Goal: Communication & Community: Answer question/provide support

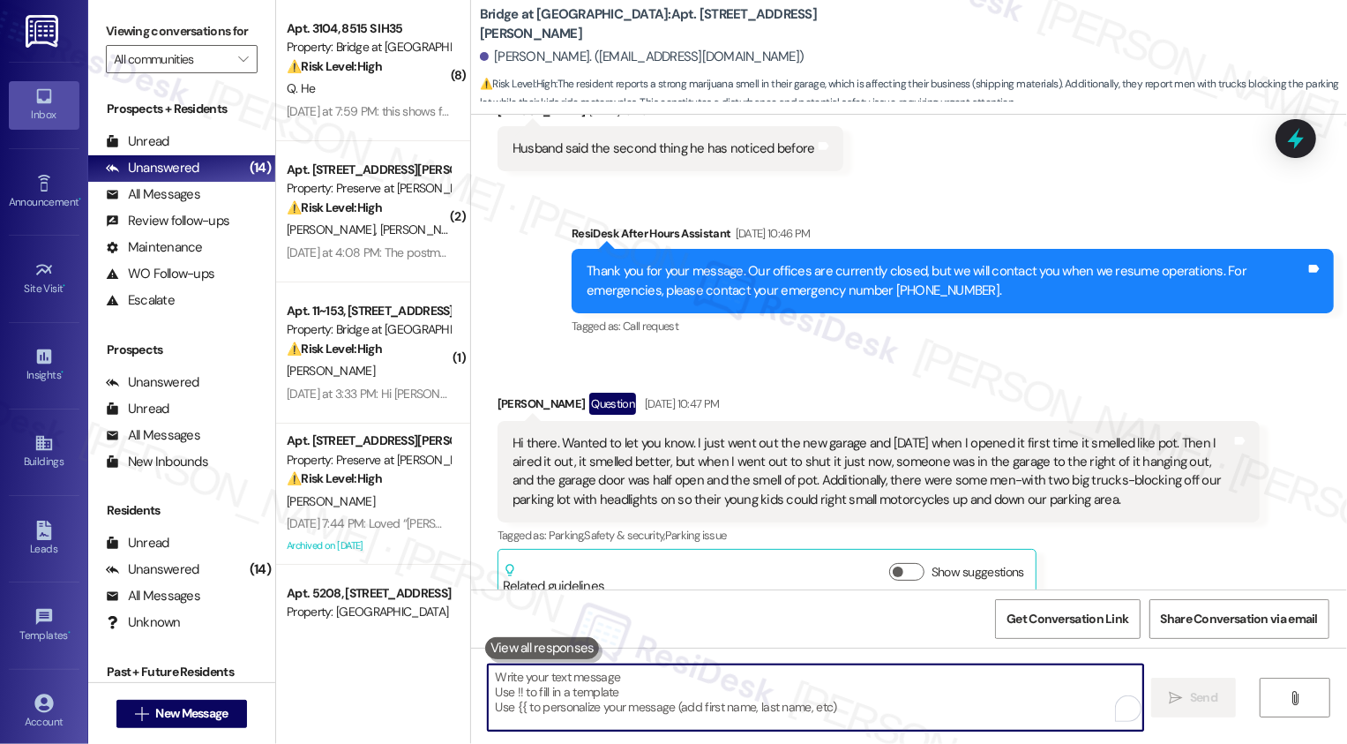
scroll to position [23562, 0]
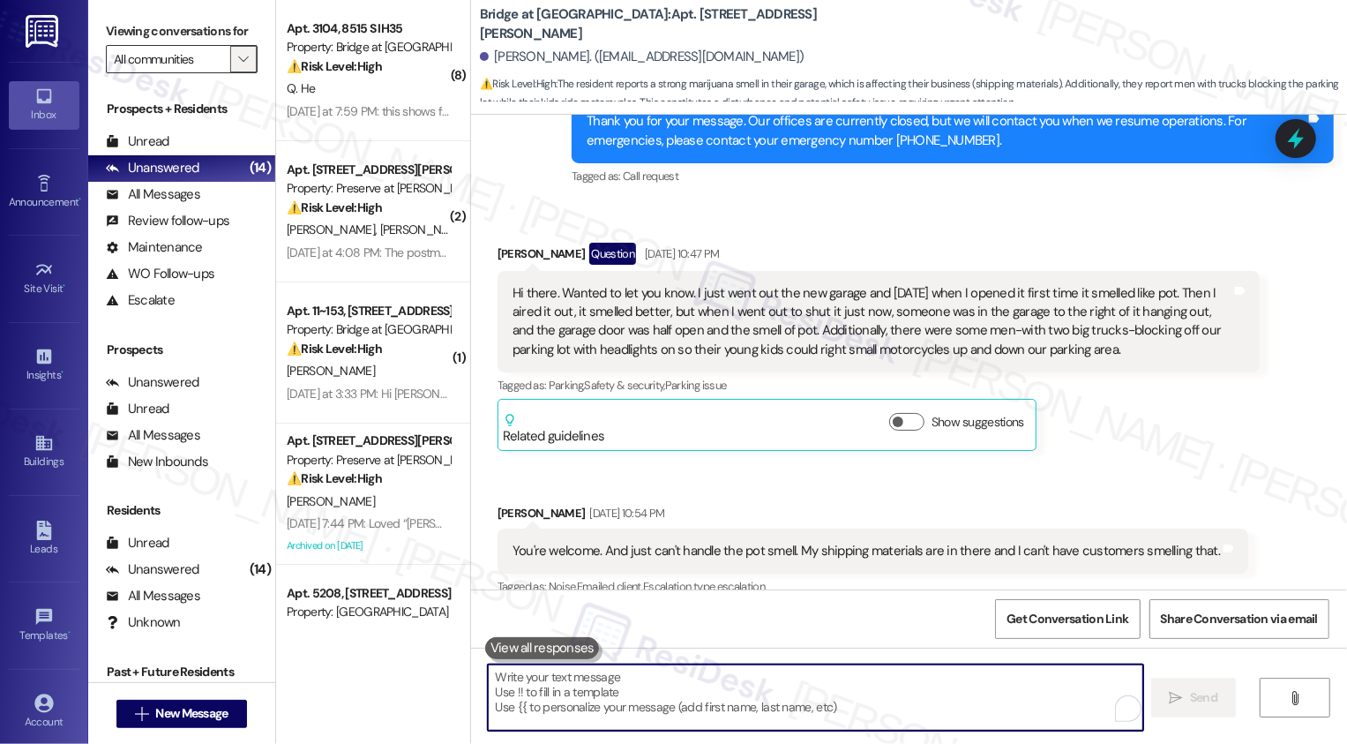
click at [235, 73] on span "" at bounding box center [243, 59] width 17 height 28
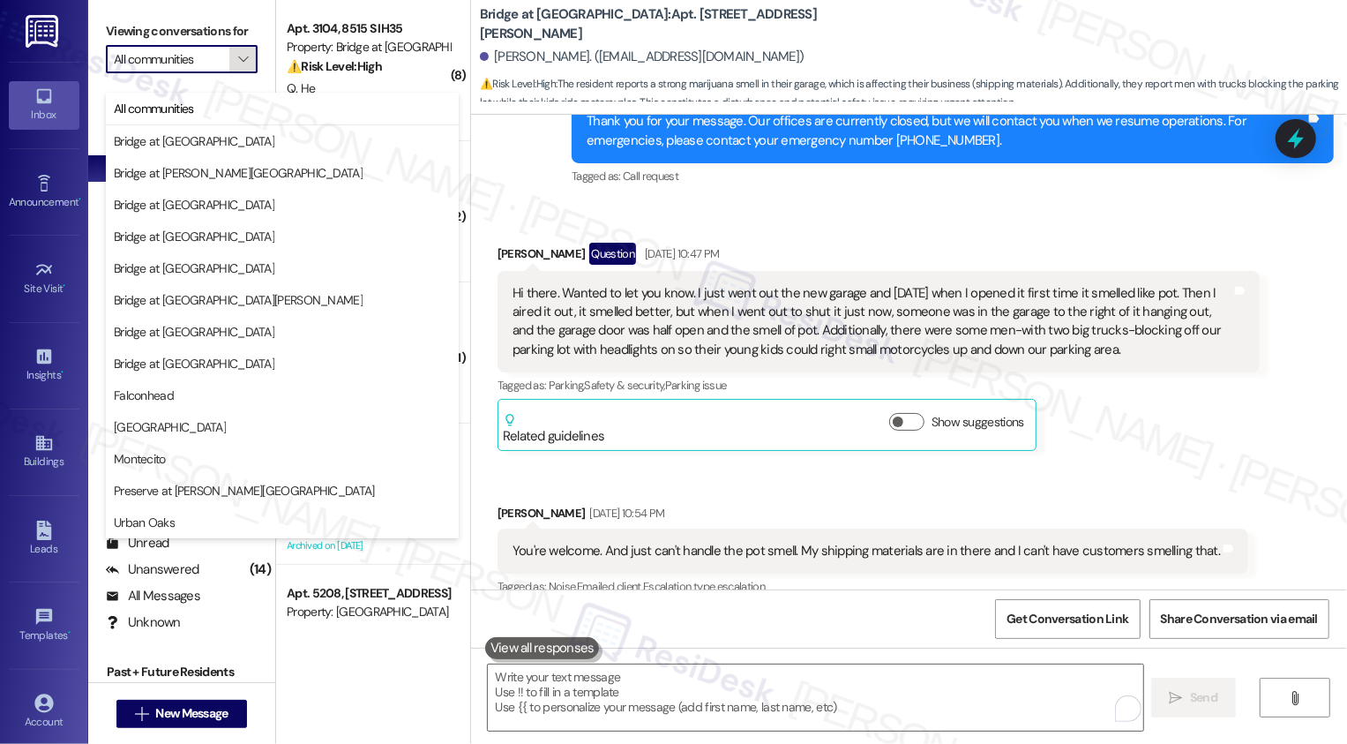
type input "Preserve at [PERSON_NAME][GEOGRAPHIC_DATA]"
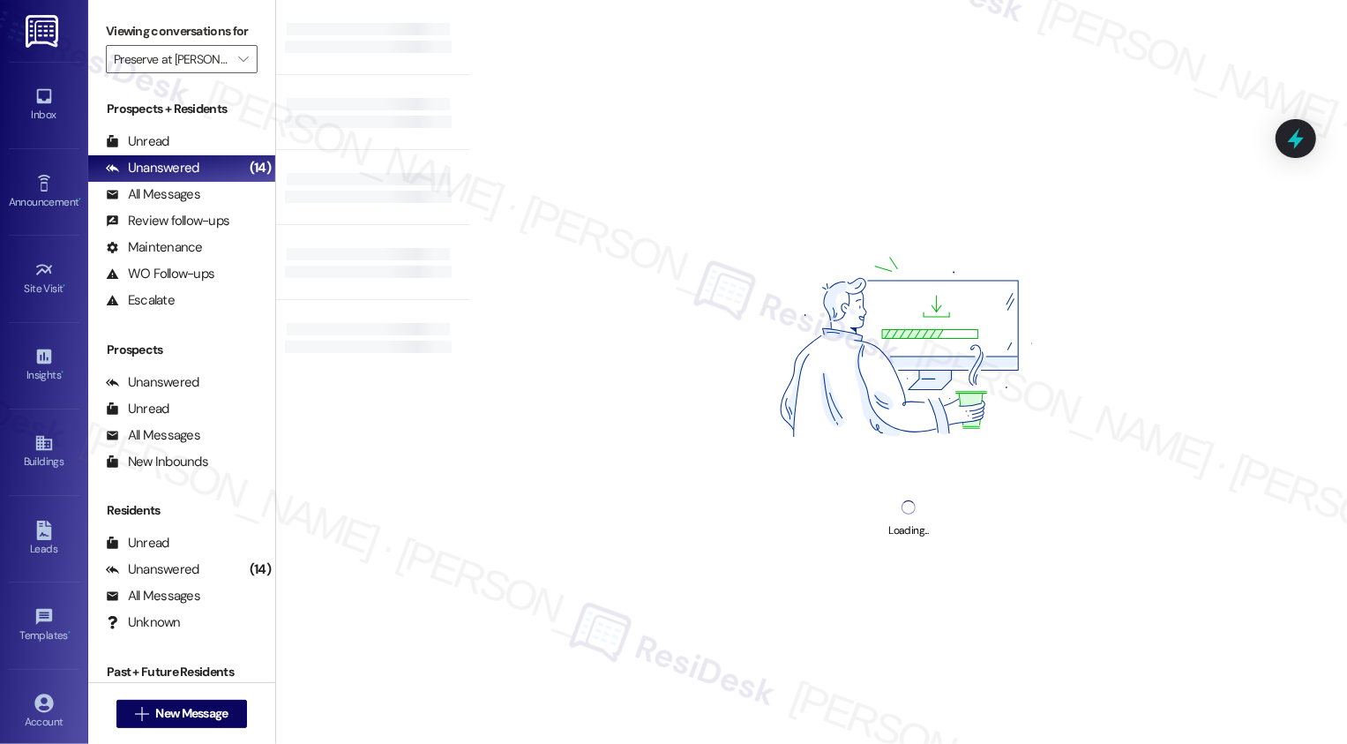
type input "Preserve at [PERSON_NAME][GEOGRAPHIC_DATA]"
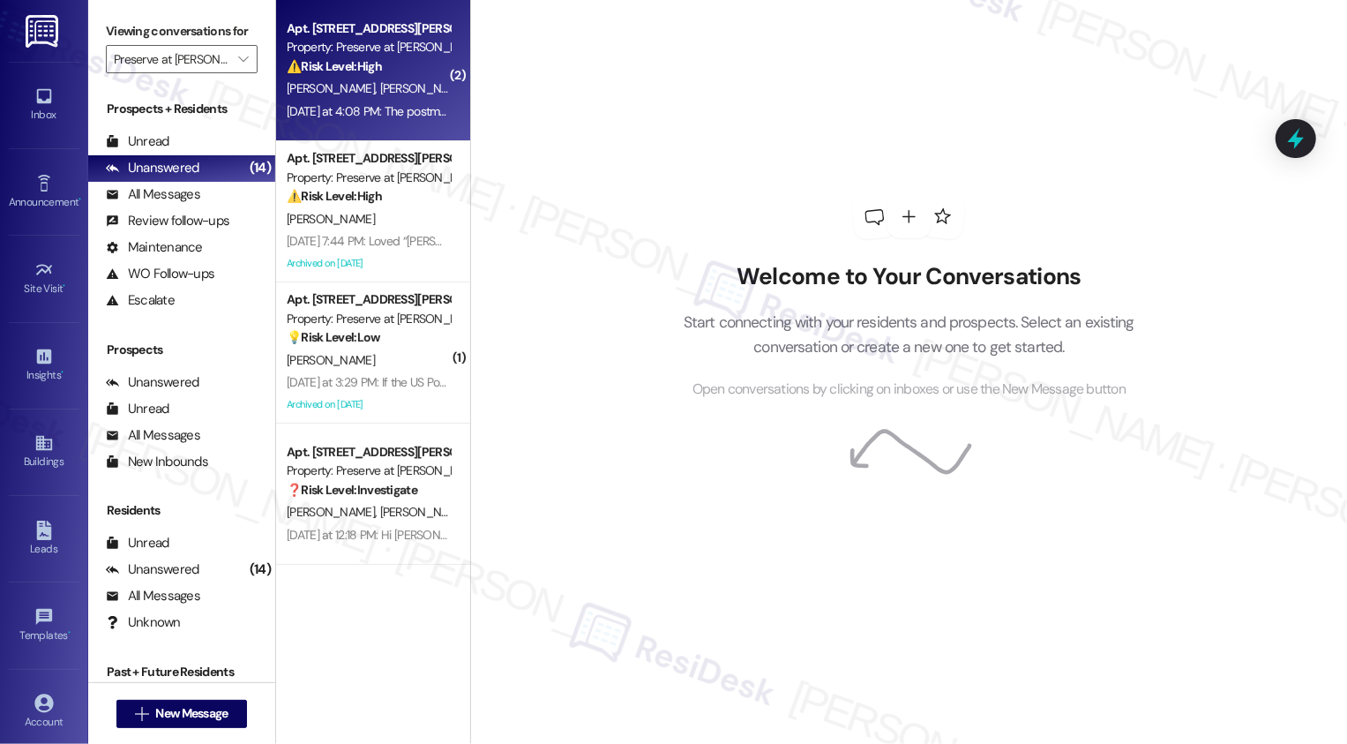
click at [345, 79] on div "[PERSON_NAME] [PERSON_NAME]" at bounding box center [368, 89] width 167 height 22
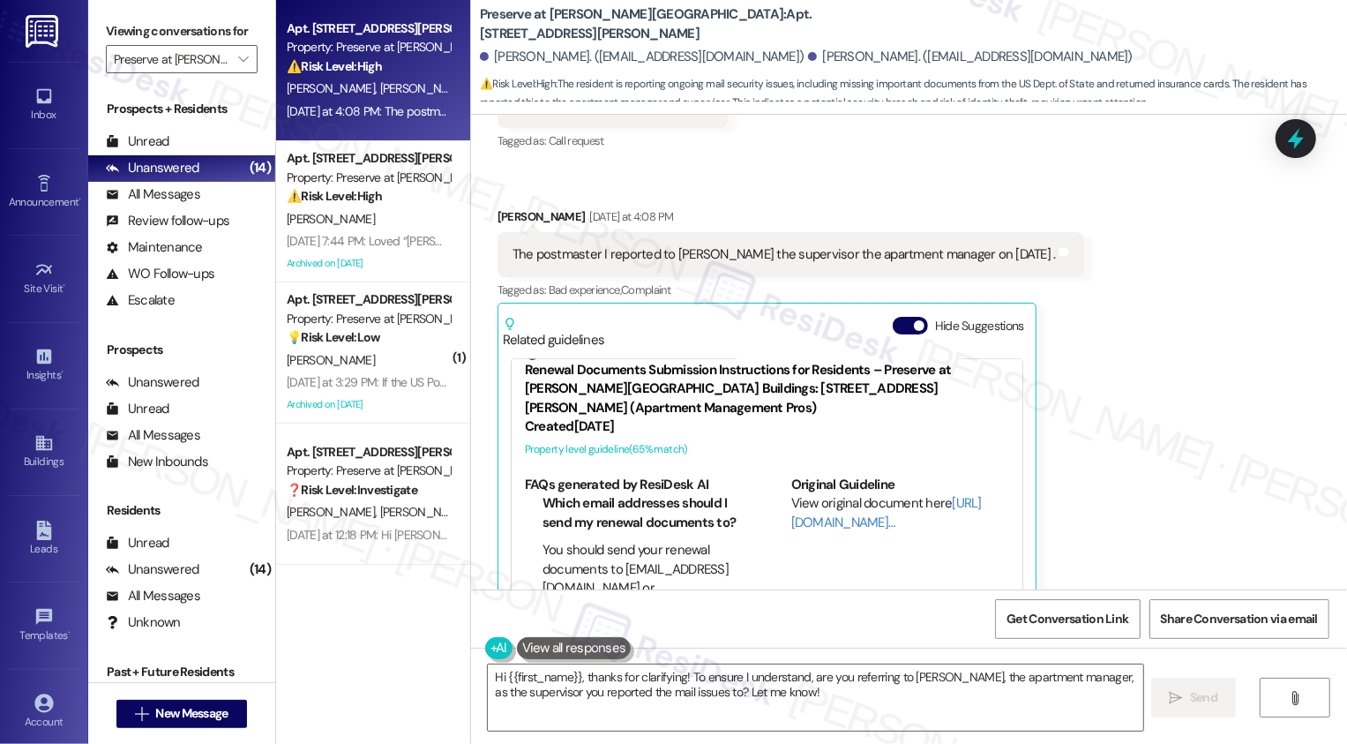
scroll to position [27, 0]
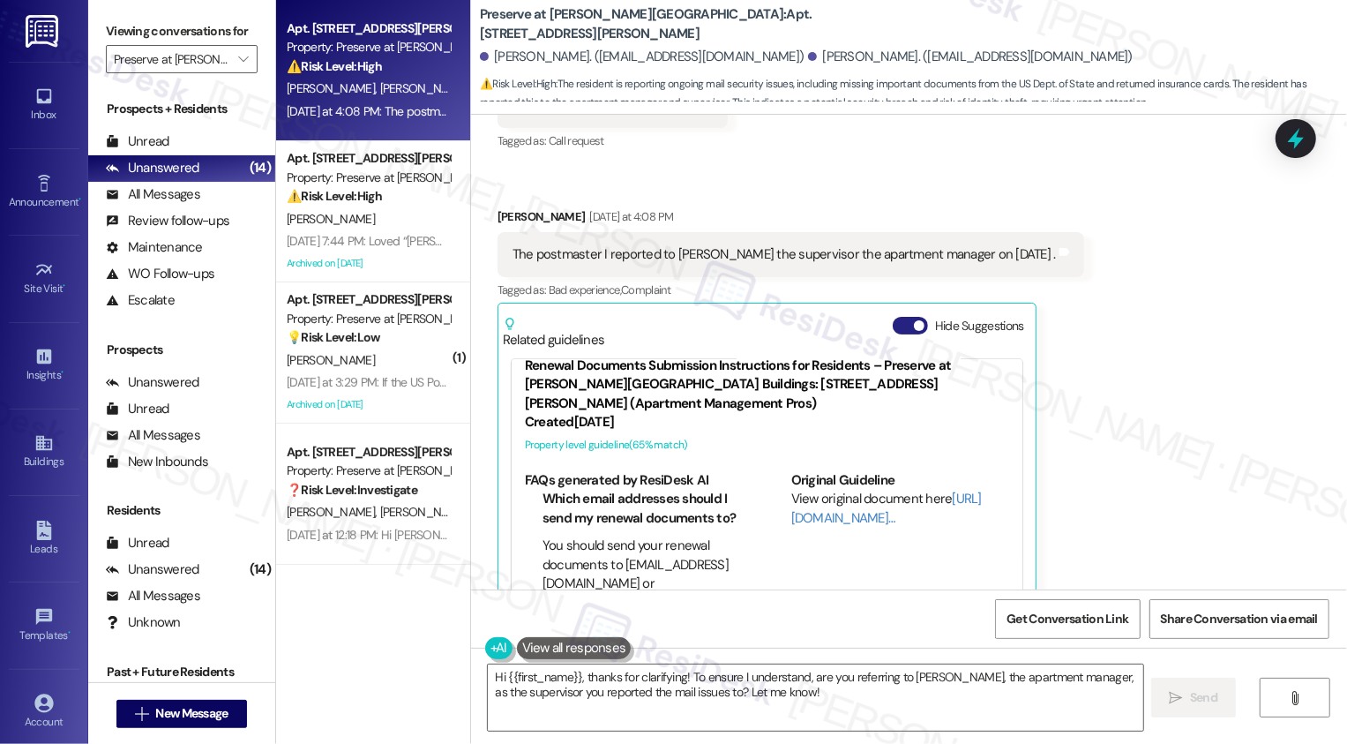
click at [902, 317] on button "Hide Suggestions" at bounding box center [910, 326] width 35 height 18
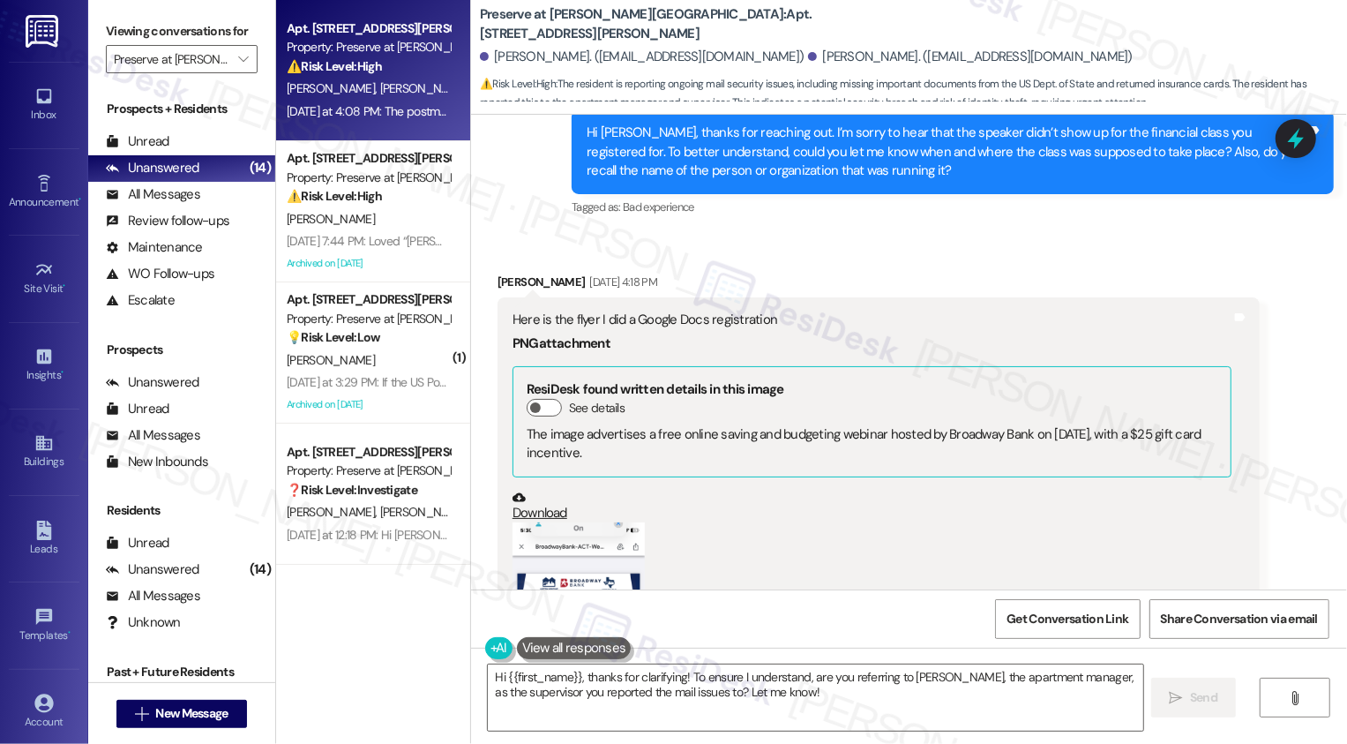
scroll to position [12937, 0]
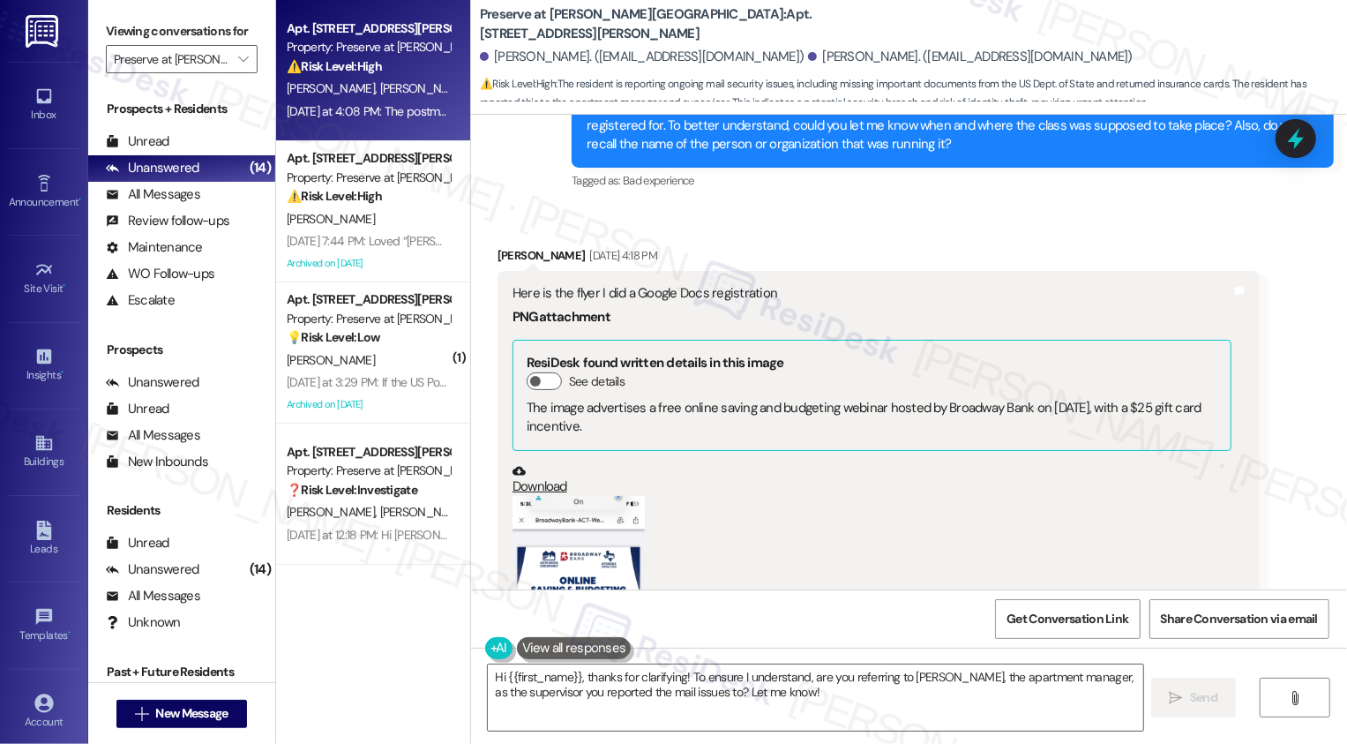
click at [568, 496] on button "Zoom image" at bounding box center [579, 639] width 132 height 287
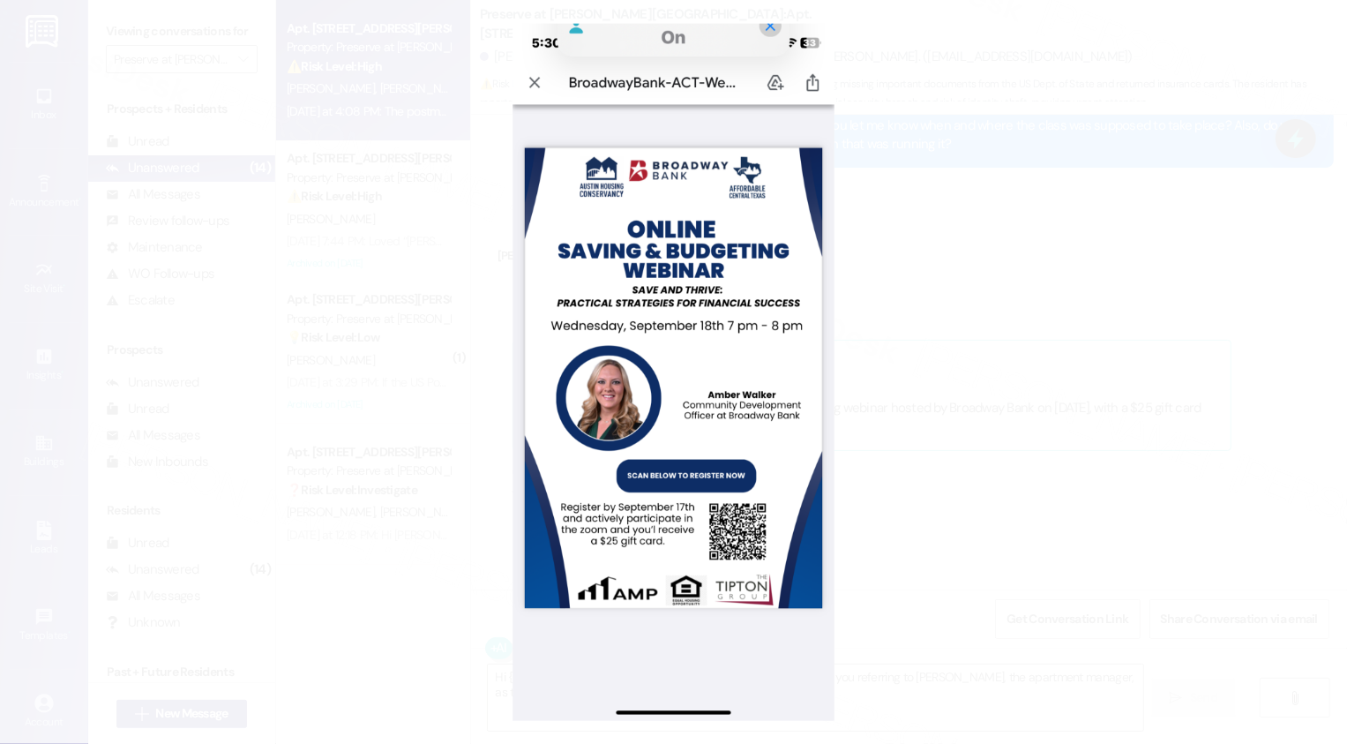
click at [978, 491] on button "Unzoom image" at bounding box center [673, 372] width 1347 height 744
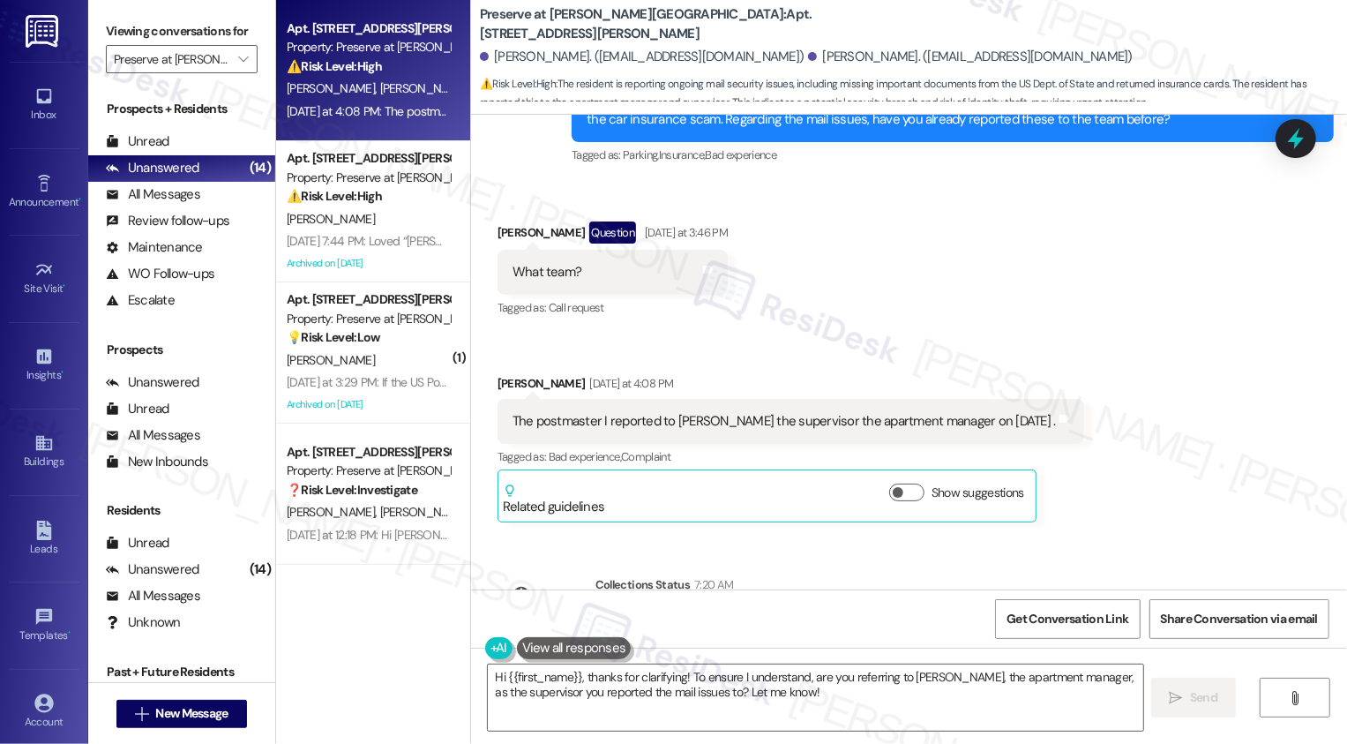
scroll to position [15461, 0]
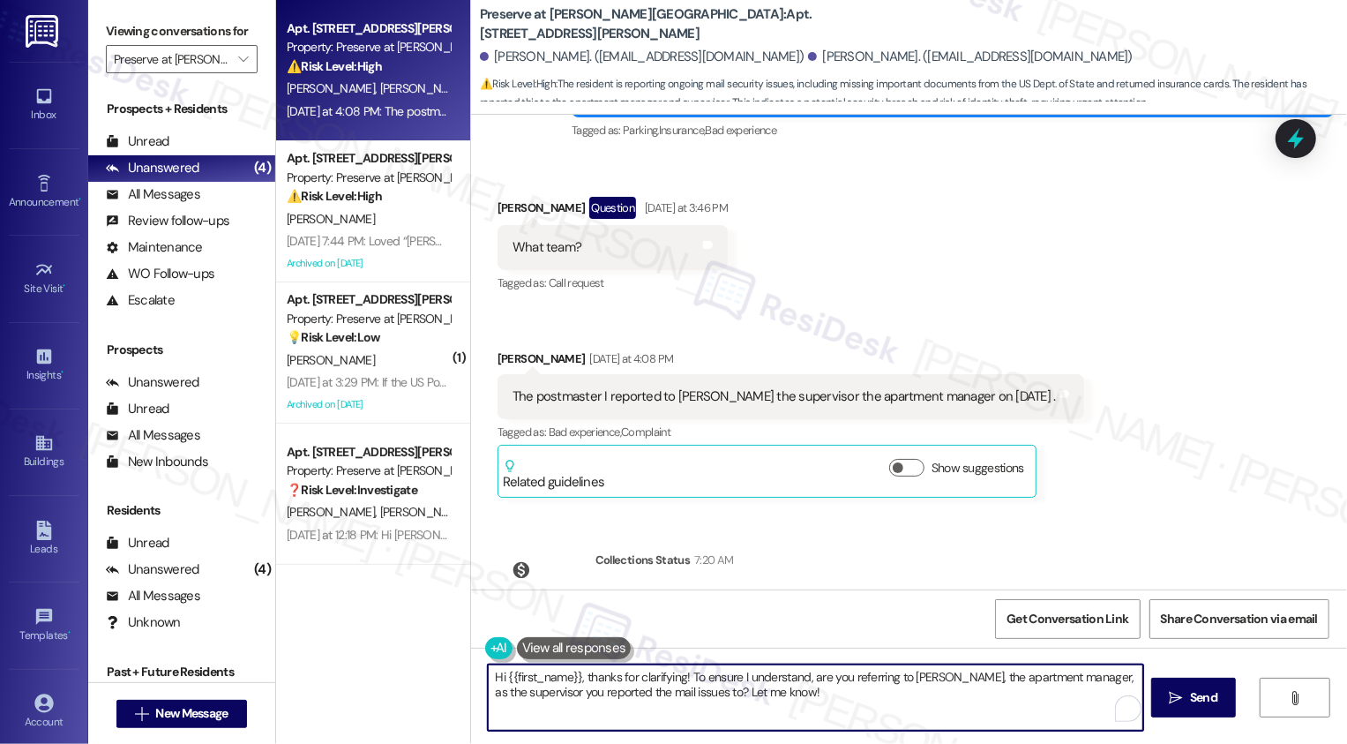
drag, startPoint x: 583, startPoint y: 677, endPoint x: 443, endPoint y: 676, distance: 140.3
click at [443, 676] on div "Apt. 1007, [STREET_ADDRESS][PERSON_NAME] Property: Preserve at [PERSON_NAME][GE…" at bounding box center [811, 372] width 1071 height 744
click at [803, 688] on textarea "thanks for clarifying! To ensure I understand, are you referring to [PERSON_NAM…" at bounding box center [815, 697] width 655 height 66
drag, startPoint x: 796, startPoint y: 707, endPoint x: 447, endPoint y: 671, distance: 350.3
click at [447, 671] on div "Apt. 1007, [STREET_ADDRESS][PERSON_NAME] Property: Preserve at [PERSON_NAME][GE…" at bounding box center [811, 372] width 1071 height 744
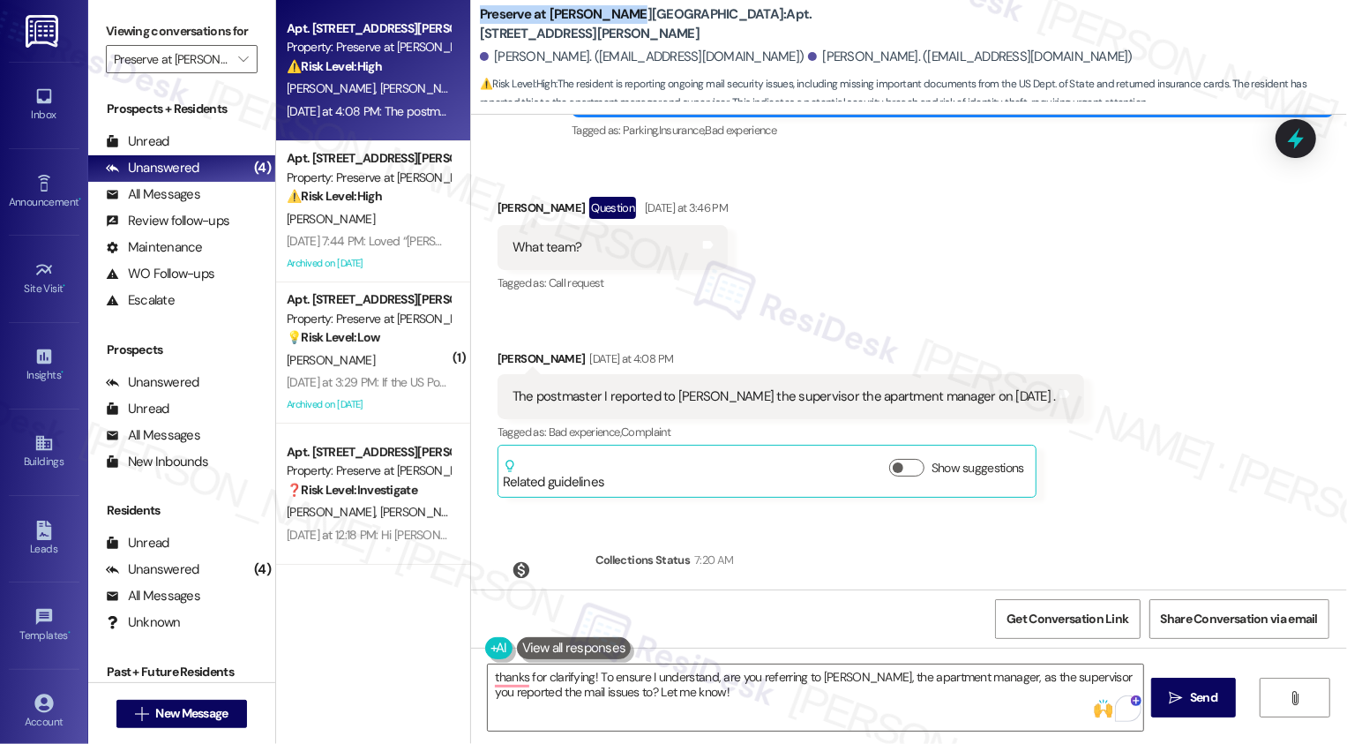
drag, startPoint x: 470, startPoint y: 19, endPoint x: 611, endPoint y: 15, distance: 141.2
click at [611, 16] on b "Preserve at [PERSON_NAME][GEOGRAPHIC_DATA]: Apt. [STREET_ADDRESS][PERSON_NAME]" at bounding box center [656, 24] width 353 height 38
copy b "Preserve at [PERSON_NAME][GEOGRAPHIC_DATA]"
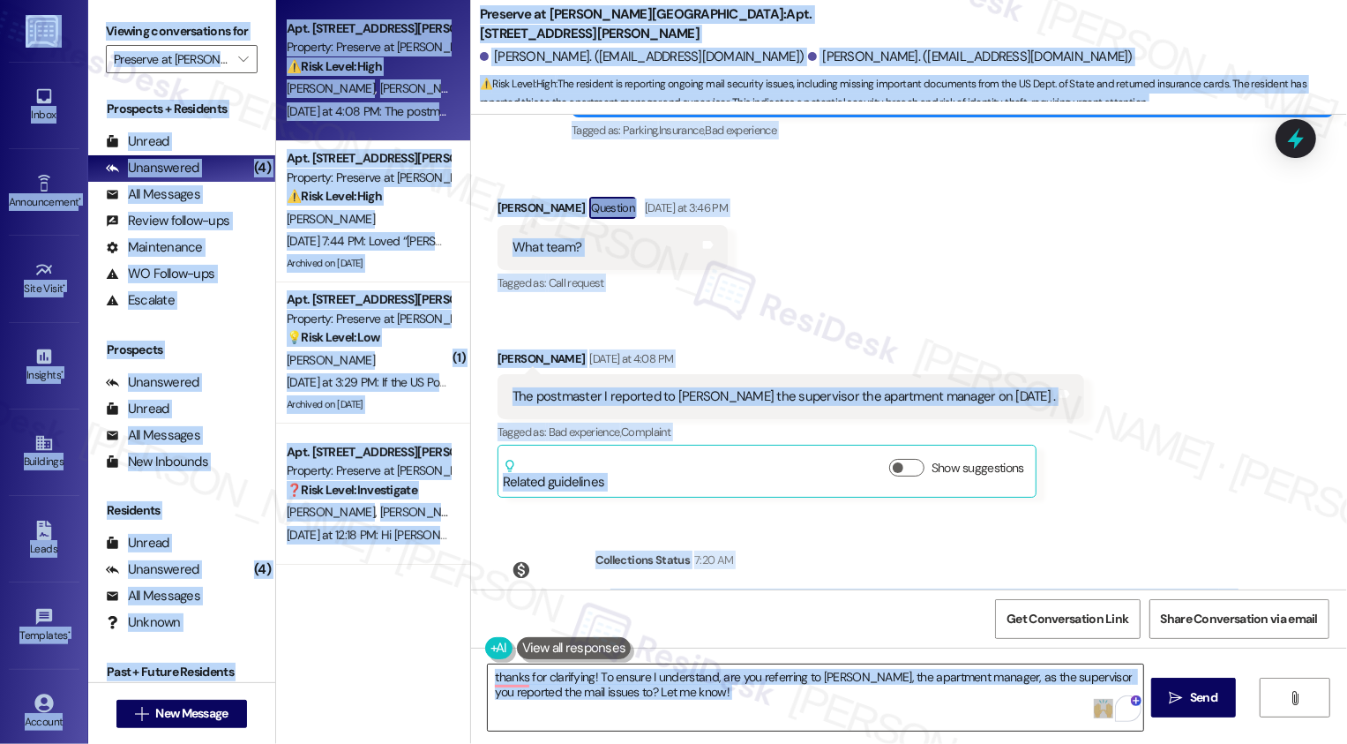
click at [544, 684] on textarea "thanks for clarifying! To ensure I understand, are you referring to [PERSON_NAM…" at bounding box center [815, 697] width 655 height 66
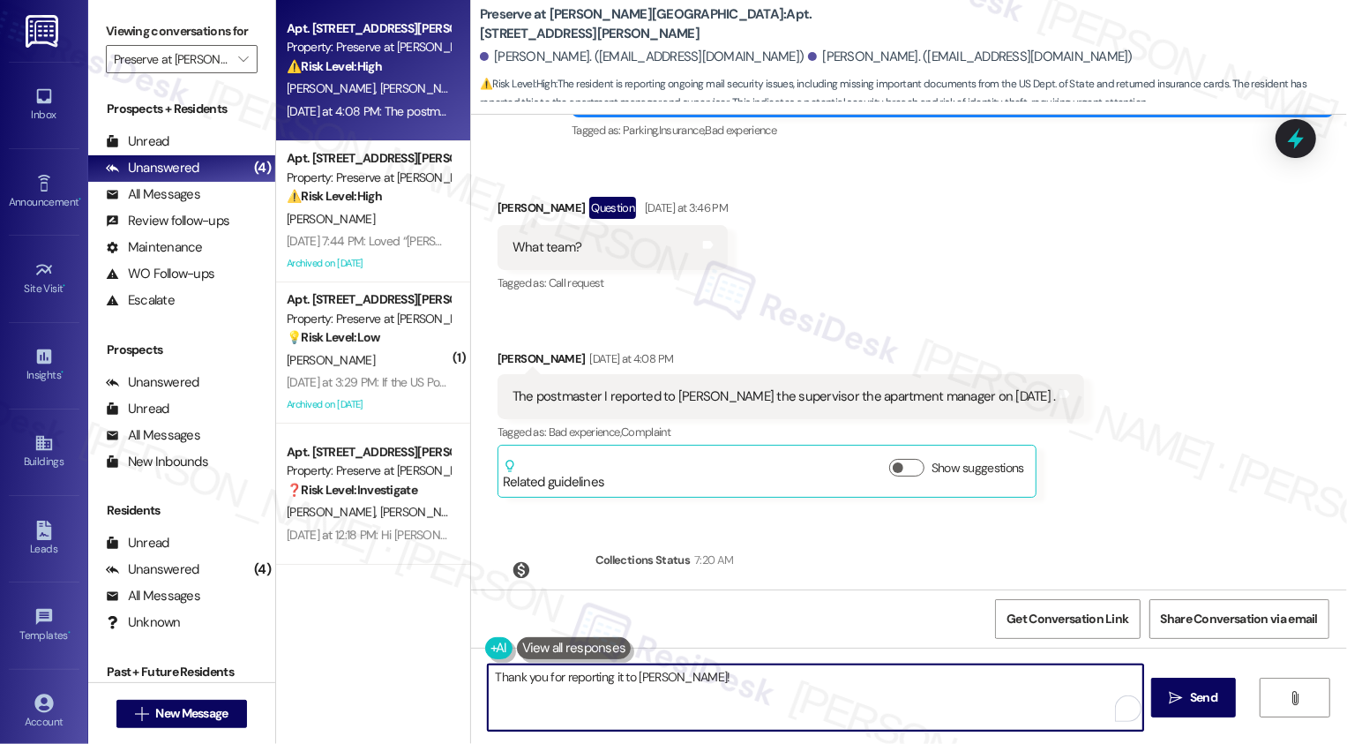
click at [701, 718] on textarea "Thank you for reporting it to [PERSON_NAME]!" at bounding box center [815, 697] width 655 height 66
click at [685, 678] on textarea "Thank you for reporting it to [PERSON_NAME]!" at bounding box center [815, 697] width 655 height 66
click at [662, 675] on textarea "Thank you for reporting it to [PERSON_NAME]! i'll take note of your concerns and" at bounding box center [815, 697] width 655 height 66
click at [908, 692] on textarea "Thank you for reporting it to [PERSON_NAME]! I'll take note of your concerns and" at bounding box center [815, 697] width 655 height 66
paste textarea "this to [PERSON_NAME]! I’ll make sure to note your concerns so they’re on the p…"
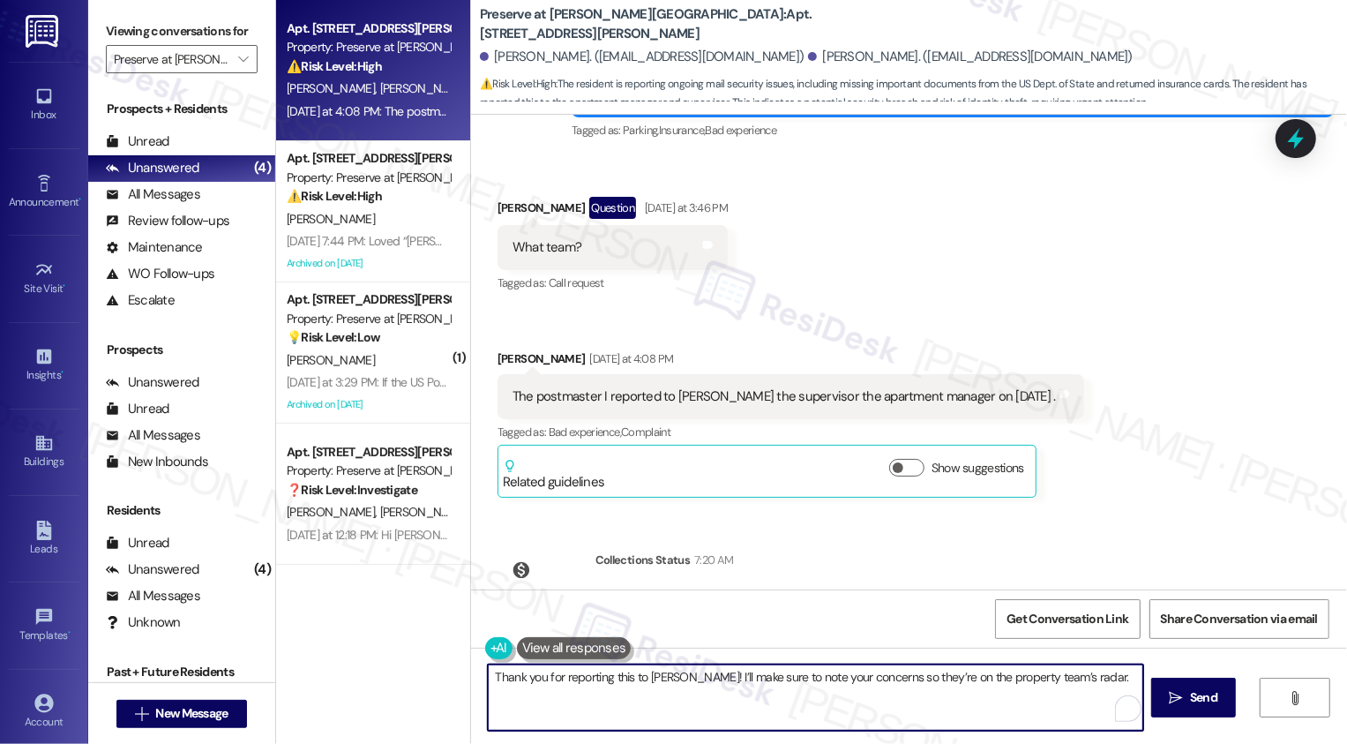
click at [883, 693] on textarea "Thank you for reporting this to [PERSON_NAME]! I’ll make sure to note your conc…" at bounding box center [815, 697] width 655 height 66
click at [1067, 672] on textarea "Thank you for reporting this to [PERSON_NAME]! I’ll make sure to note your conc…" at bounding box center [815, 697] width 655 height 66
type textarea "Thank you for reporting this to [PERSON_NAME]! I’ll make sure to note your conc…"
click at [1186, 700] on span "Send" at bounding box center [1203, 697] width 34 height 19
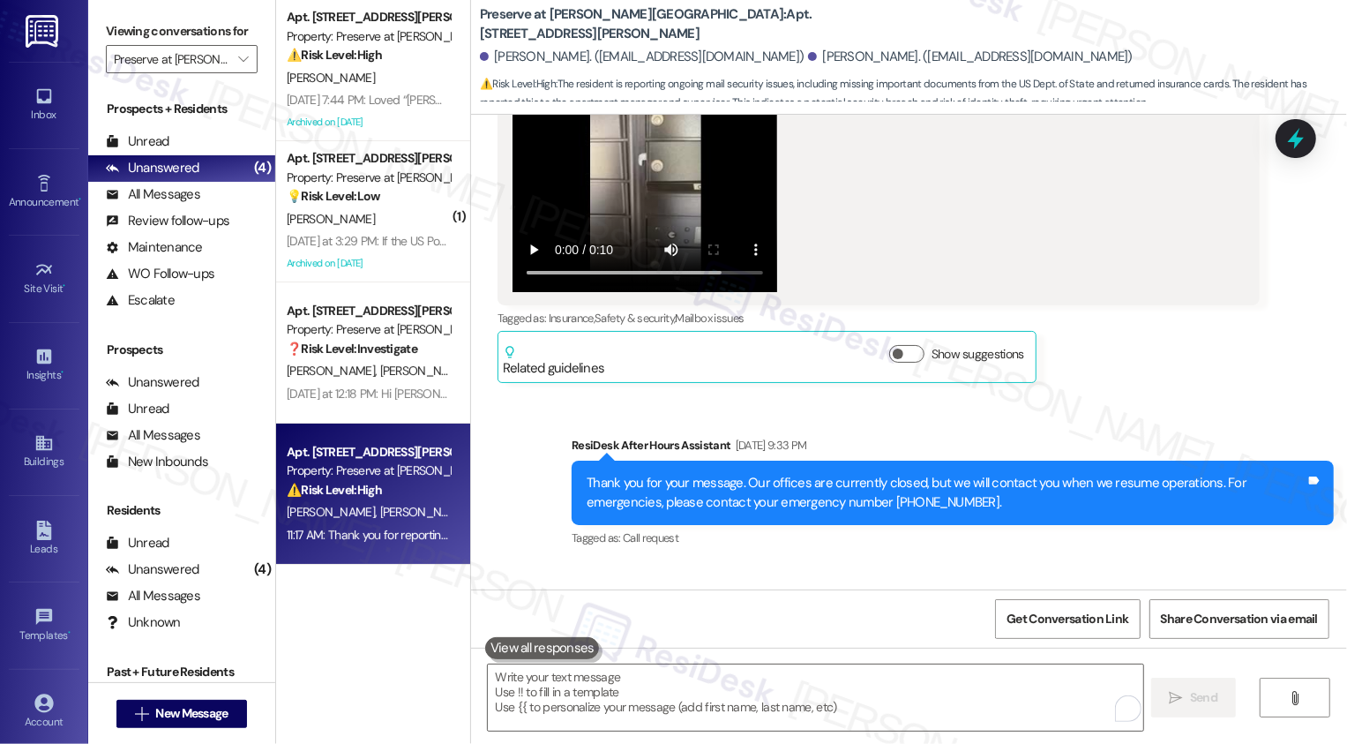
scroll to position [14893, 0]
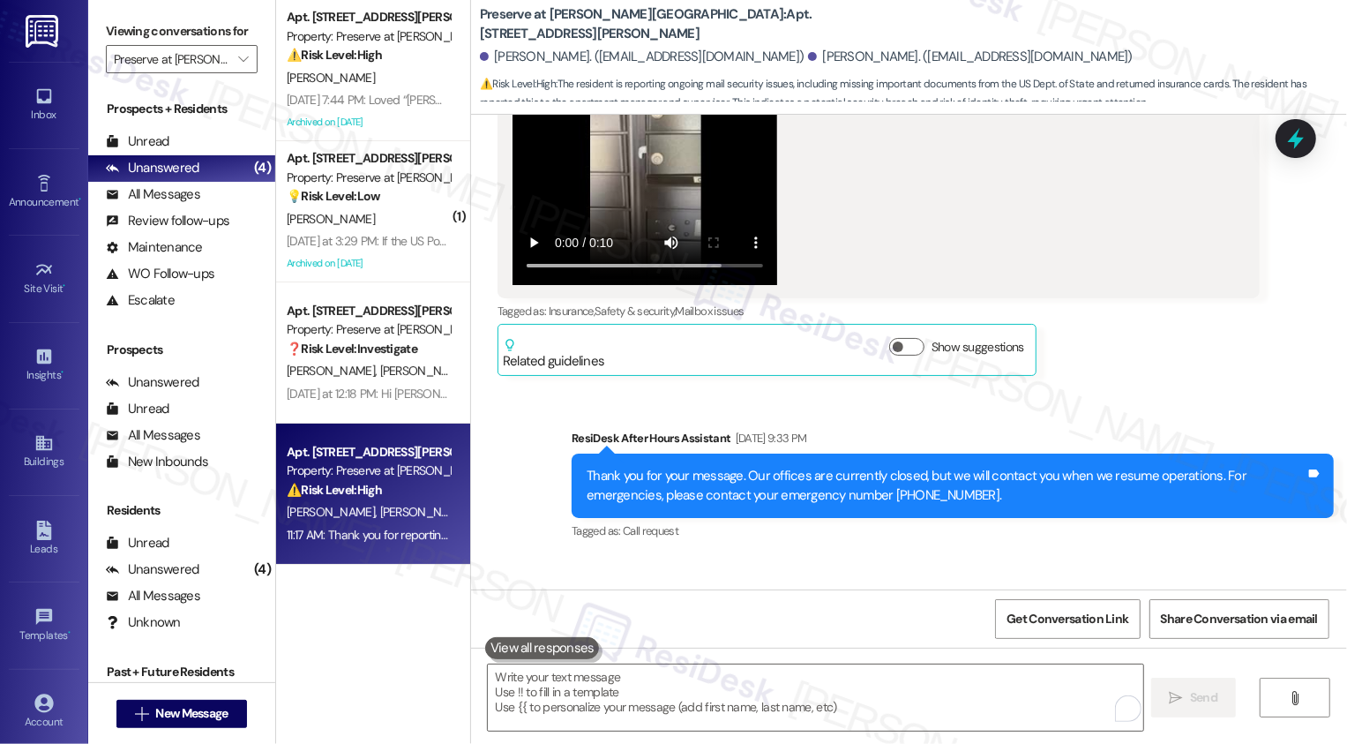
drag, startPoint x: 1134, startPoint y: 558, endPoint x: 1206, endPoint y: 553, distance: 72.5
click at [1206, 635] on div "Hi [PERSON_NAME], it’s wonderful to hear from you! I’m sorry to learn about you…" at bounding box center [946, 654] width 719 height 38
copy div "financial class"
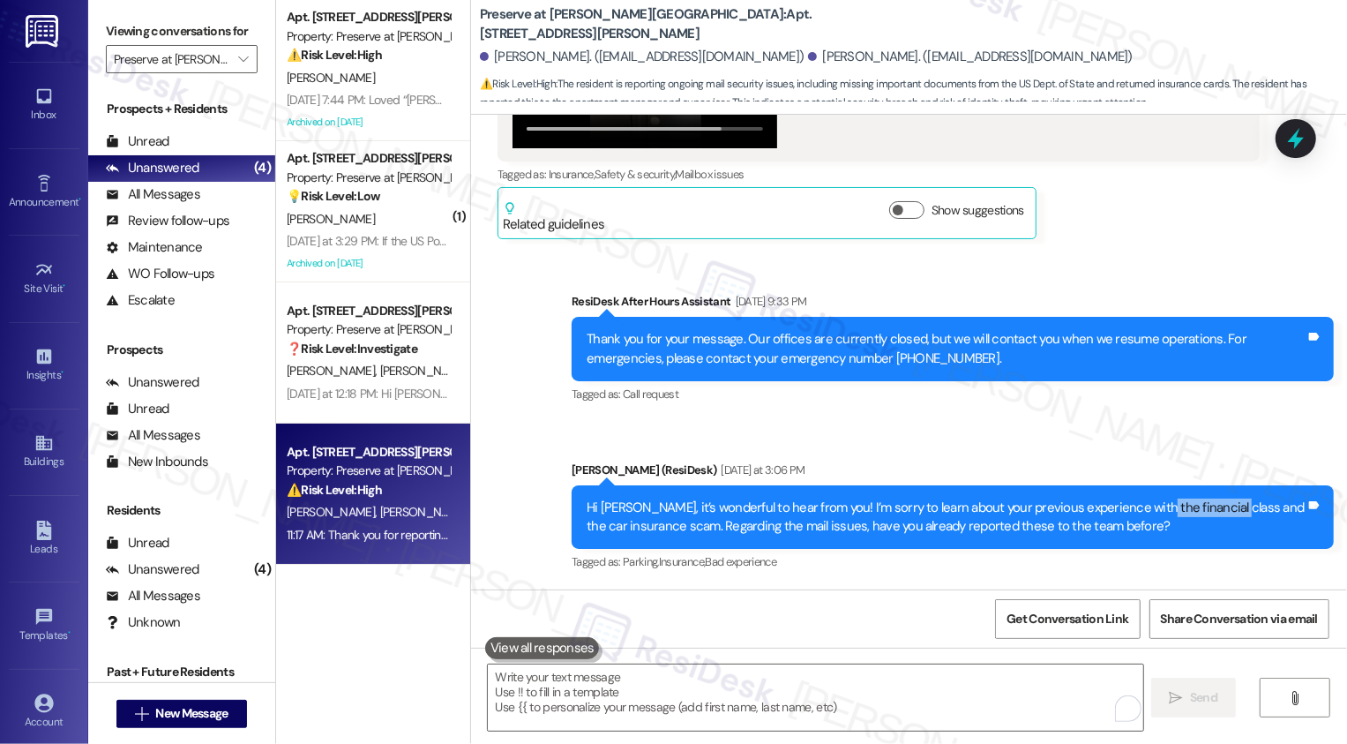
scroll to position [15035, 0]
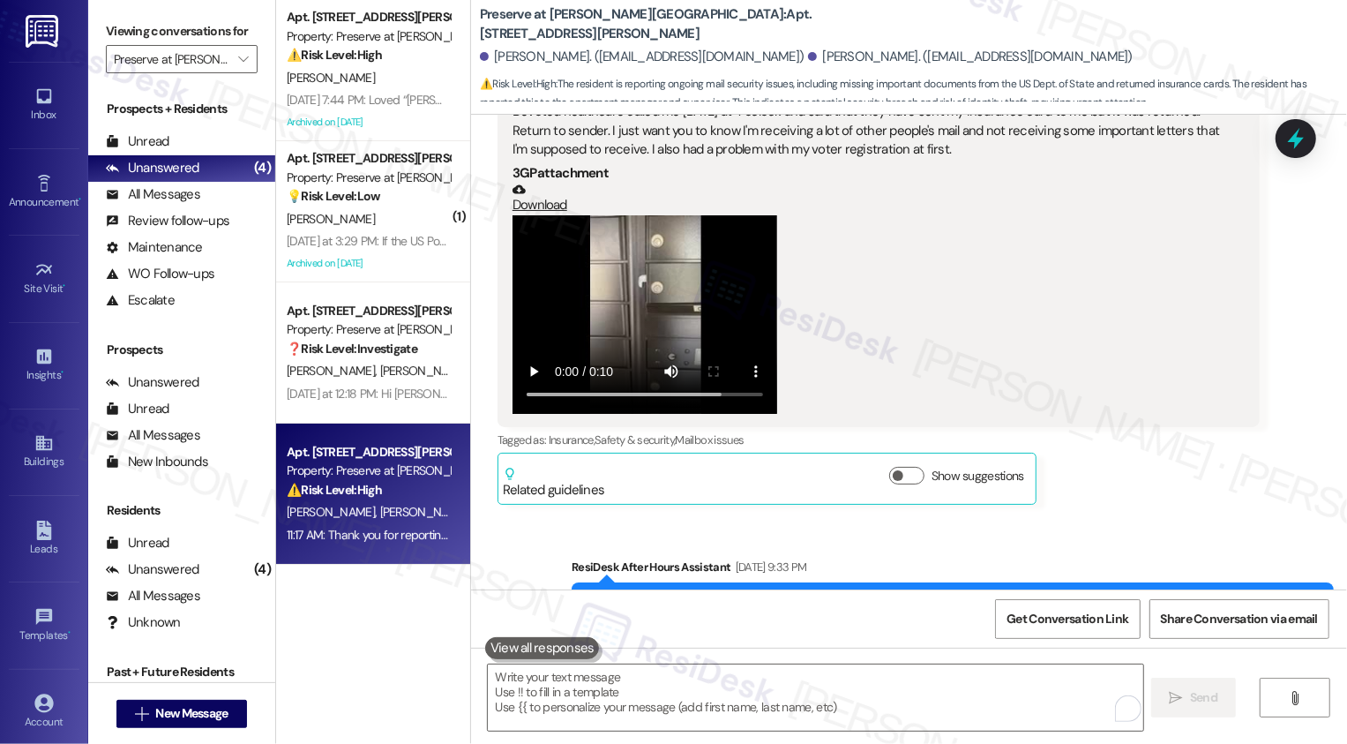
scroll to position [14763, 0]
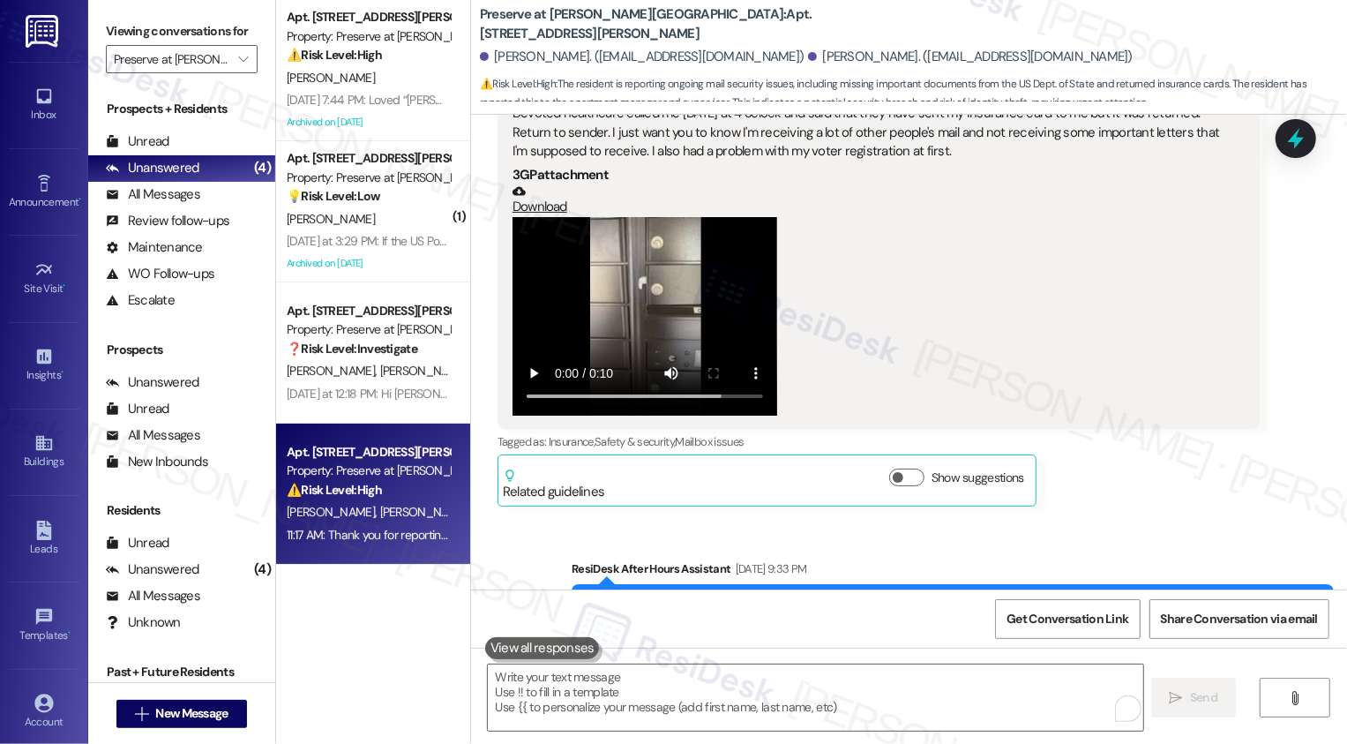
click at [1173, 597] on div "Thank you for your message. Our offices are currently closed, but we will conta…" at bounding box center [946, 616] width 719 height 38
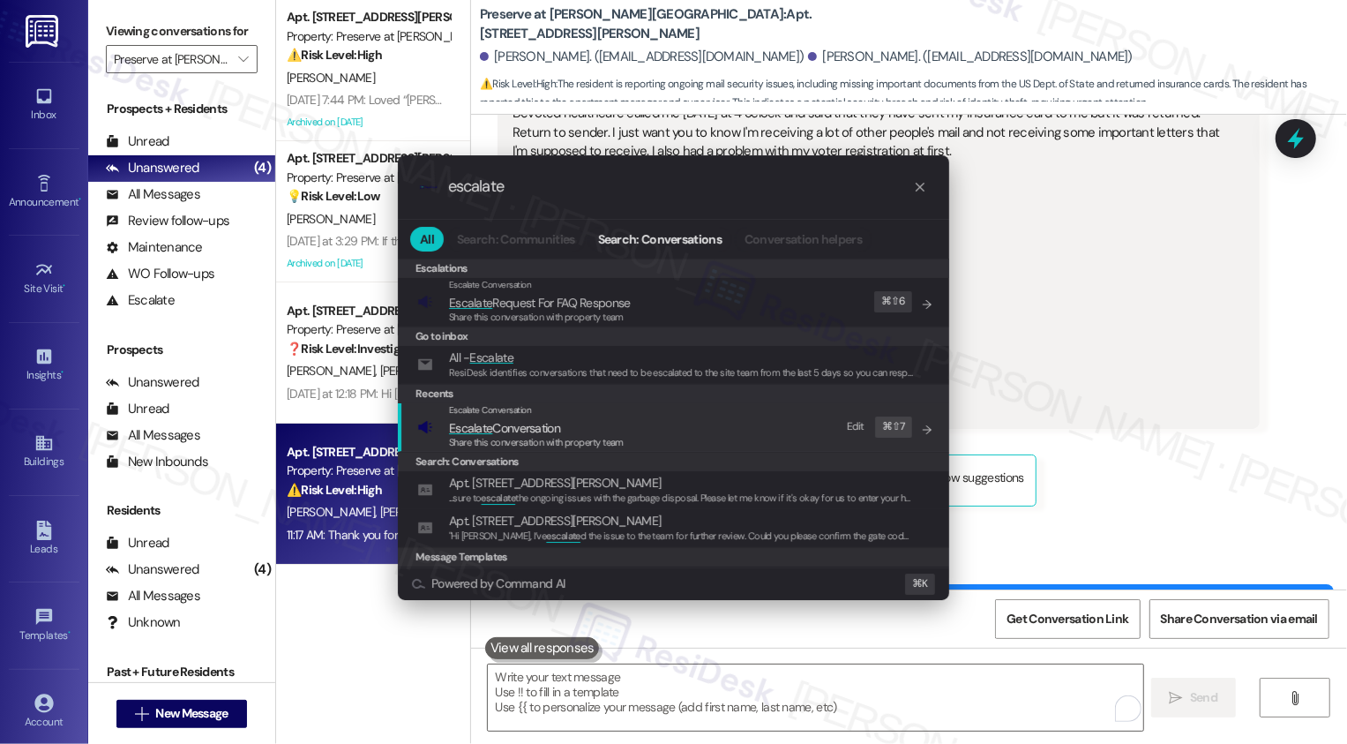
type input "escalate"
click at [592, 424] on span "Escalate Conversation" at bounding box center [536, 427] width 175 height 19
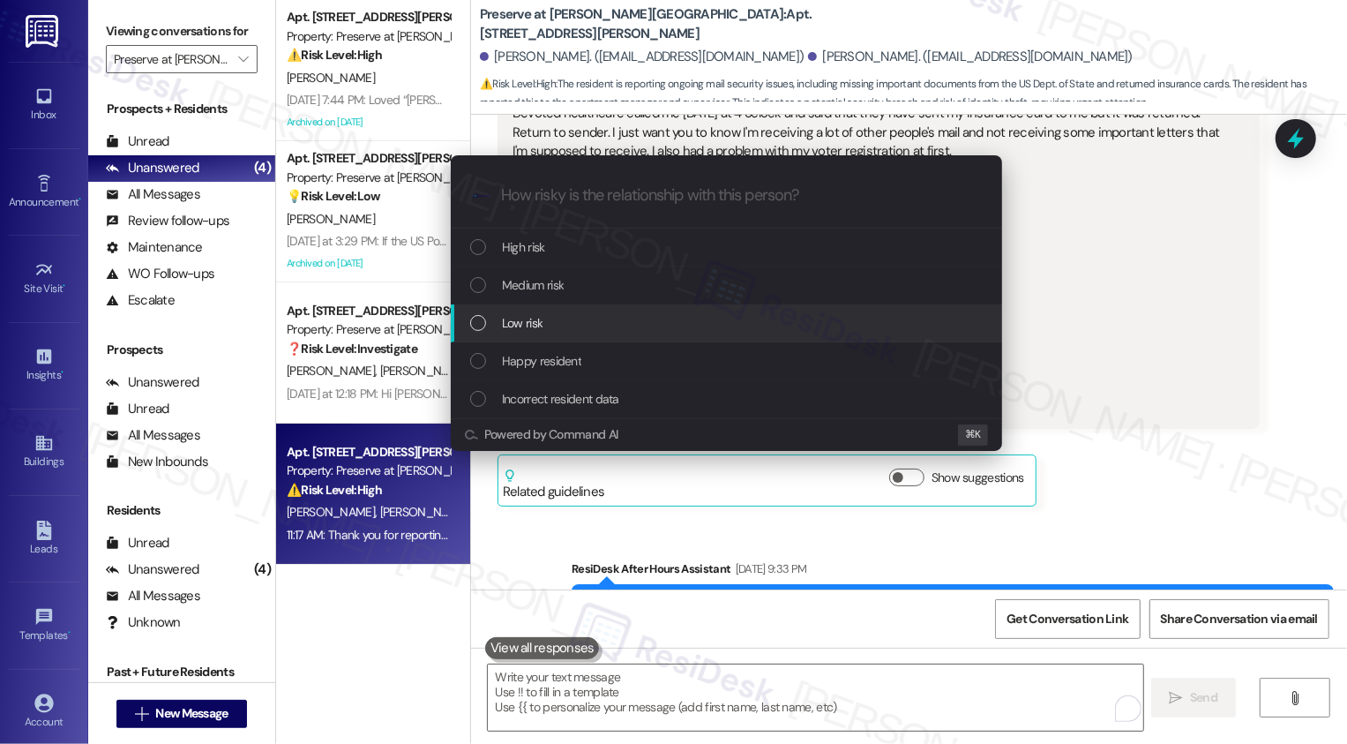
click at [531, 315] on span "Low risk" at bounding box center [522, 322] width 41 height 19
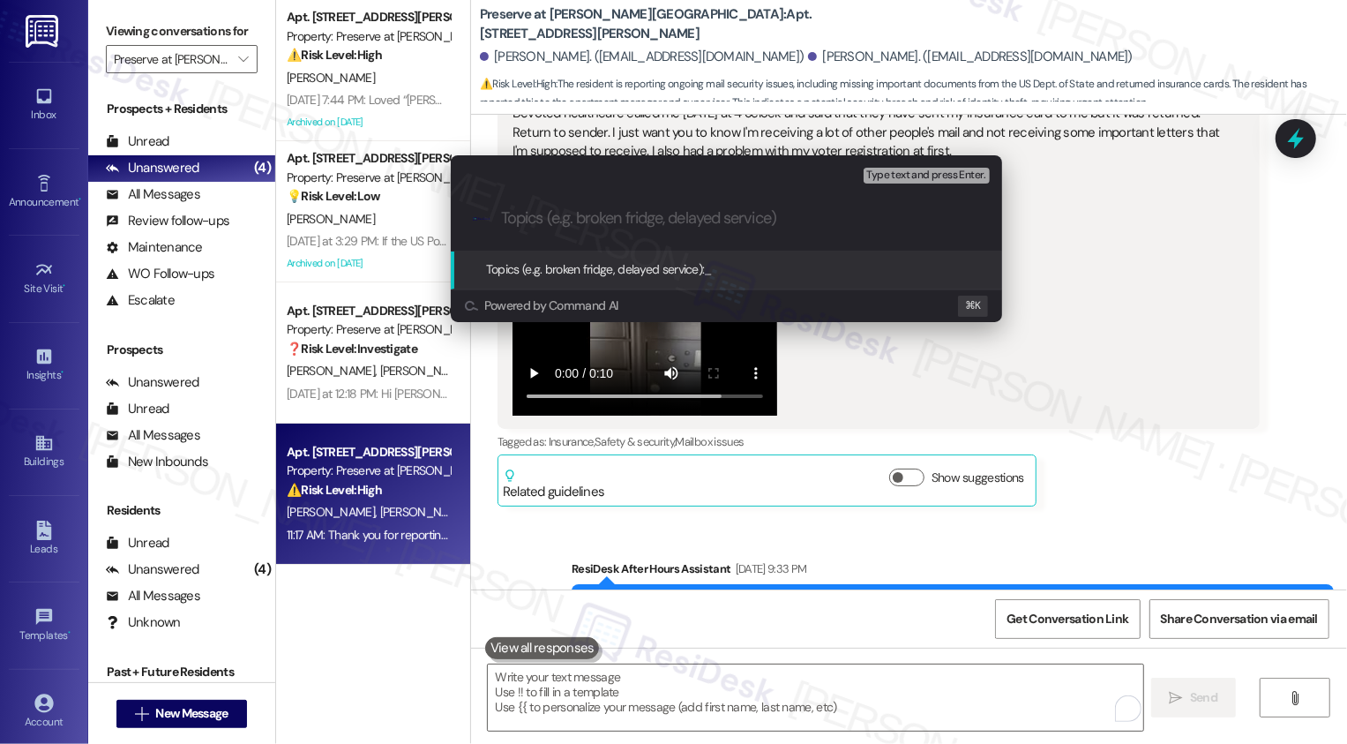
paste input "financial class"
type input "financial class and mail issues"
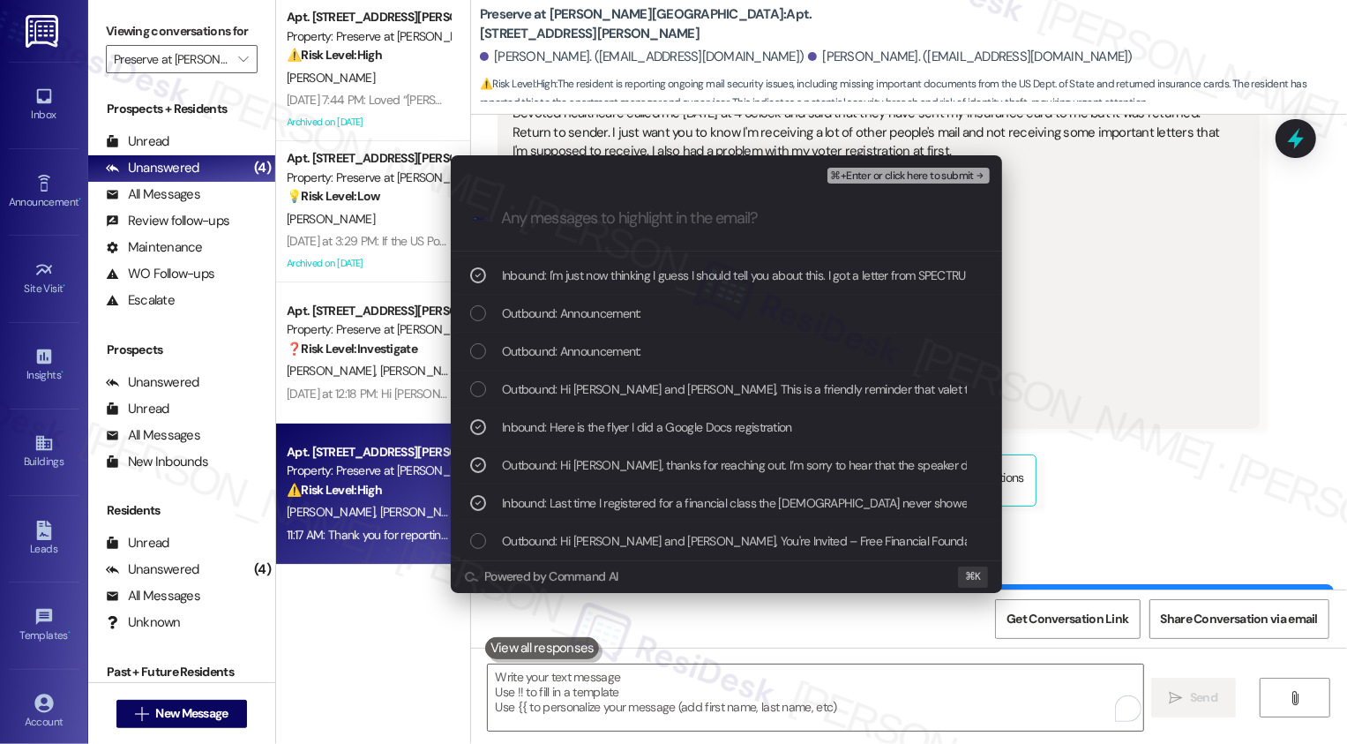
scroll to position [221, 0]
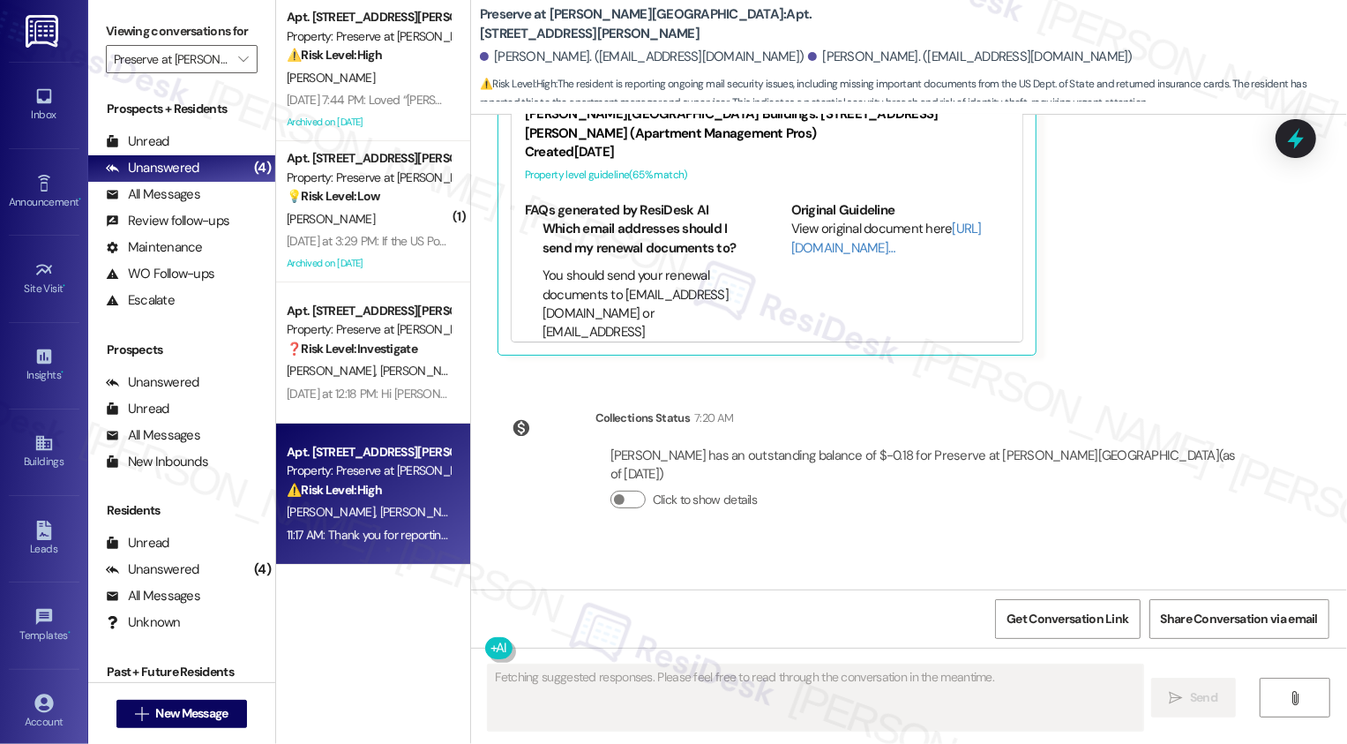
type textarea "Fetching suggested responses. Please feel free to read through the conversation…"
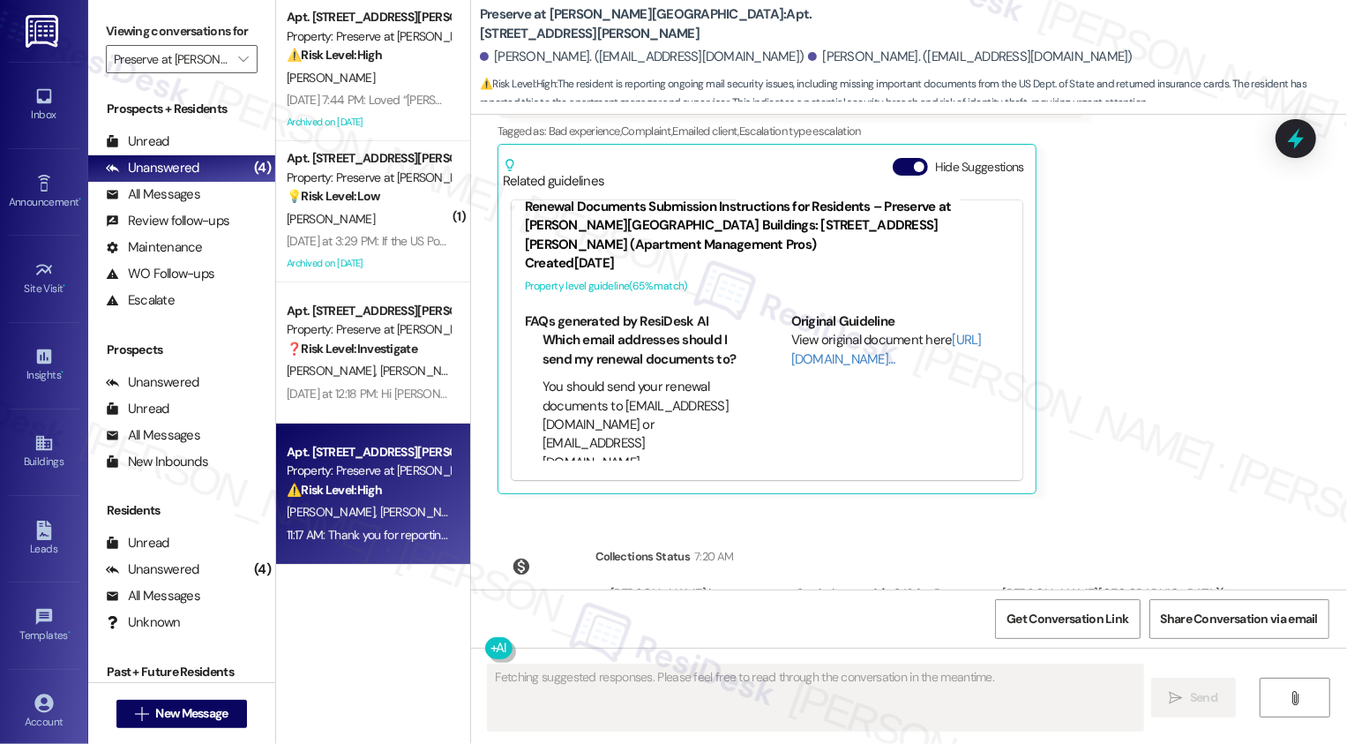
scroll to position [15909, 0]
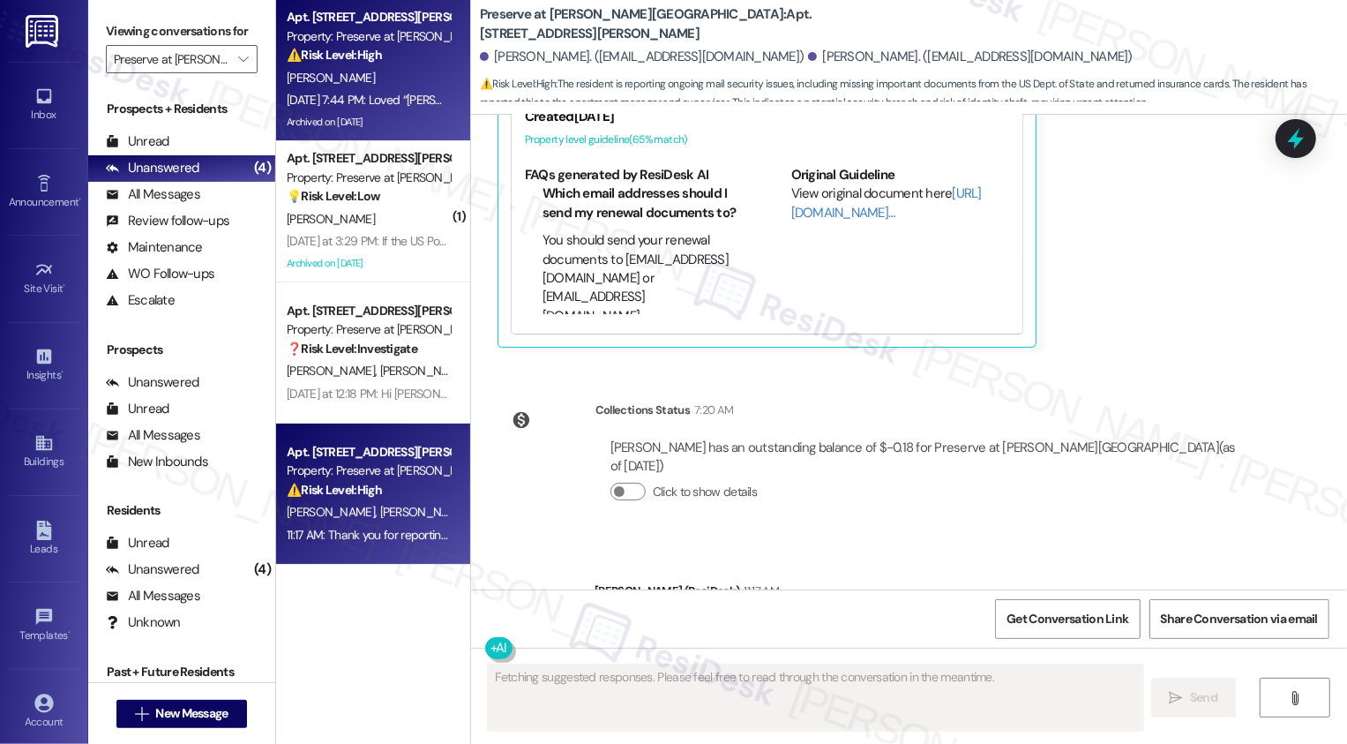
click at [385, 80] on div "[PERSON_NAME]" at bounding box center [368, 78] width 167 height 22
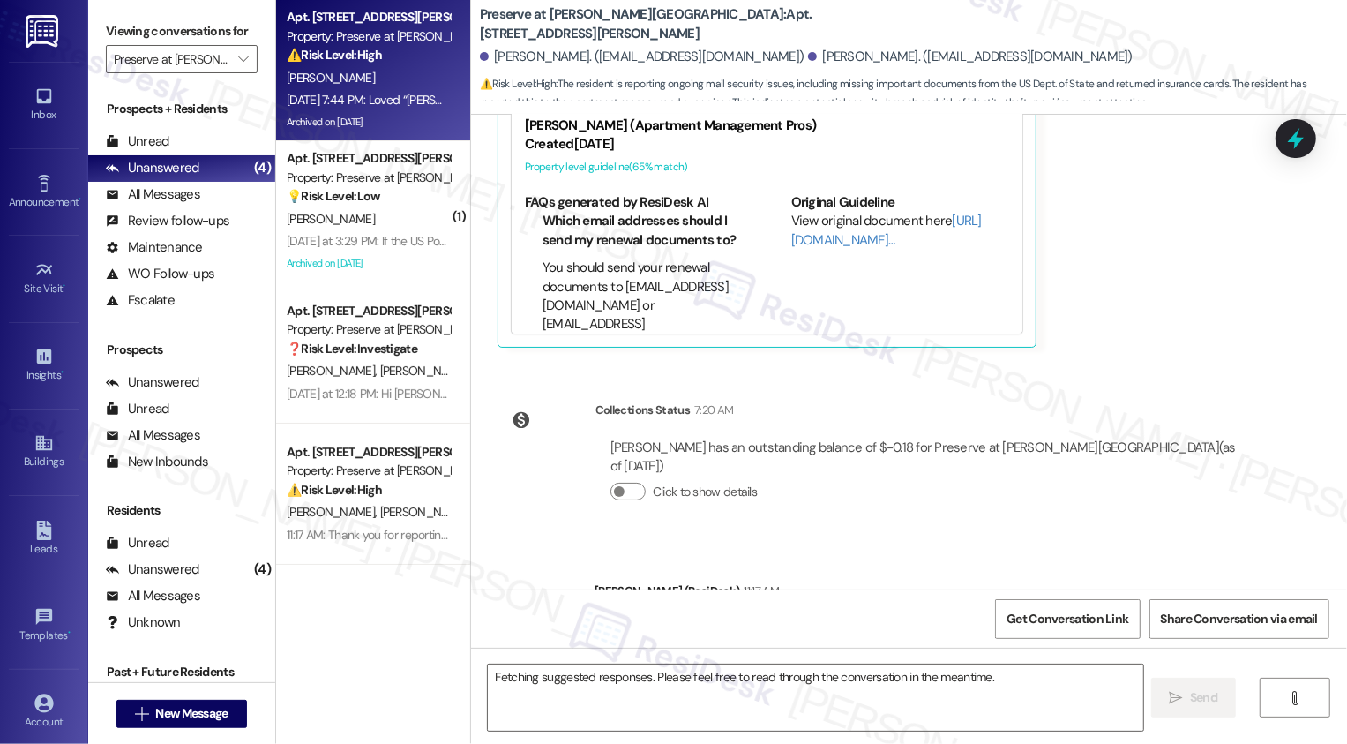
click at [385, 80] on div "[PERSON_NAME]" at bounding box center [368, 78] width 167 height 22
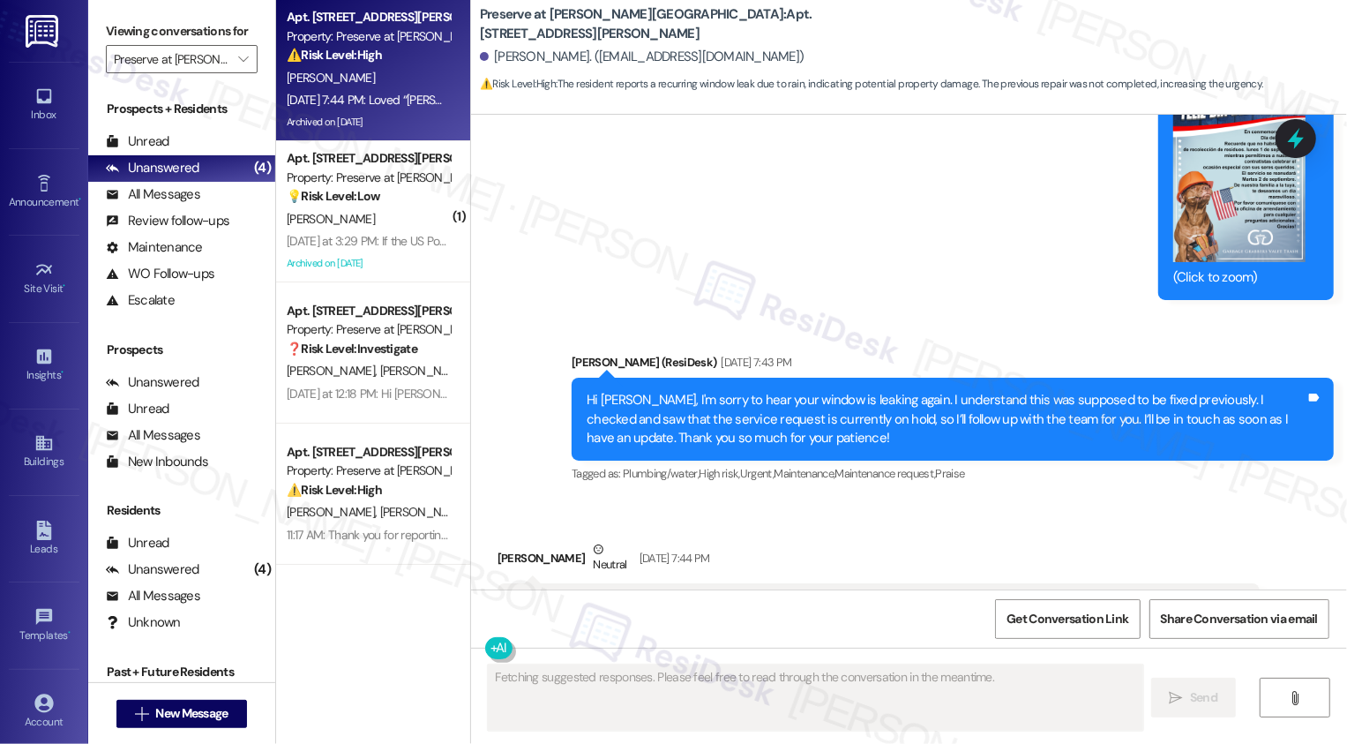
scroll to position [16850, 0]
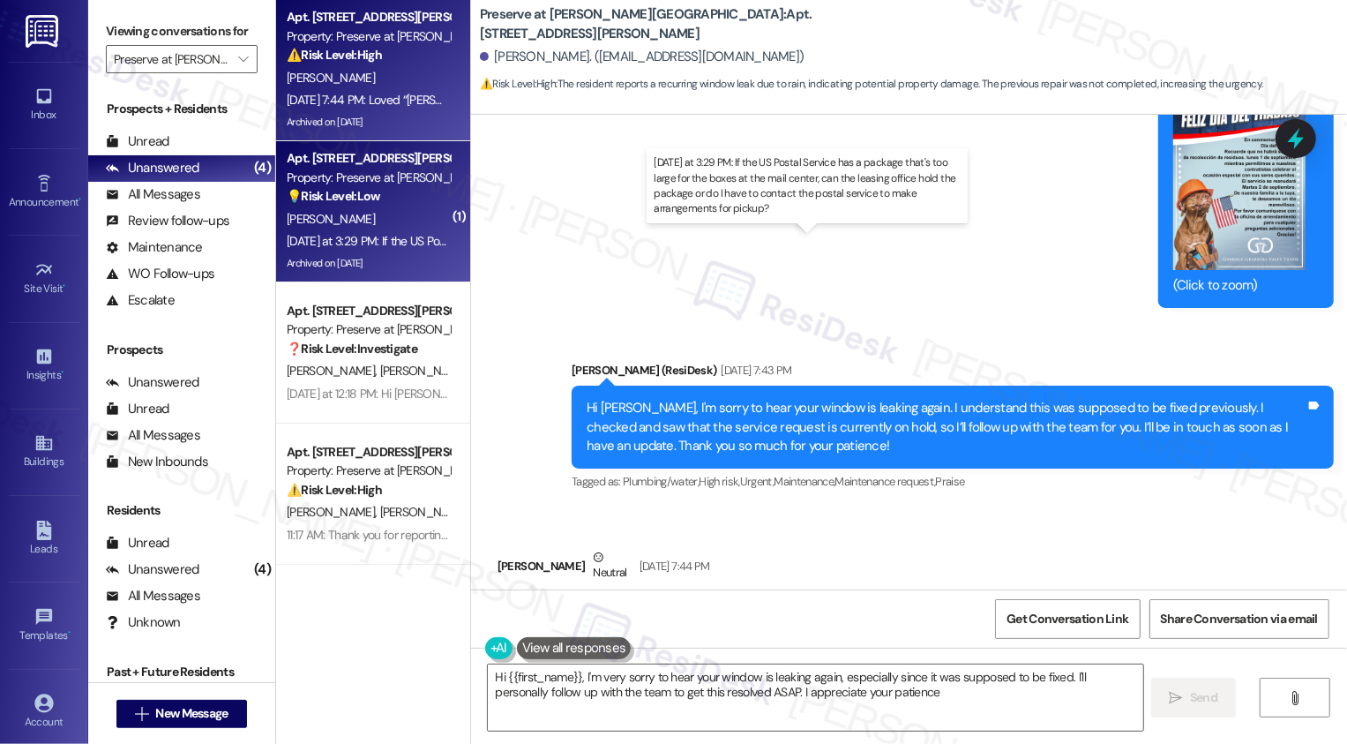
type textarea "Hi {{first_name}}, I'm very sorry to hear your window is leaking again, especia…"
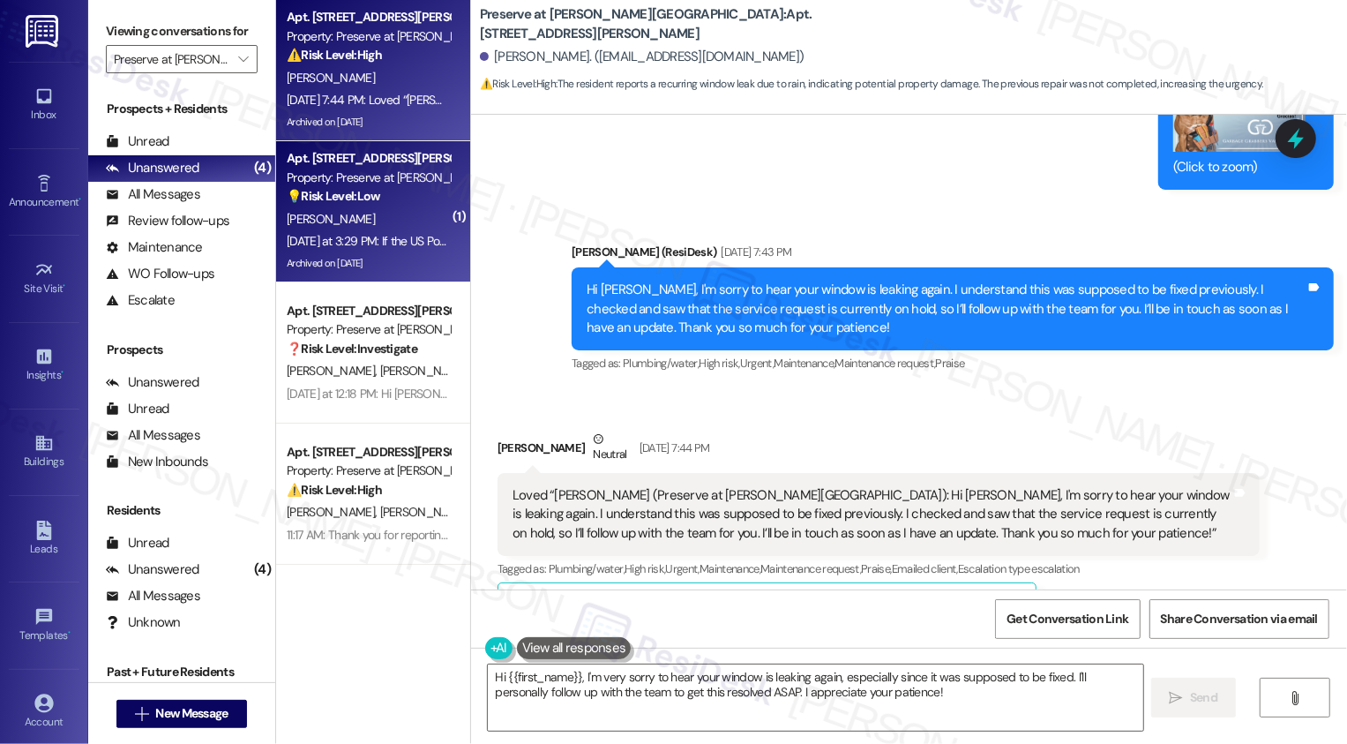
scroll to position [16916, 0]
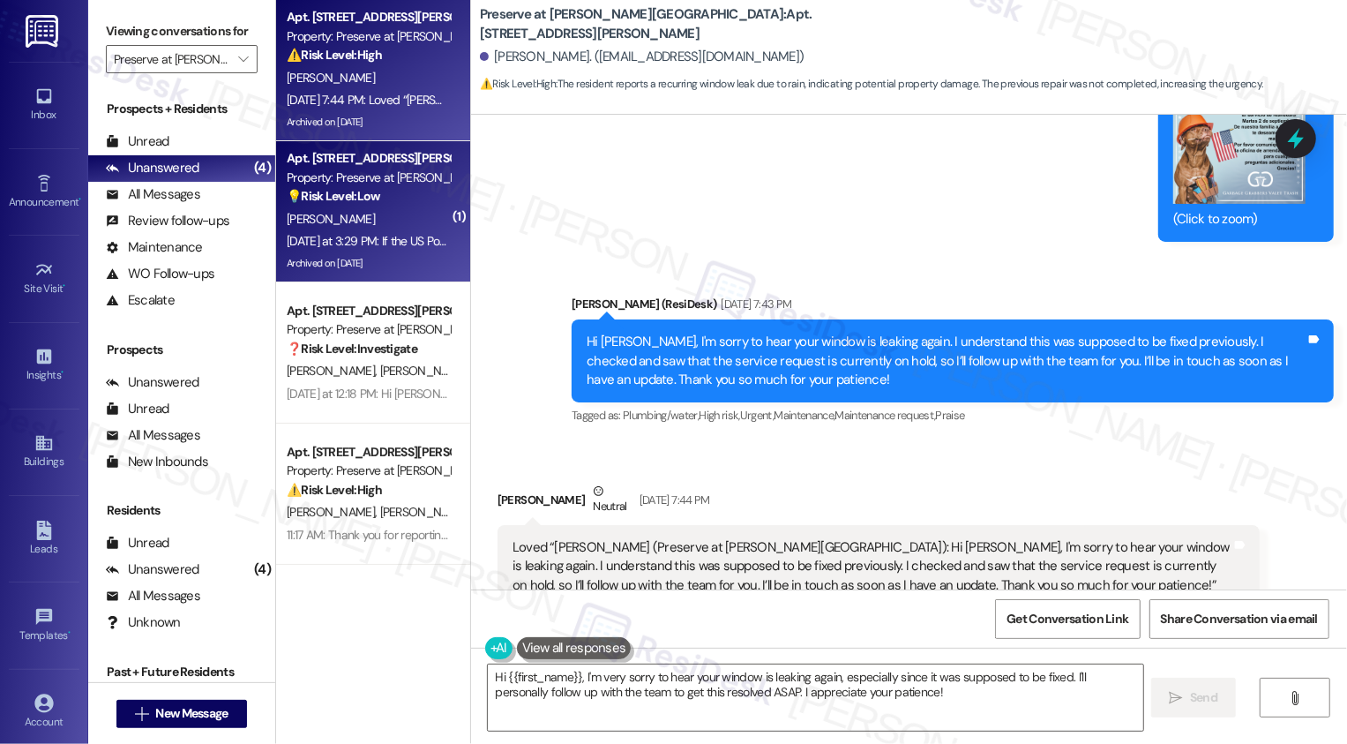
click at [378, 232] on div "[DATE] at 3:29 PM: If the US Postal Service has a package that's too large for …" at bounding box center [368, 241] width 167 height 22
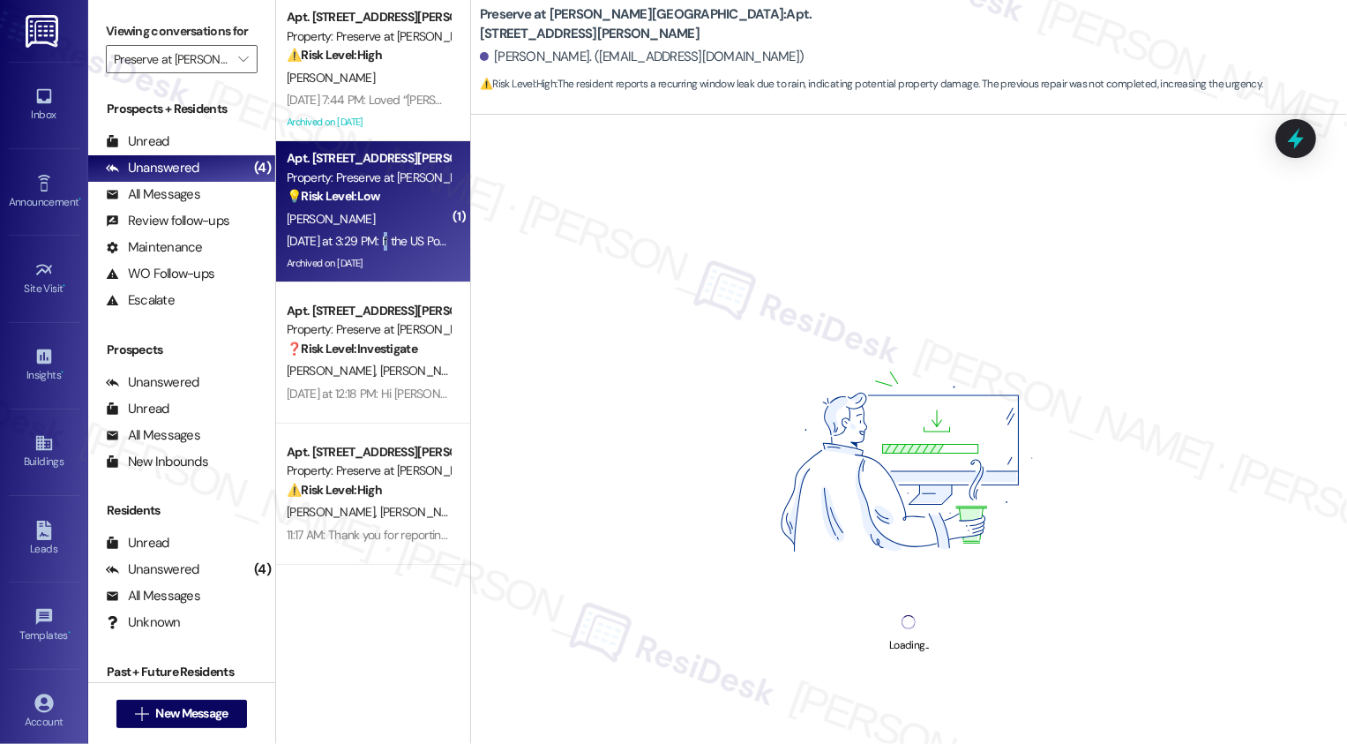
click at [378, 232] on div "[DATE] at 3:29 PM: If the US Postal Service has a package that's too large for …" at bounding box center [368, 241] width 167 height 22
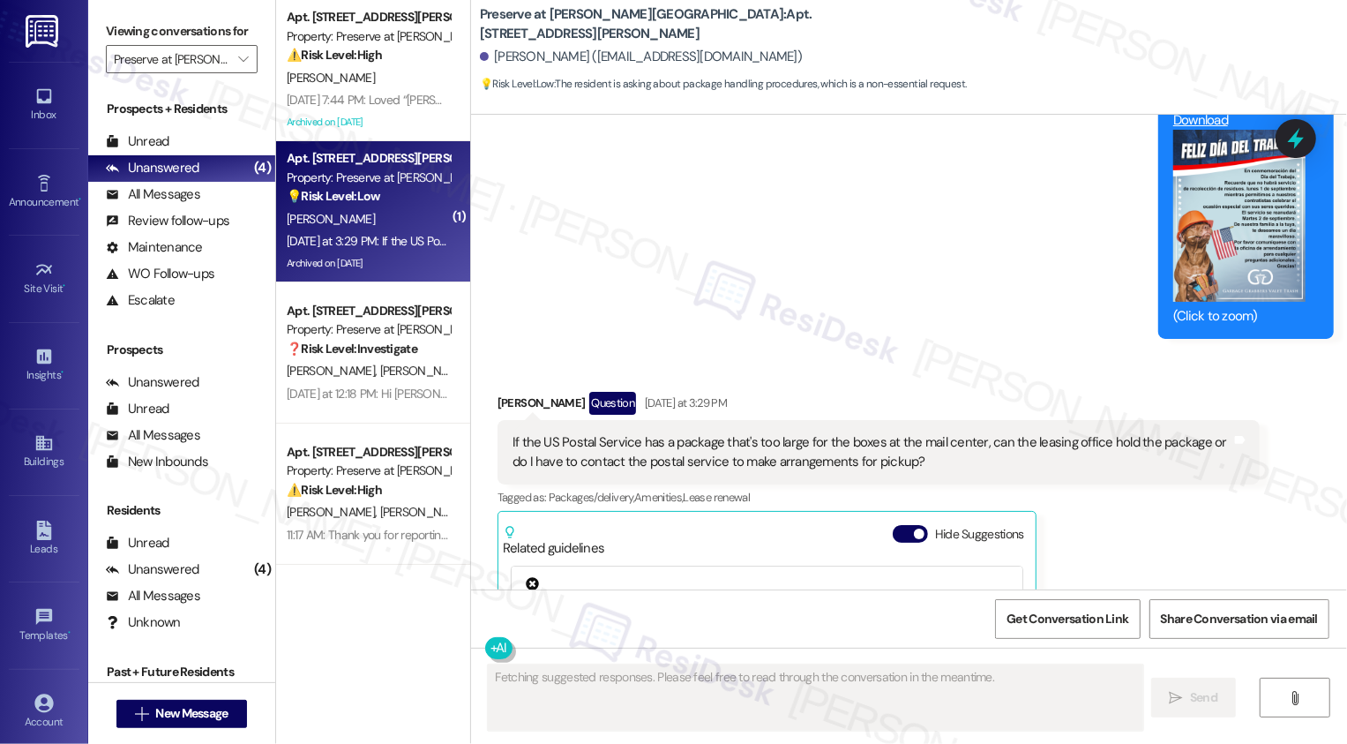
scroll to position [11309, 0]
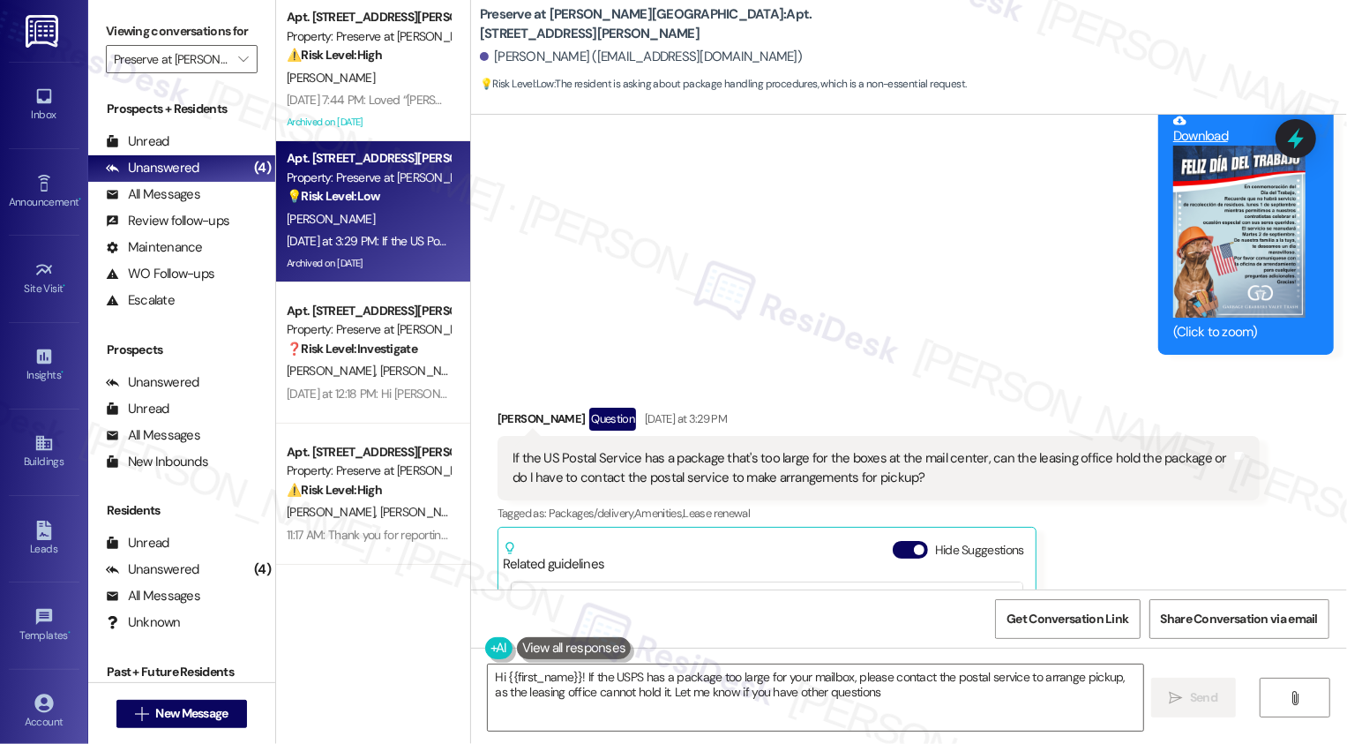
type textarea "Hi {{first_name}}! If the USPS has a package too large for your mailbox, please…"
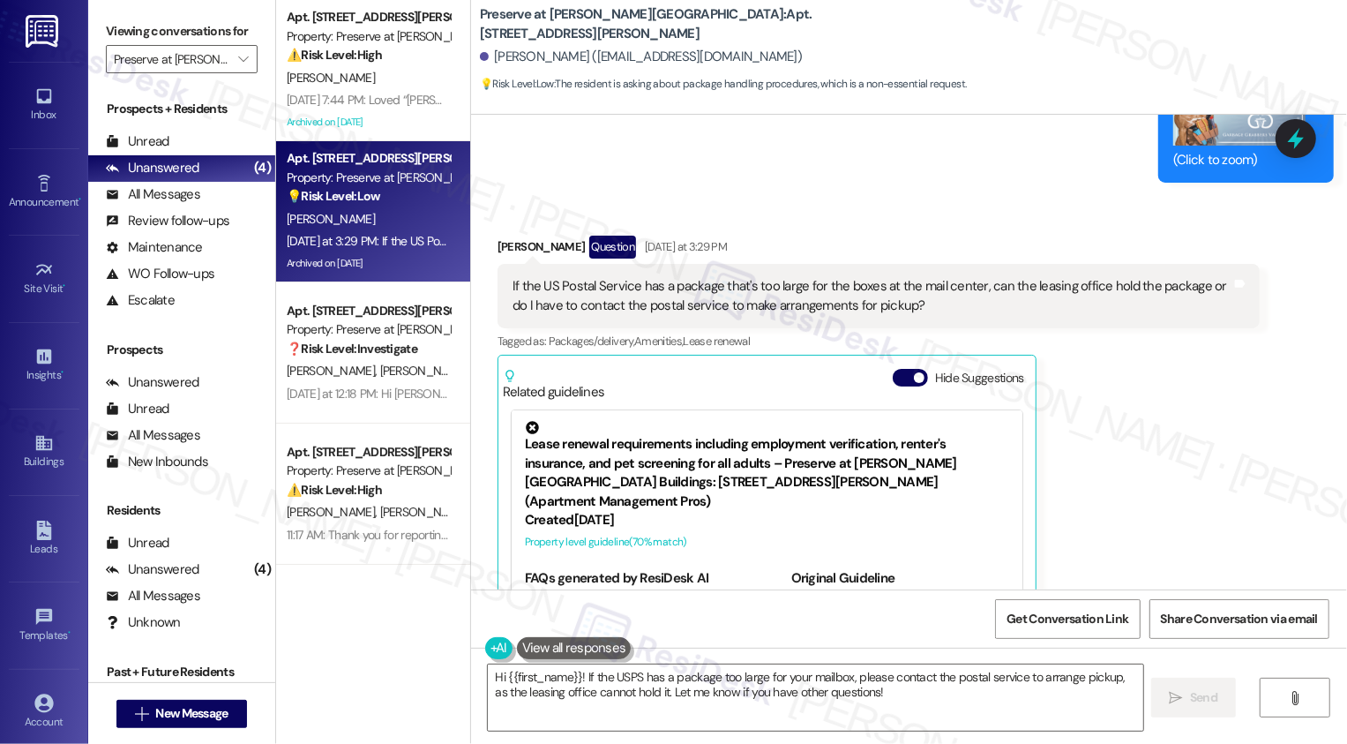
scroll to position [11457, 0]
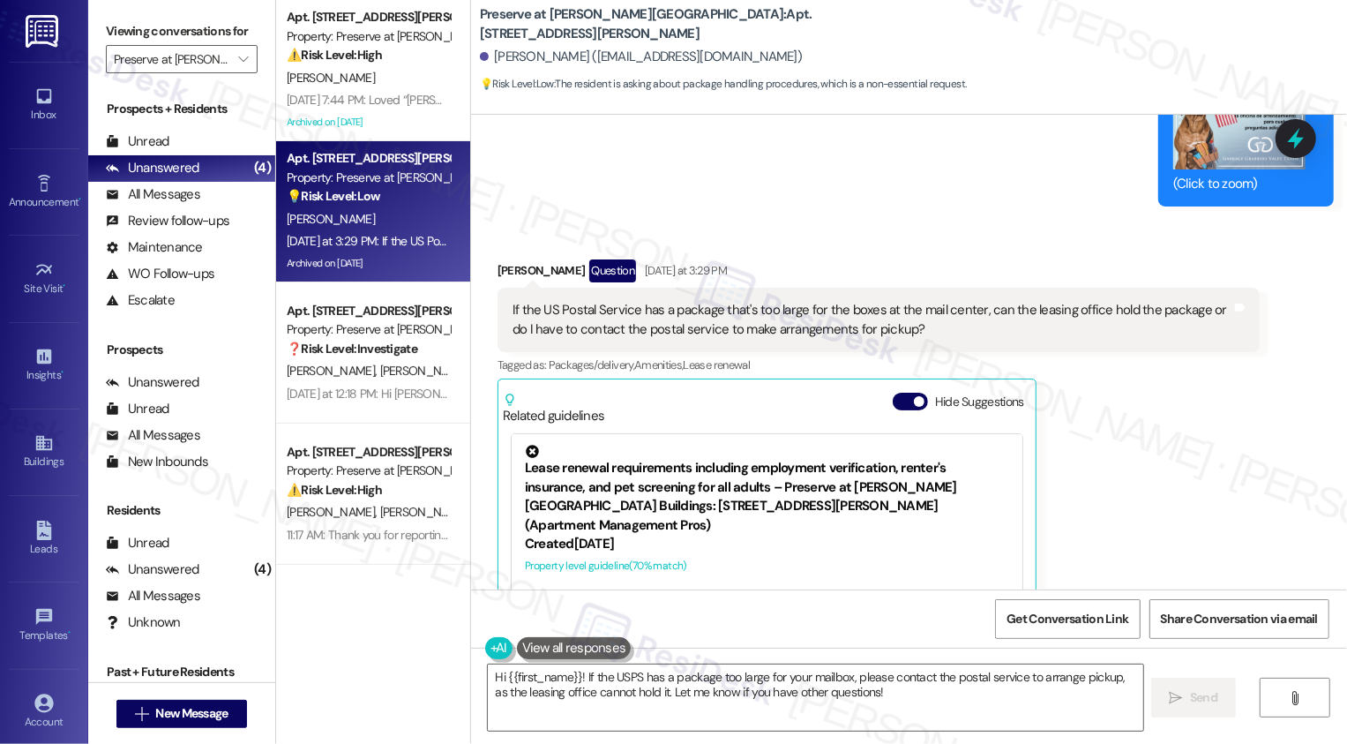
click at [1201, 301] on div "[PERSON_NAME] Question [DATE] at 3:29 PM If the US Postal Service has a package…" at bounding box center [879, 493] width 762 height 468
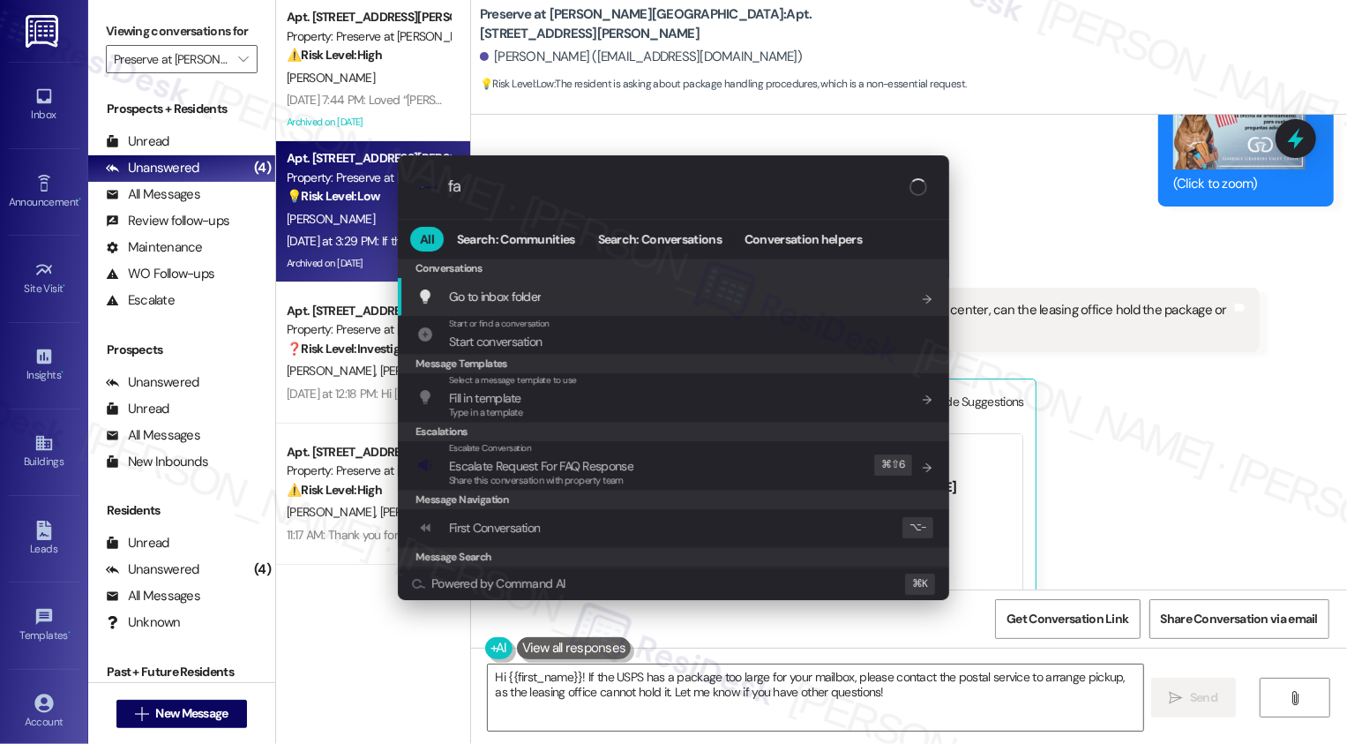
type input "faq"
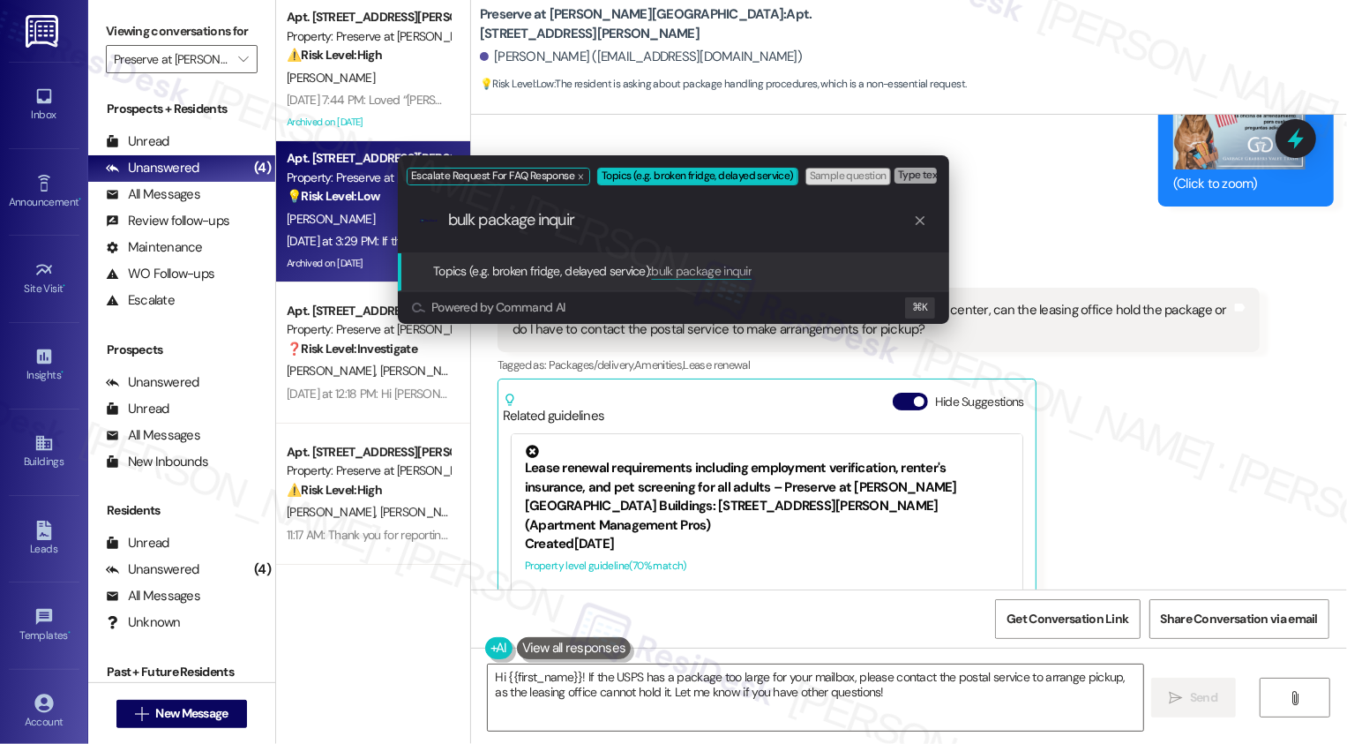
type input "bulk package inquiry"
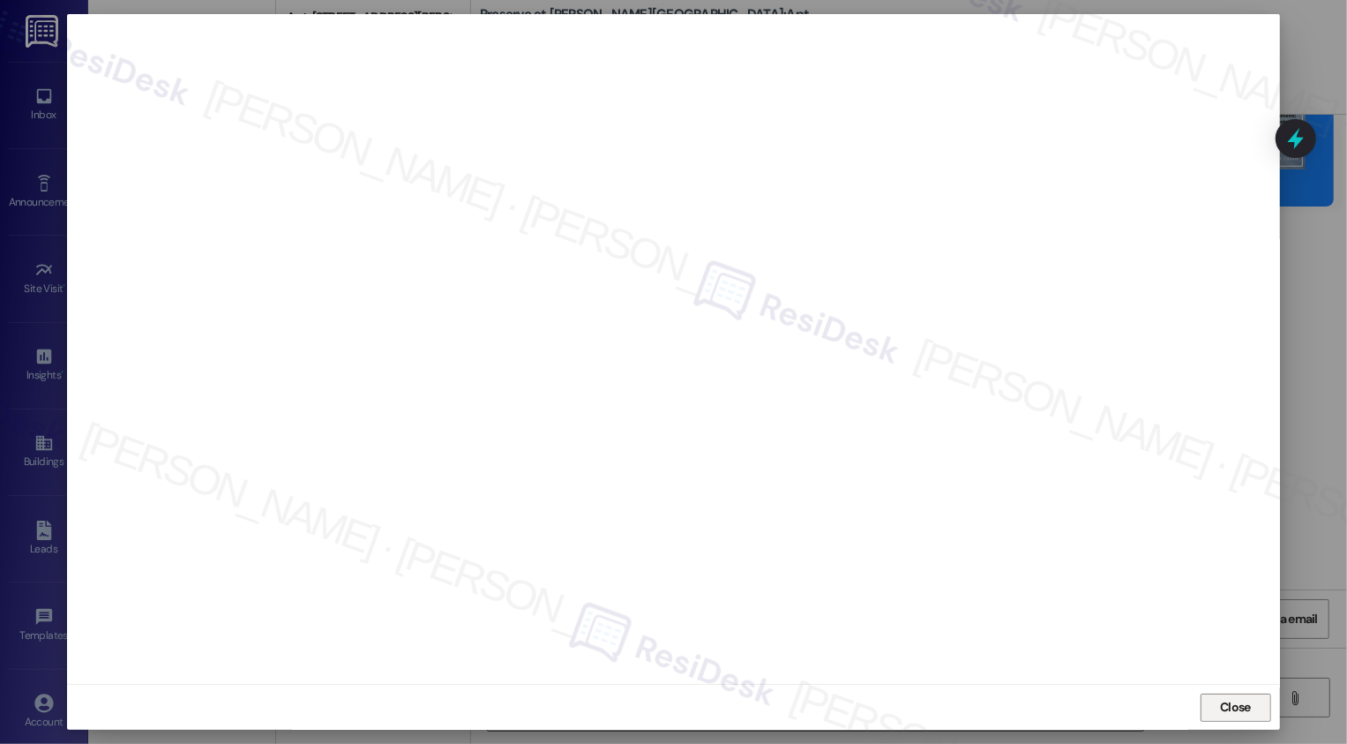
click at [1220, 706] on span "Close" at bounding box center [1235, 707] width 31 height 19
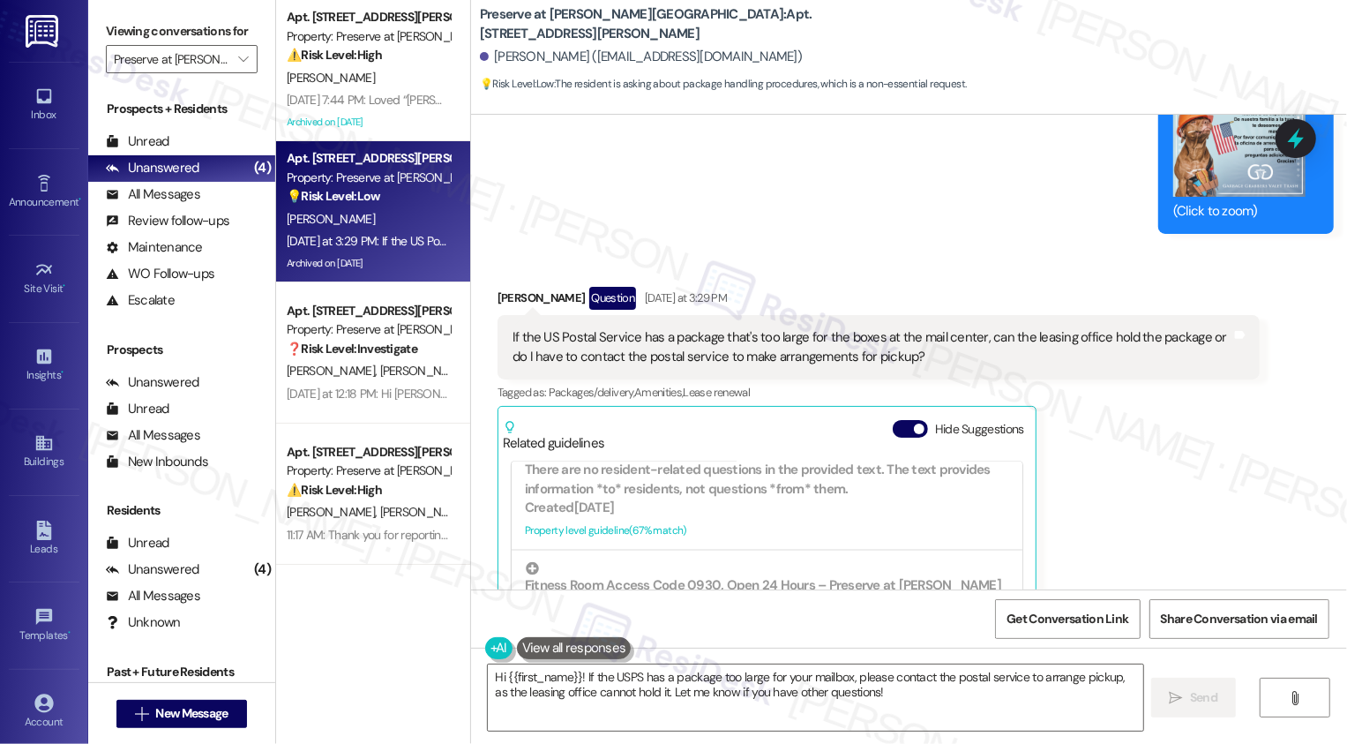
scroll to position [11406, 0]
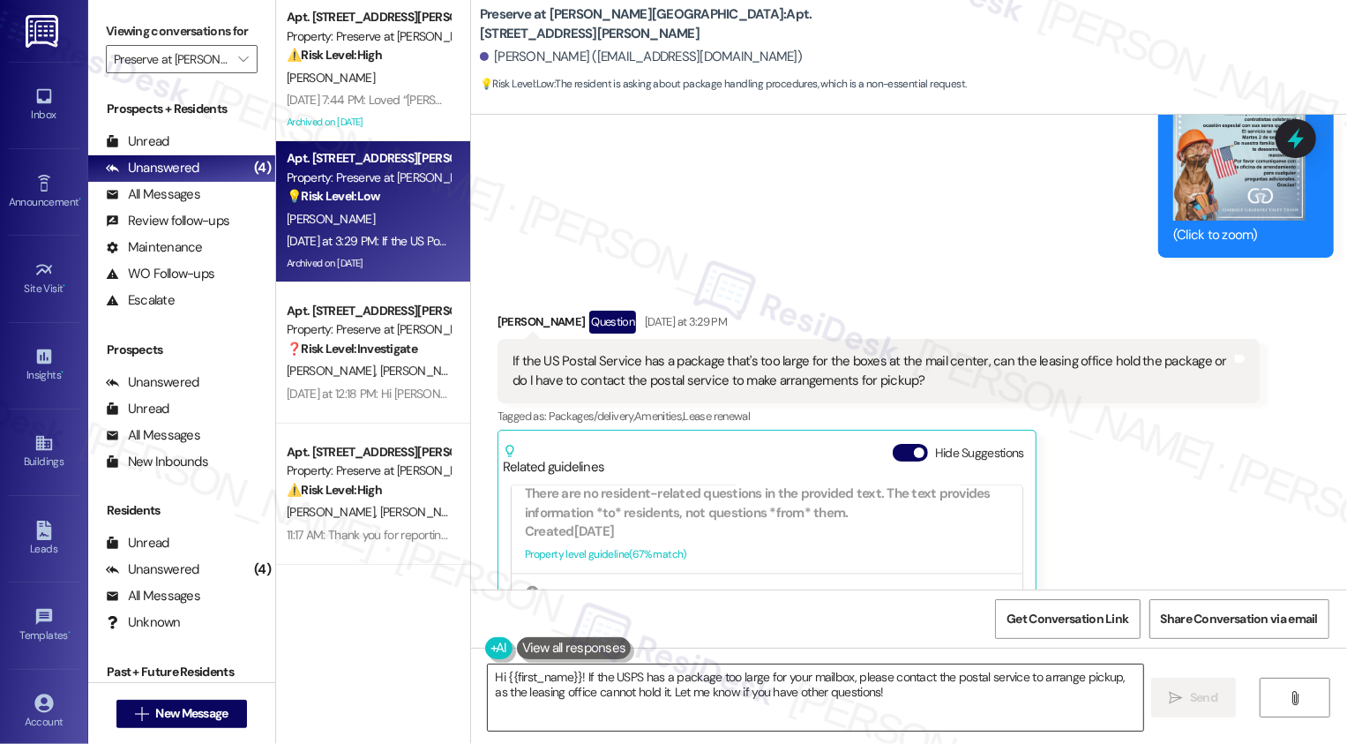
click at [715, 683] on textarea "Hi {{first_name}}! If the USPS has a package too large for your mailbox, please…" at bounding box center [815, 697] width 655 height 66
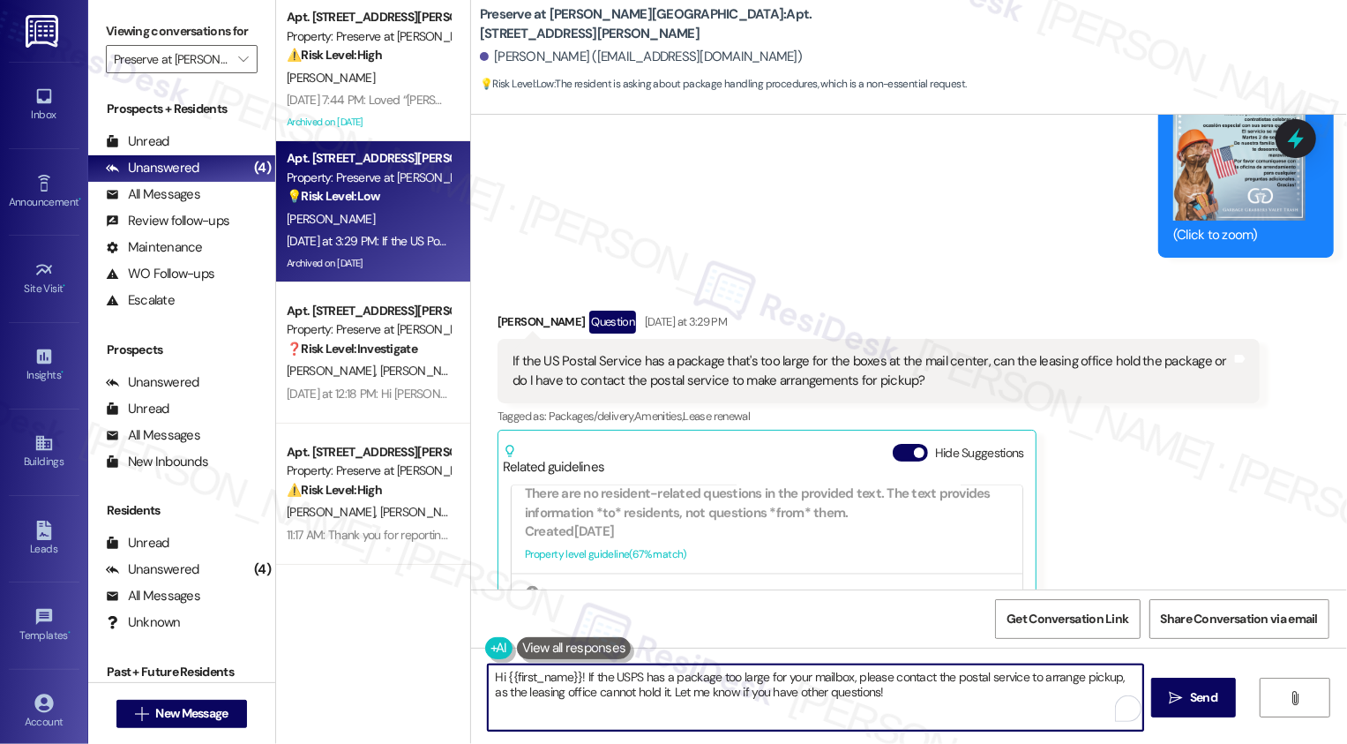
click at [1095, 518] on div "[PERSON_NAME] Question [DATE] at 3:29 PM If the US Postal Service has a package…" at bounding box center [879, 545] width 762 height 468
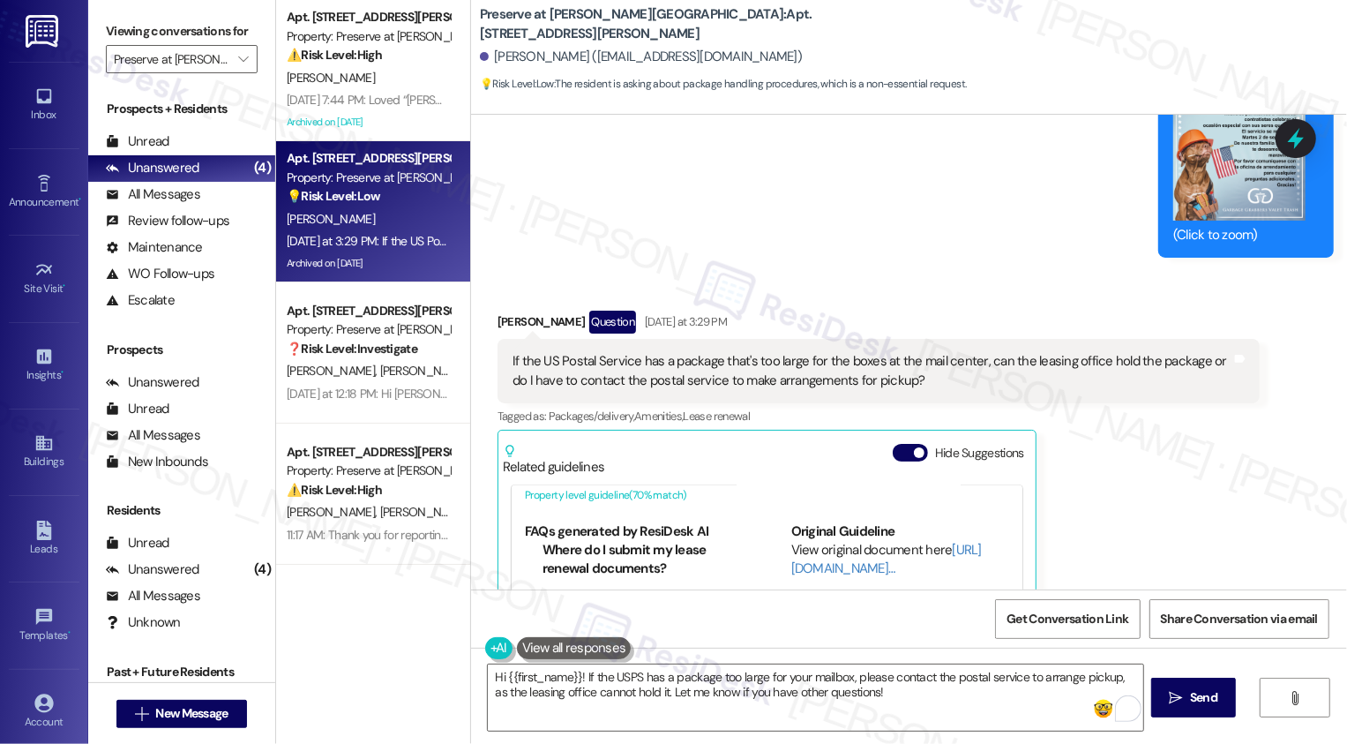
scroll to position [0, 0]
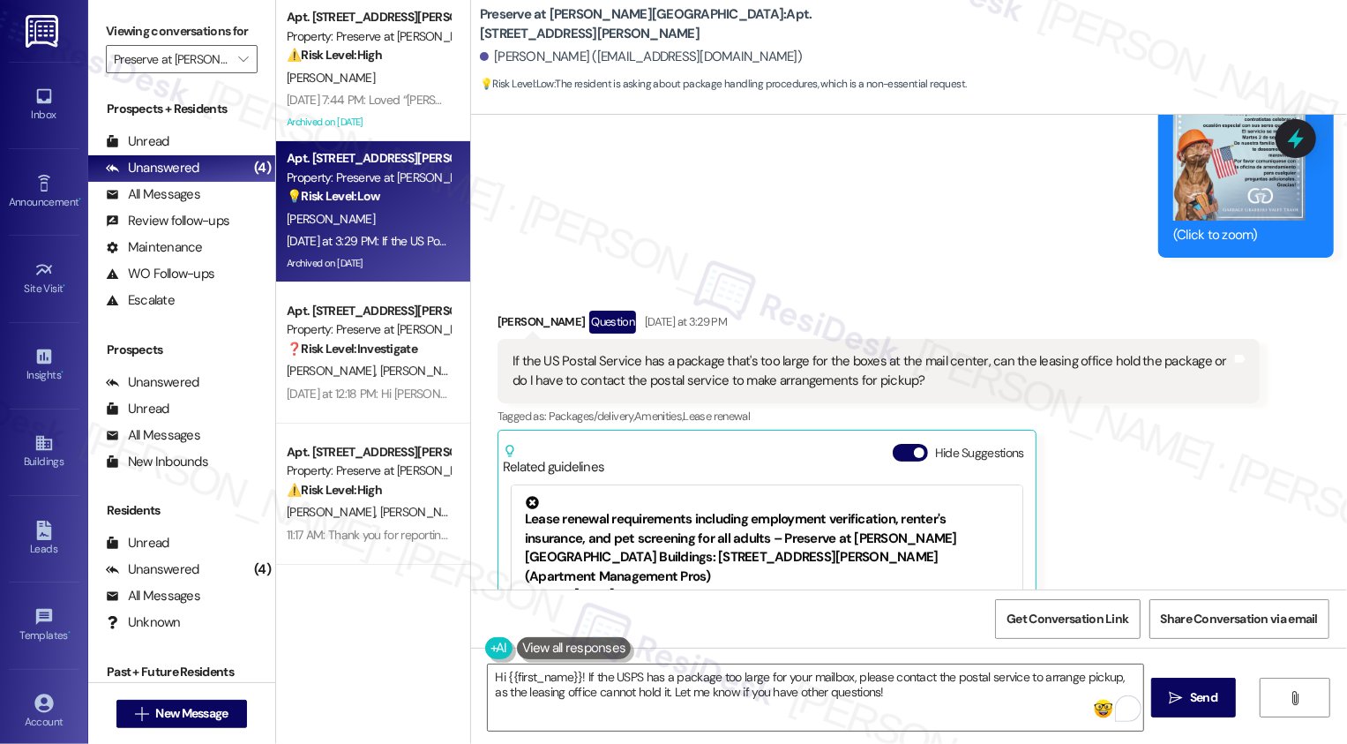
click at [1127, 438] on div "[PERSON_NAME] Question [DATE] at 3:29 PM If the US Postal Service has a package…" at bounding box center [879, 545] width 762 height 468
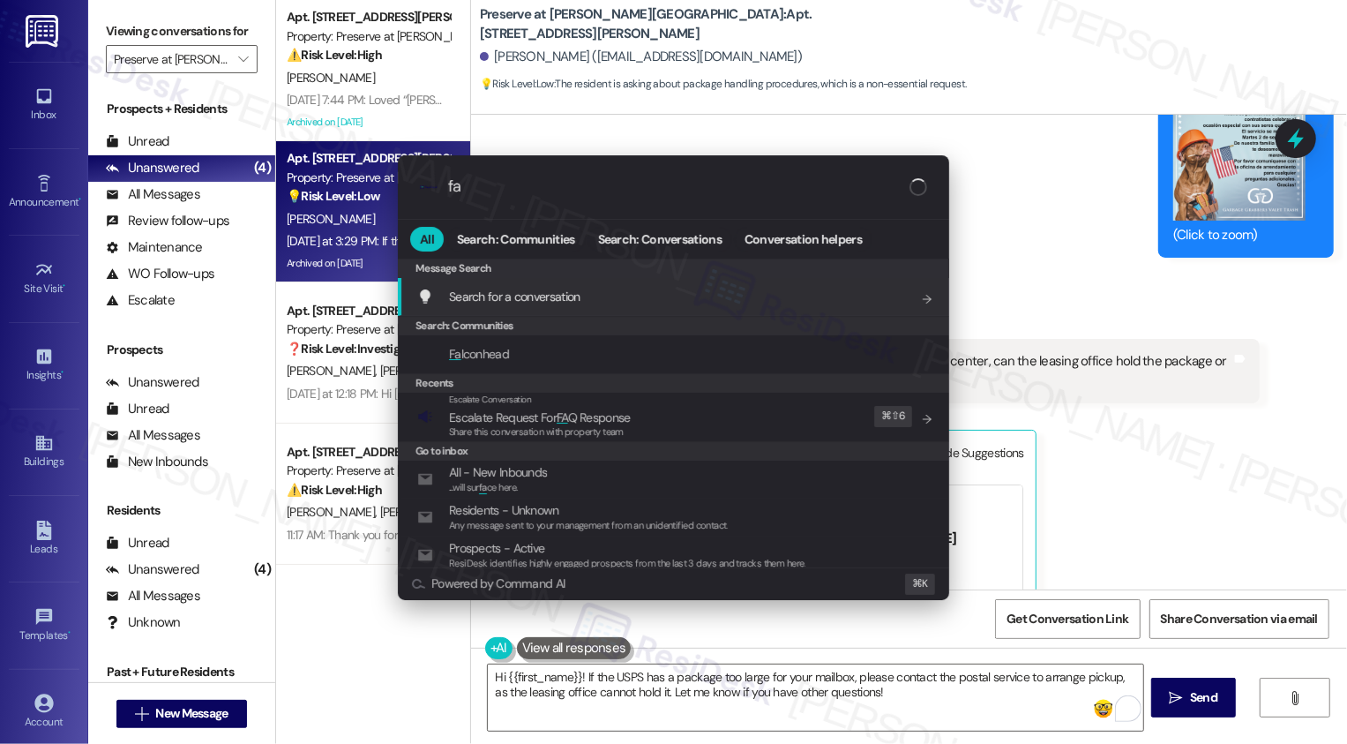
type input "faq"
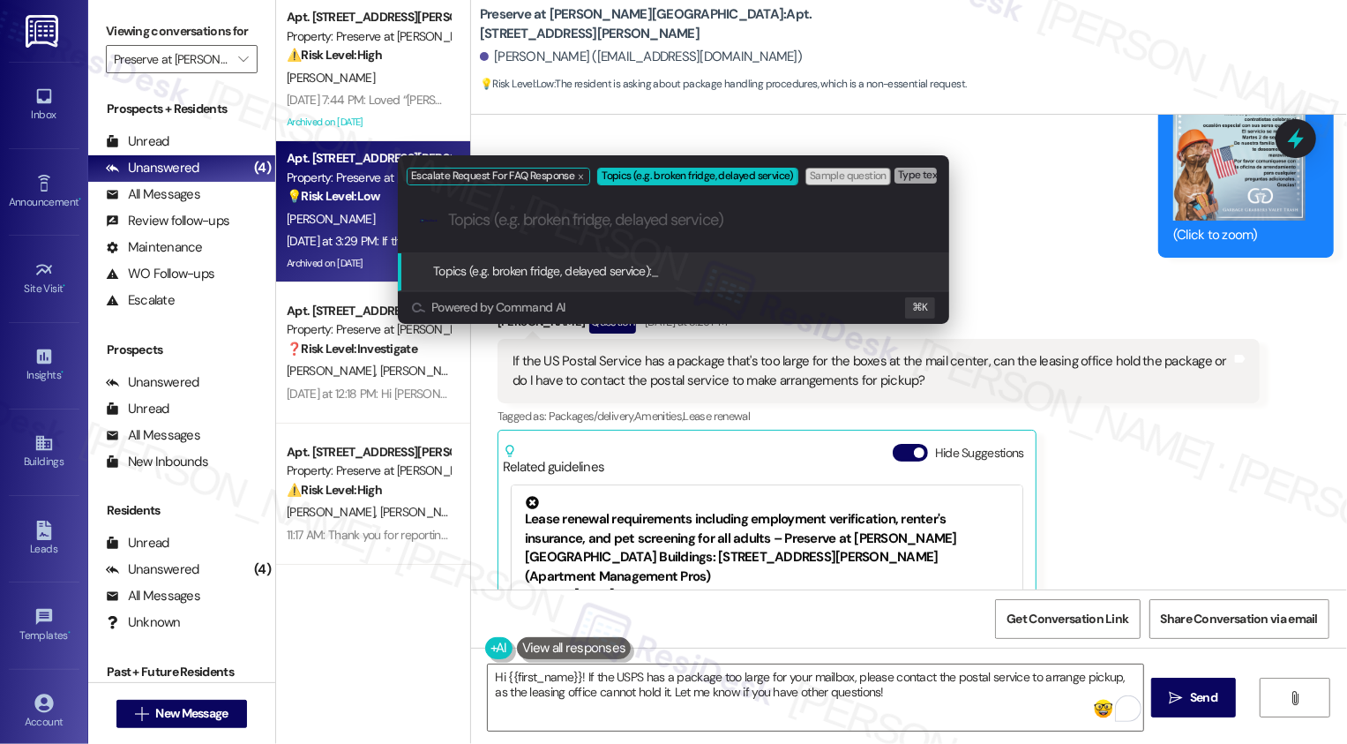
paste input "bulk package inquiry"
type input "bulk package inquiry"
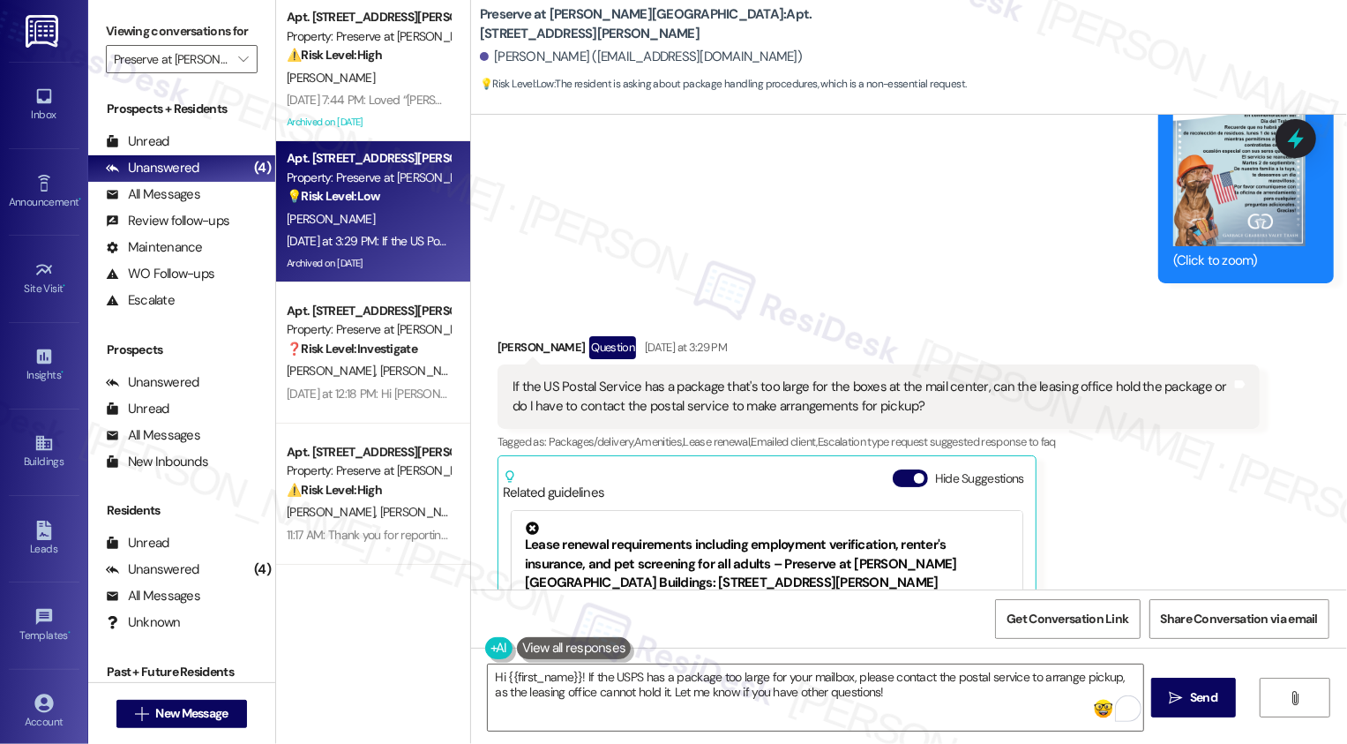
scroll to position [11528, 0]
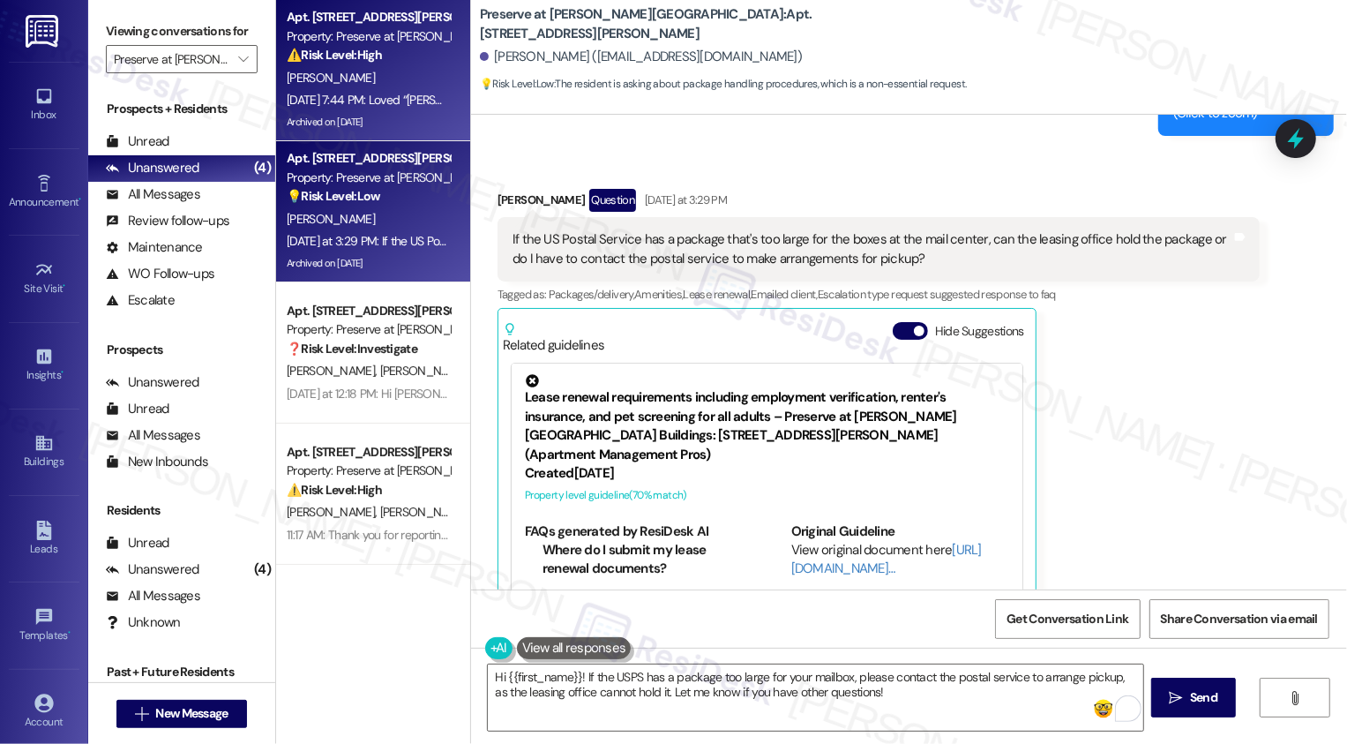
click at [393, 108] on div "[DATE] 7:44 PM: Loved “[PERSON_NAME] (Preserve at [PERSON_NAME][GEOGRAPHIC_DATA…" at bounding box center [1306, 100] width 2039 height 16
click at [399, 208] on div "[PERSON_NAME]" at bounding box center [368, 219] width 167 height 22
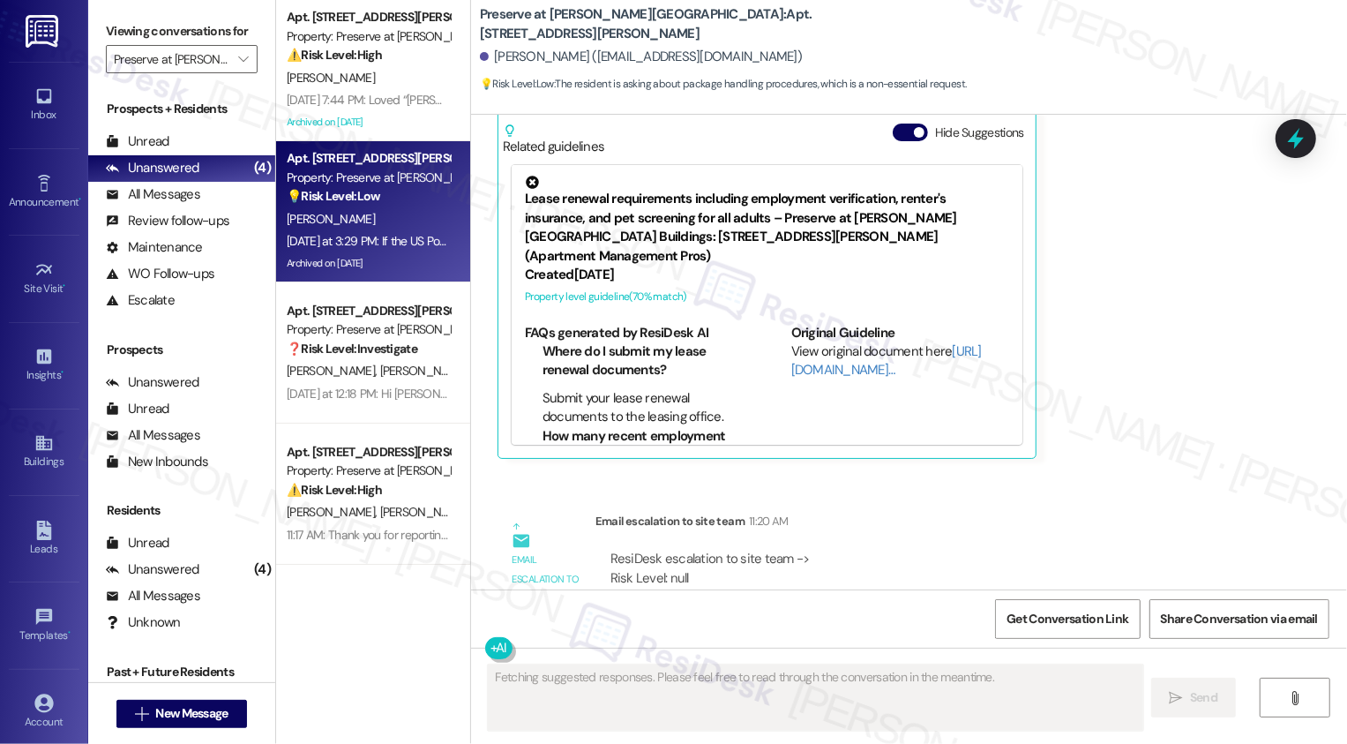
scroll to position [11424, 0]
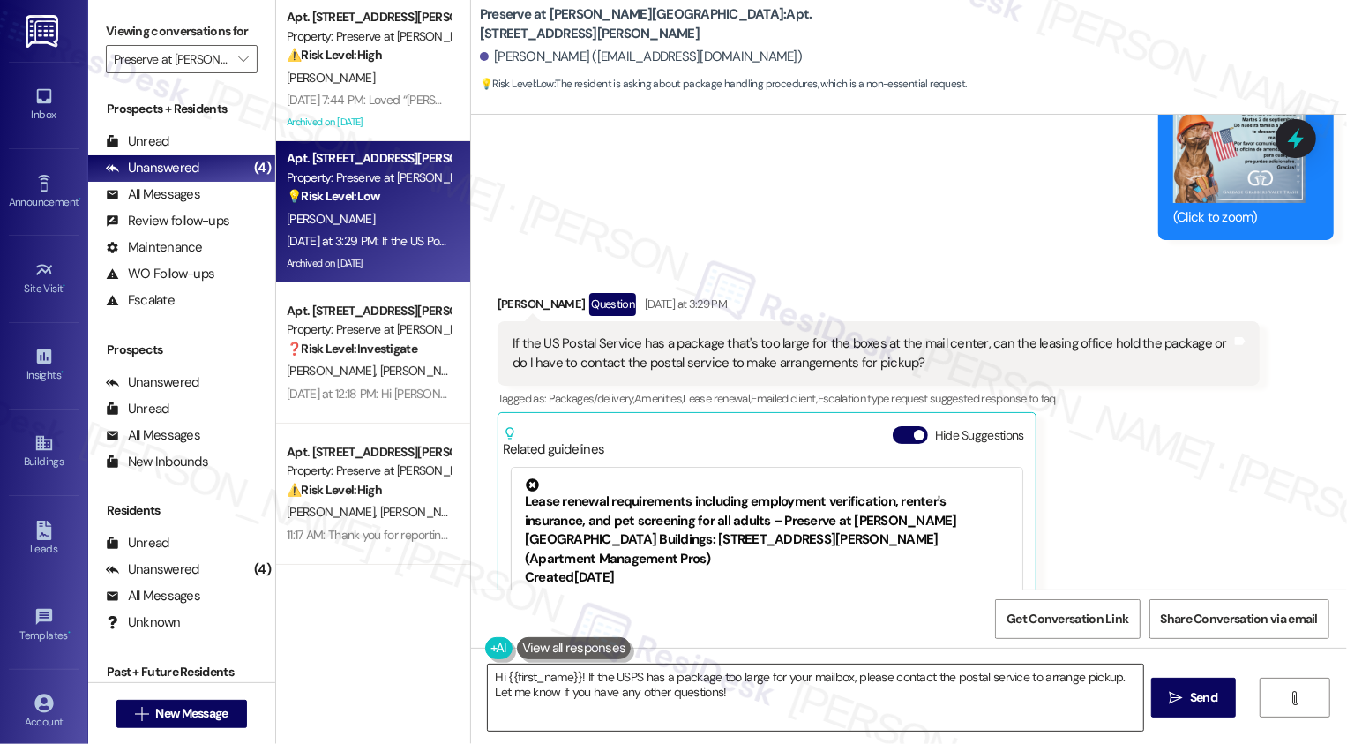
click at [631, 685] on textarea "Hi {{first_name}}! If the USPS has a package too large for your mailbox, please…" at bounding box center [815, 697] width 655 height 66
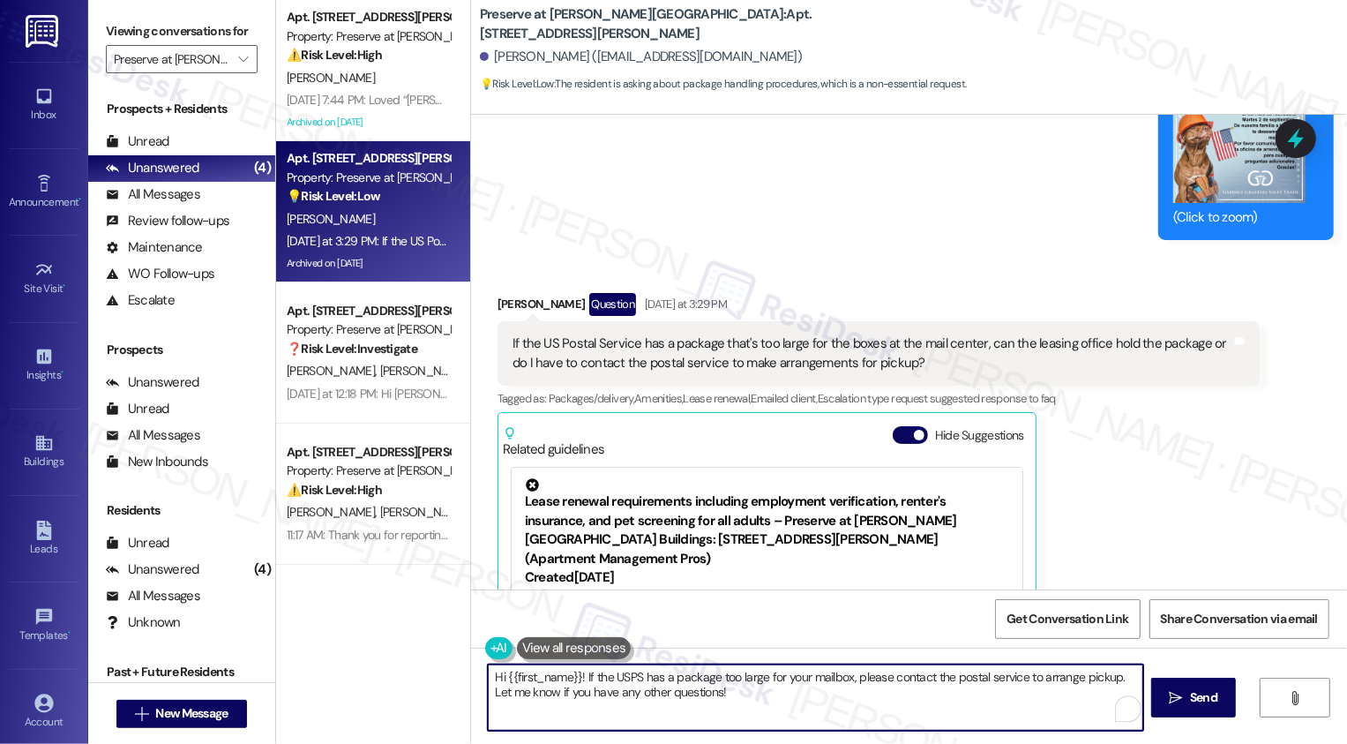
click at [498, 293] on div "[PERSON_NAME] Question [DATE] at 3:29 PM" at bounding box center [879, 307] width 762 height 28
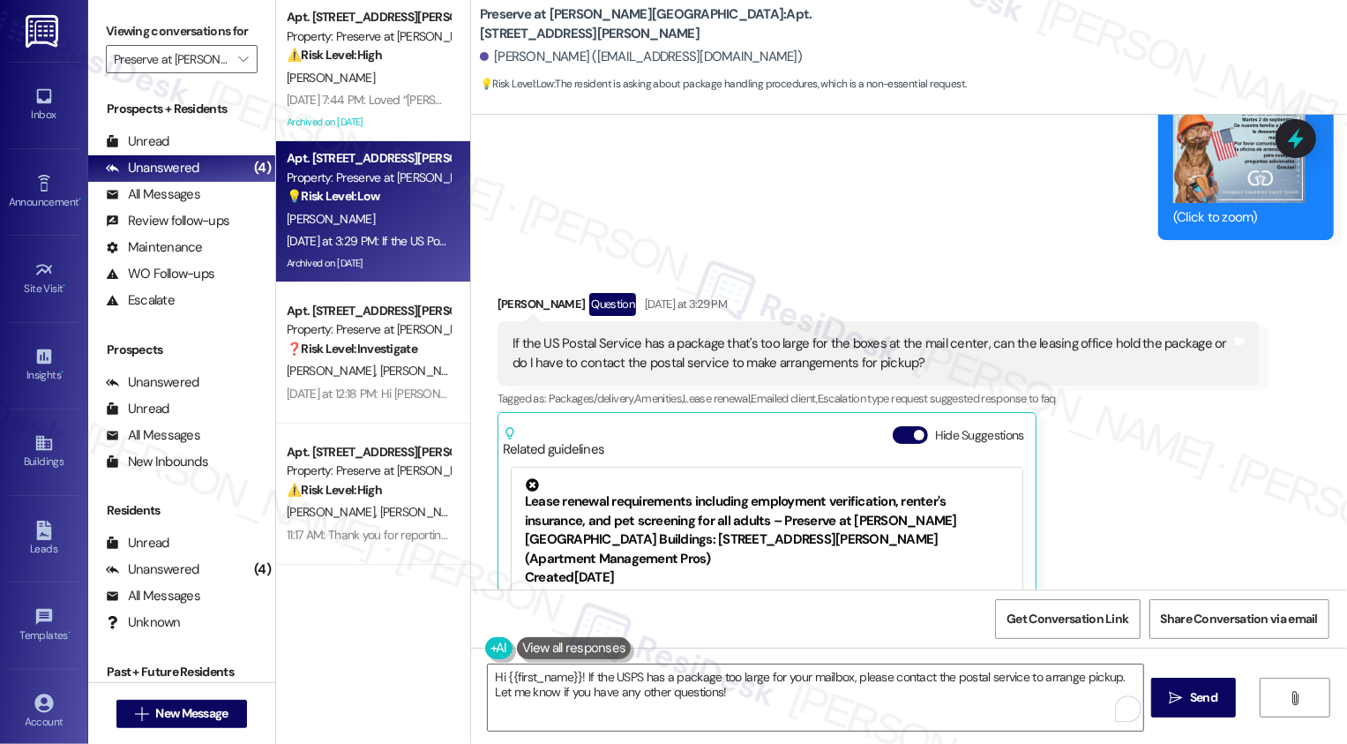
click at [498, 293] on div "[PERSON_NAME] Question [DATE] at 3:29 PM" at bounding box center [879, 307] width 762 height 28
click at [603, 690] on textarea "Hi {{first_name}}! If the USPS has a package too large for your mailbox, please…" at bounding box center [815, 697] width 655 height 66
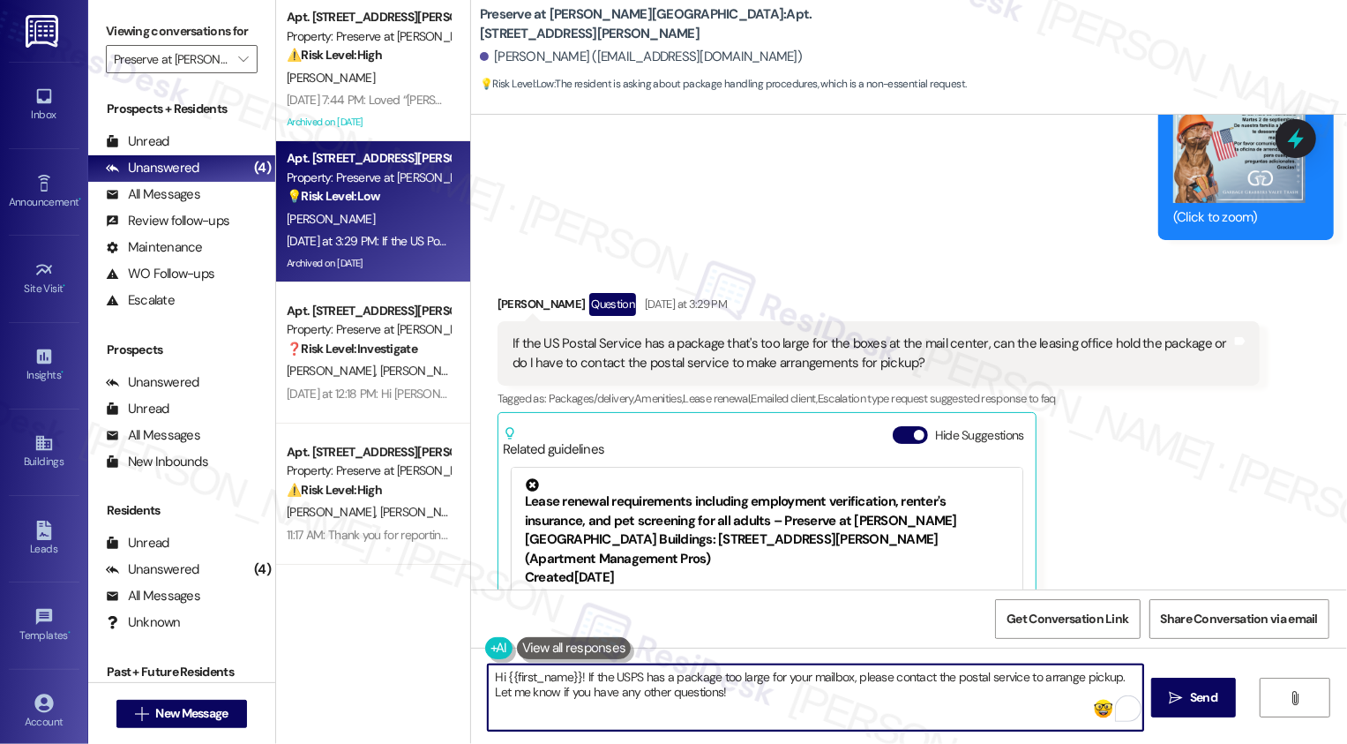
drag, startPoint x: 597, startPoint y: 675, endPoint x: 732, endPoint y: 706, distance: 138.5
click at [732, 707] on textarea "Hi {{first_name}}! If the USPS has a package too large for your mailbox, please…" at bounding box center [815, 697] width 655 height 66
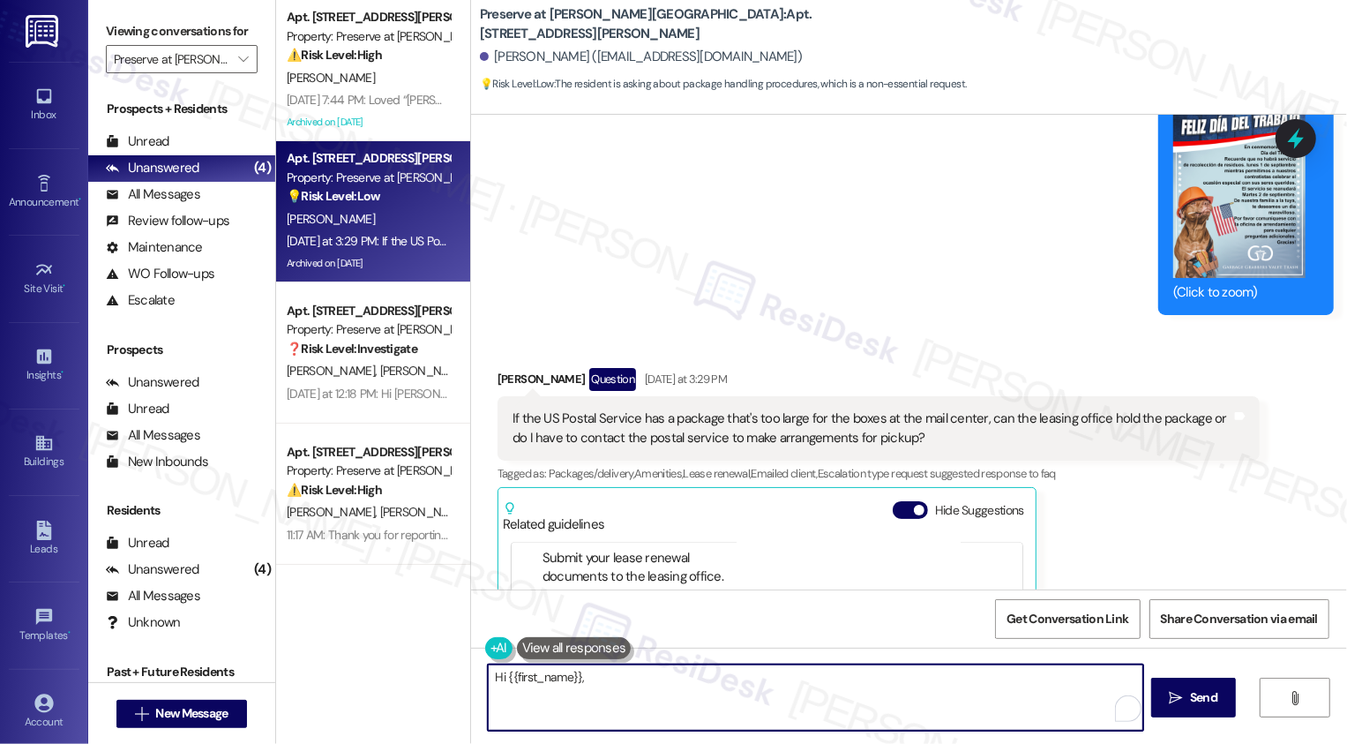
scroll to position [11318, 0]
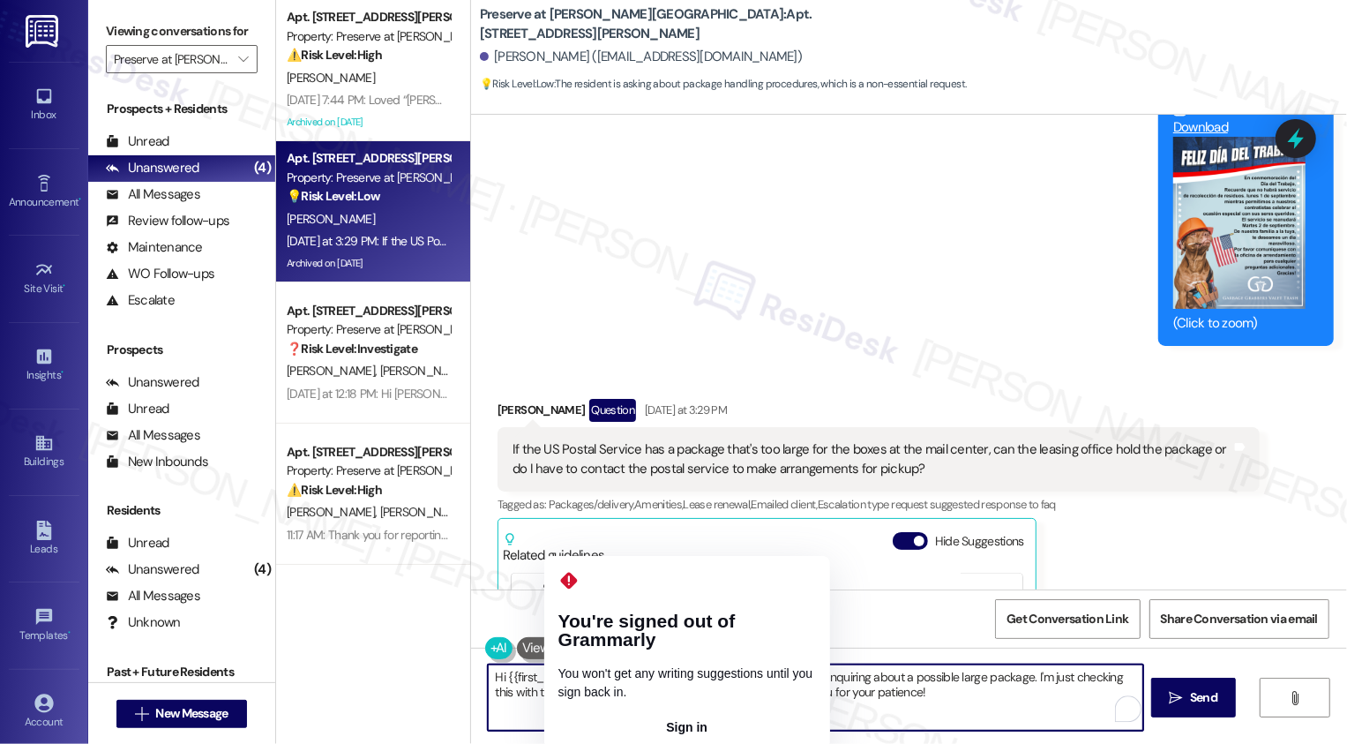
click at [565, 691] on textarea "Hi {{first_name}}, thank you for reaching out! I understand you're inquiring ab…" at bounding box center [815, 697] width 655 height 66
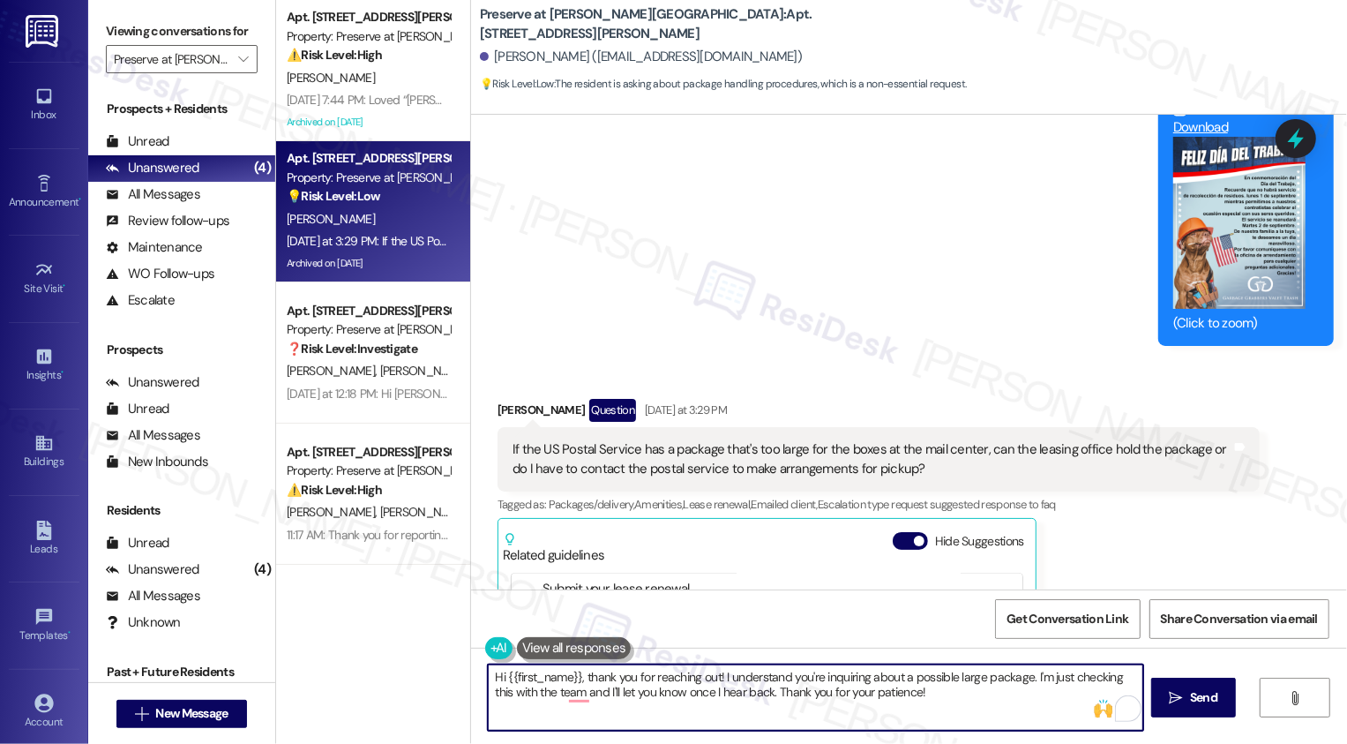
click at [558, 696] on textarea "Hi {{first_name}}, thank you for reaching out! I understand you're inquiring ab…" at bounding box center [815, 697] width 655 height 66
type textarea "Hi {{first_name}}, thank you for reaching out! I understand you're inquiring ab…"
click at [1179, 702] on icon "" at bounding box center [1176, 698] width 13 height 14
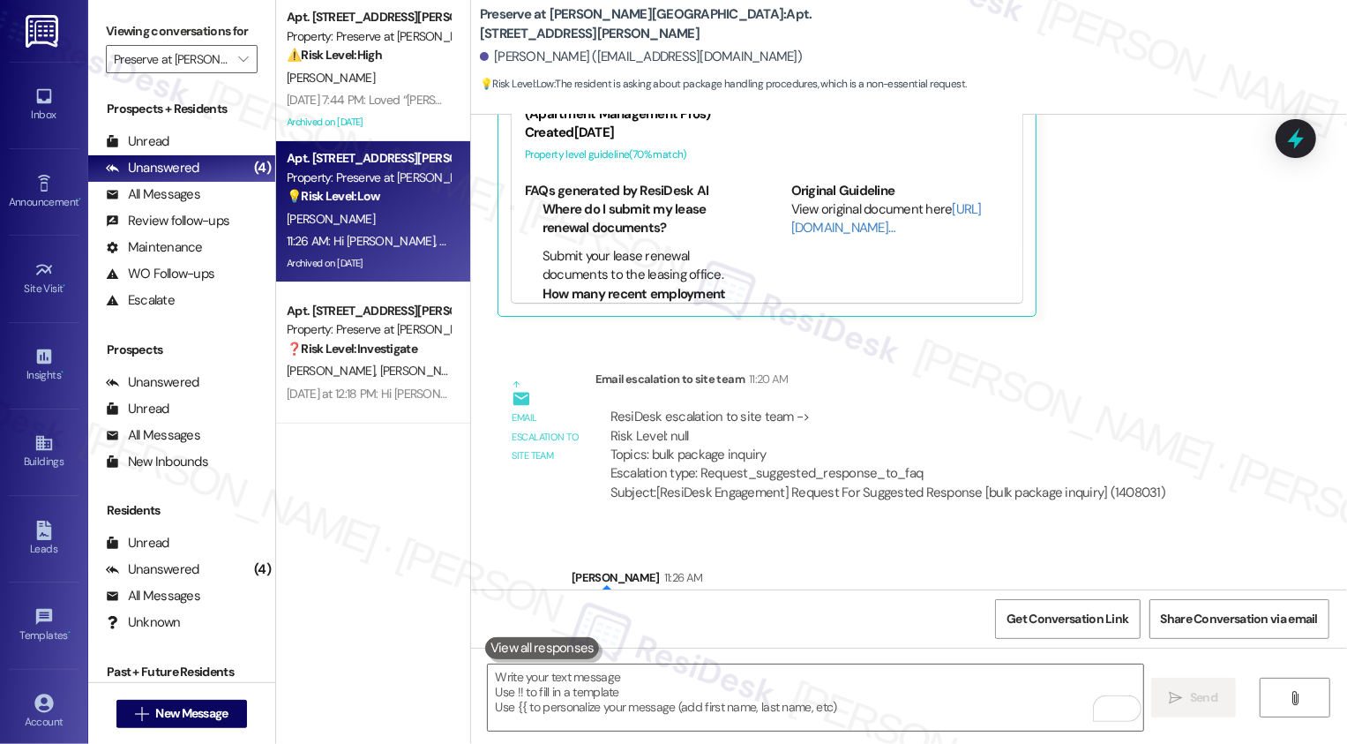
scroll to position [11868, 0]
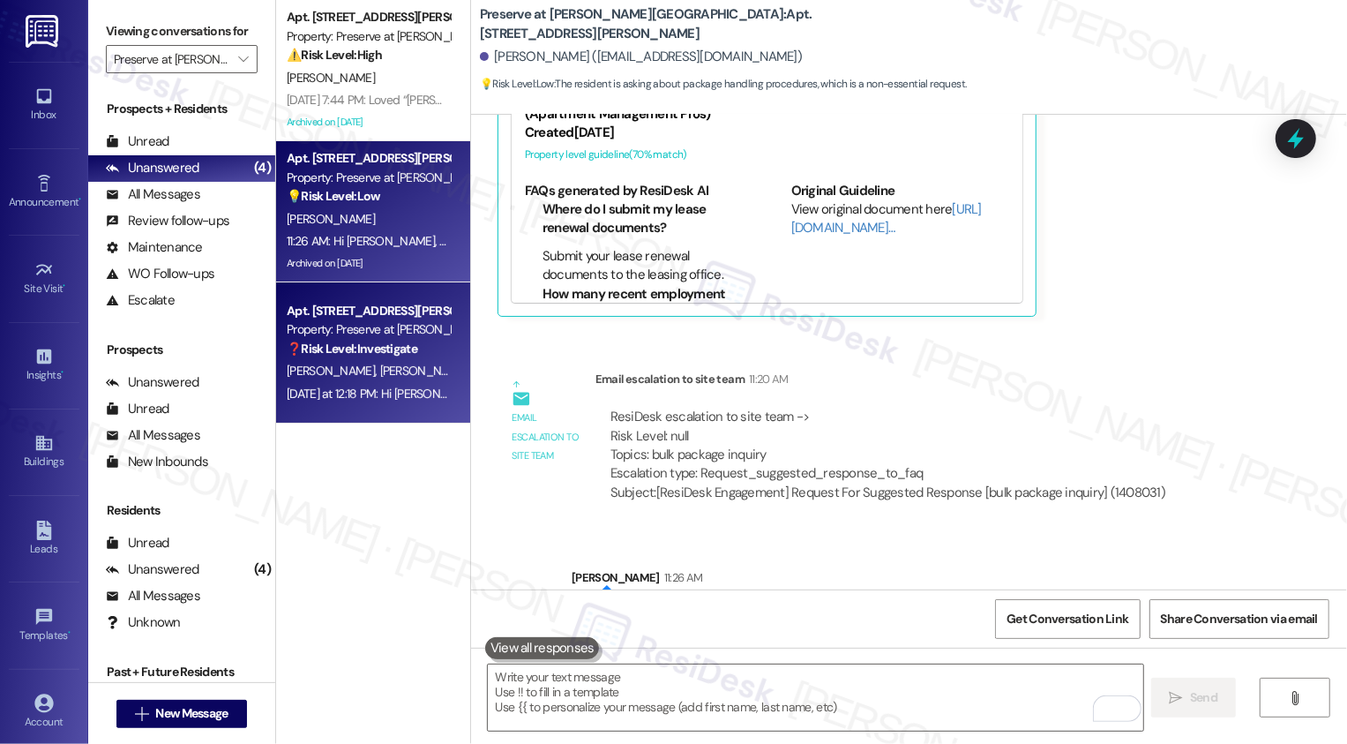
click at [379, 373] on span "[PERSON_NAME] [PERSON_NAME]" at bounding box center [468, 371] width 179 height 16
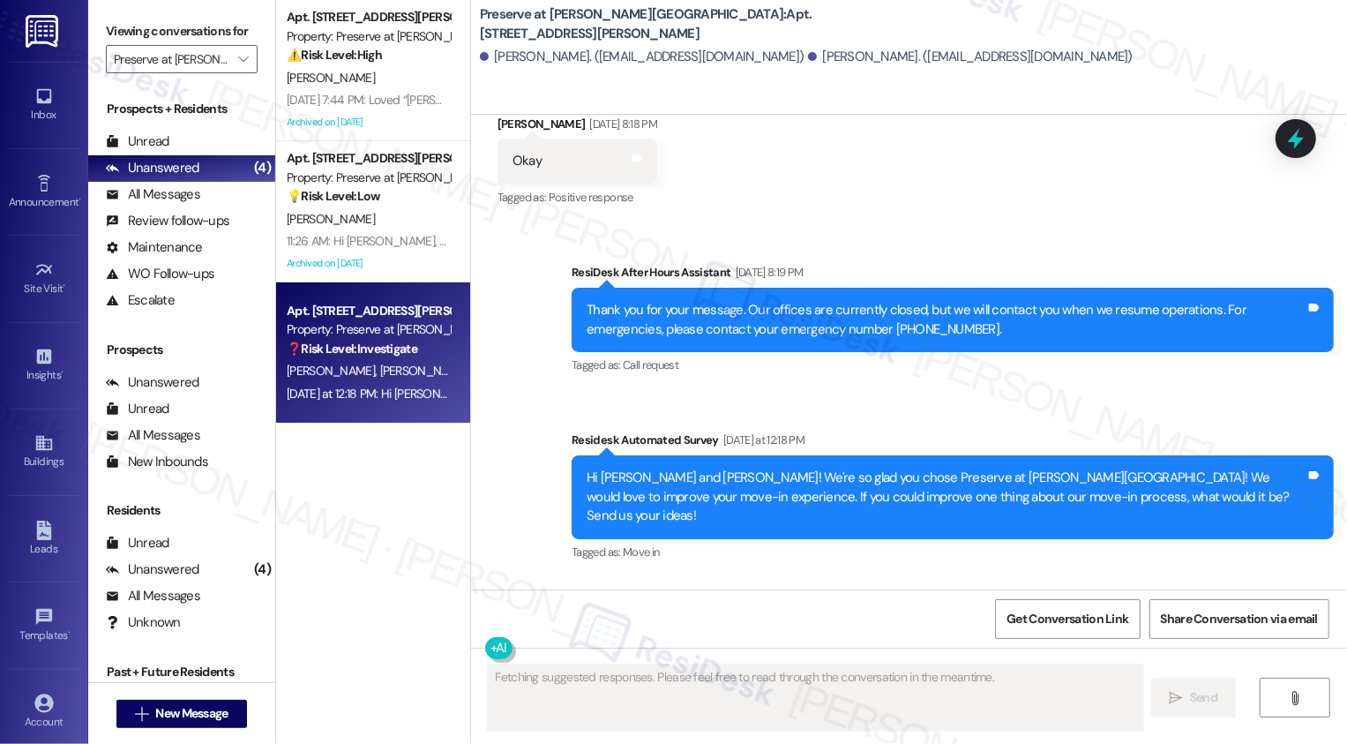
scroll to position [1669, 0]
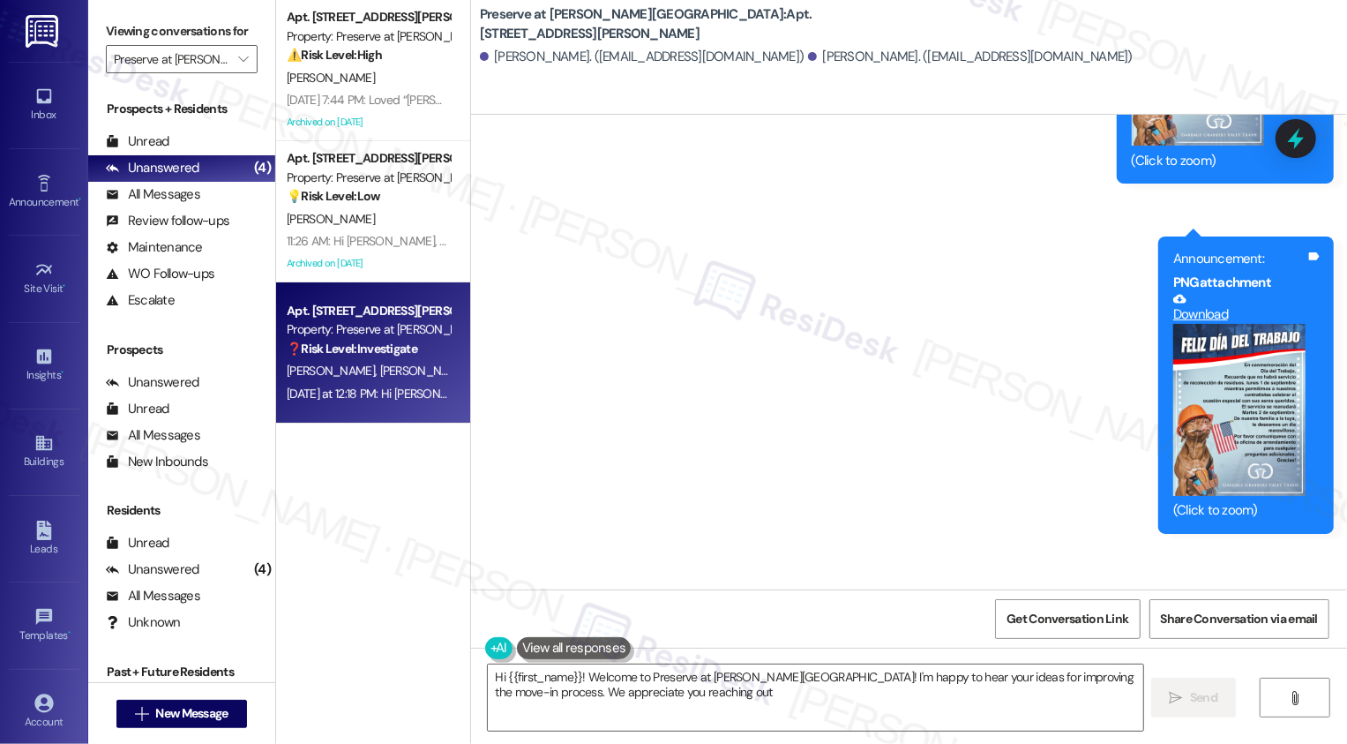
type textarea "Hi {{first_name}}! Welcome to Preserve at [PERSON_NAME][GEOGRAPHIC_DATA]! I'm h…"
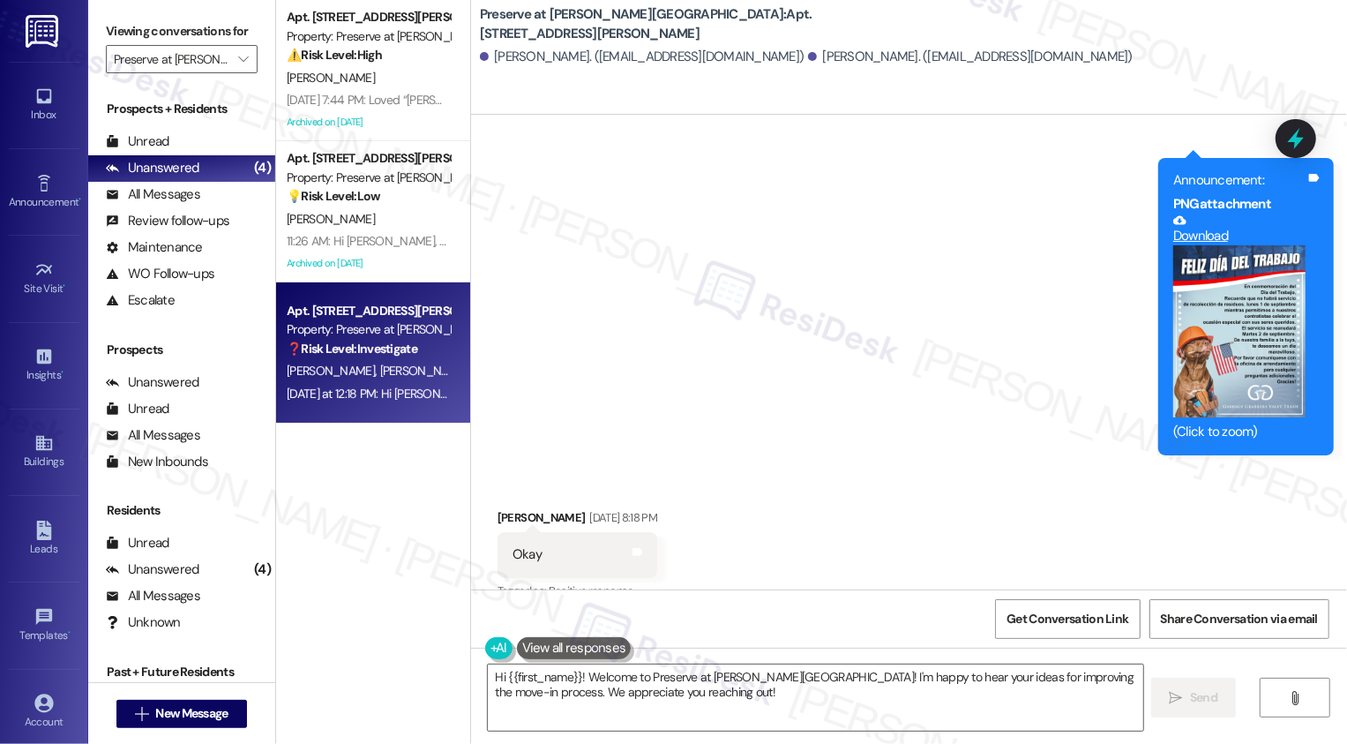
scroll to position [1175, 0]
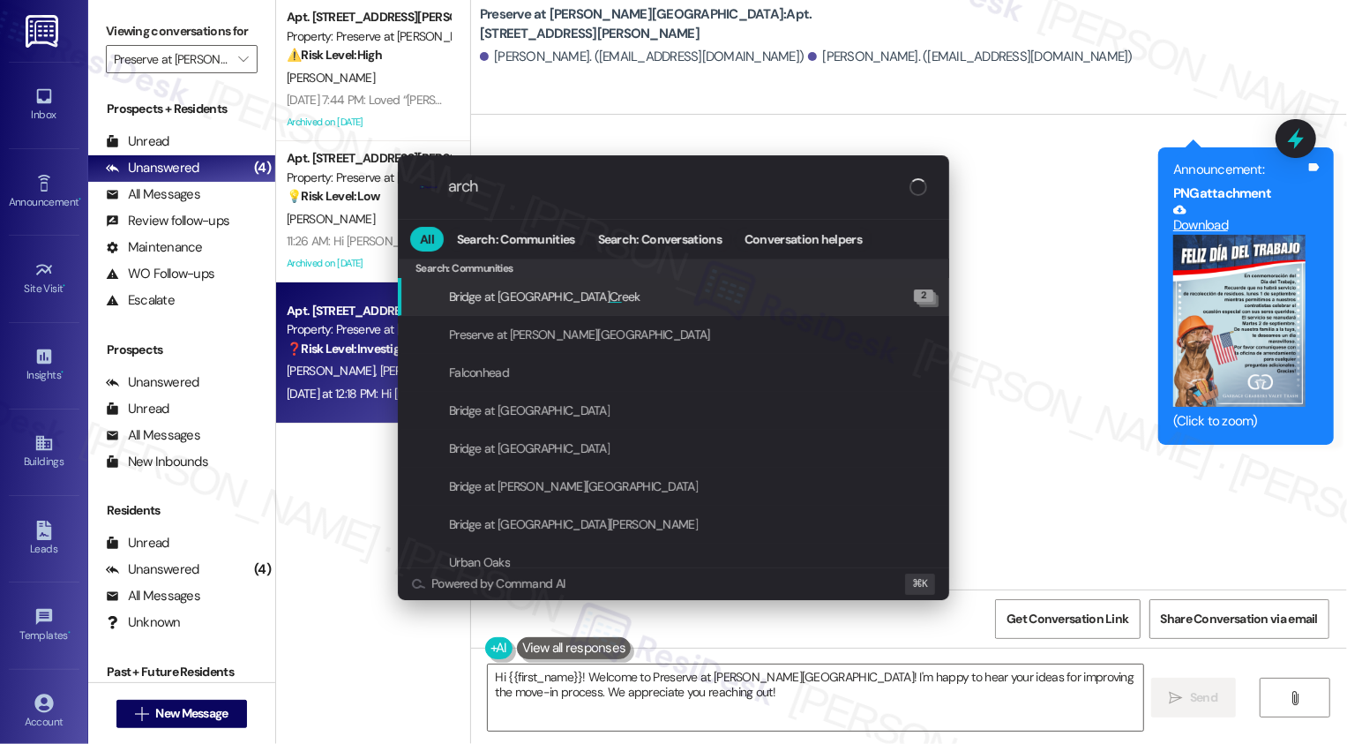
type input "archi"
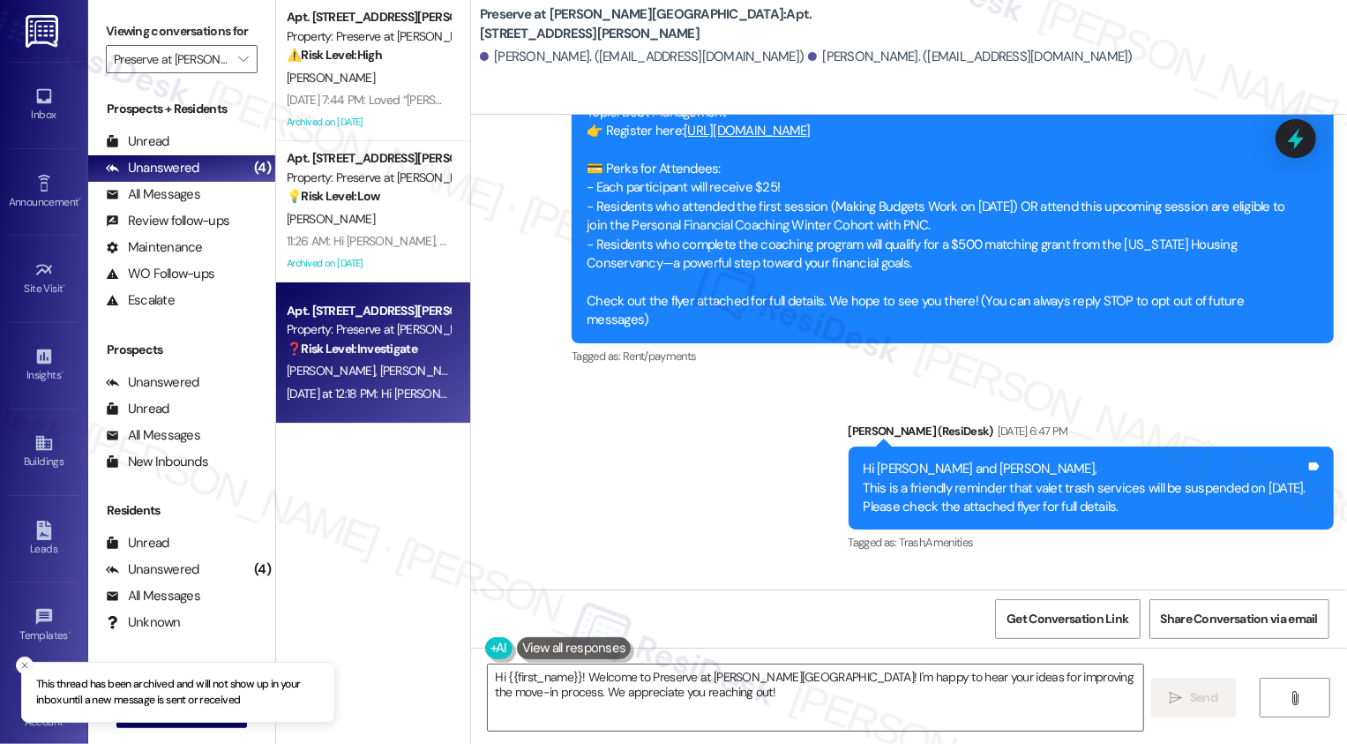
scroll to position [101, 0]
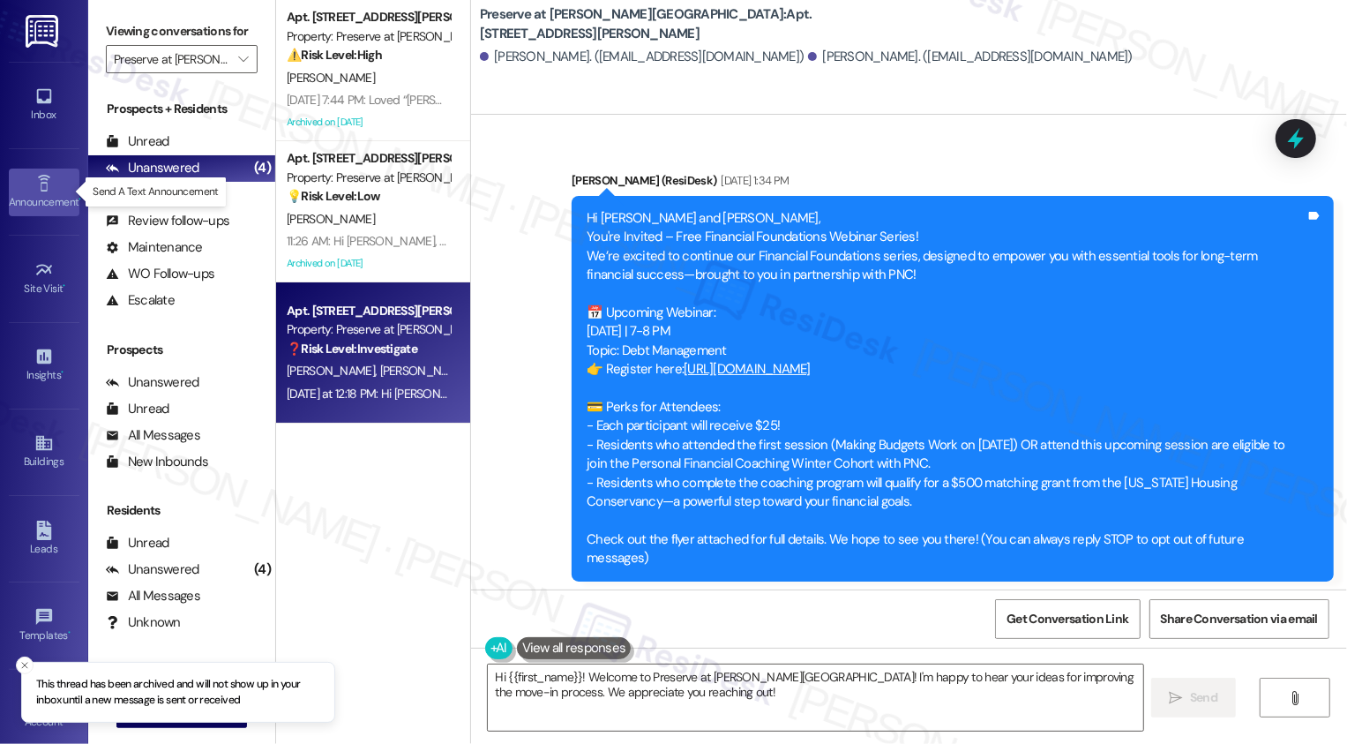
click at [34, 201] on div "Announcement •" at bounding box center [44, 202] width 88 height 18
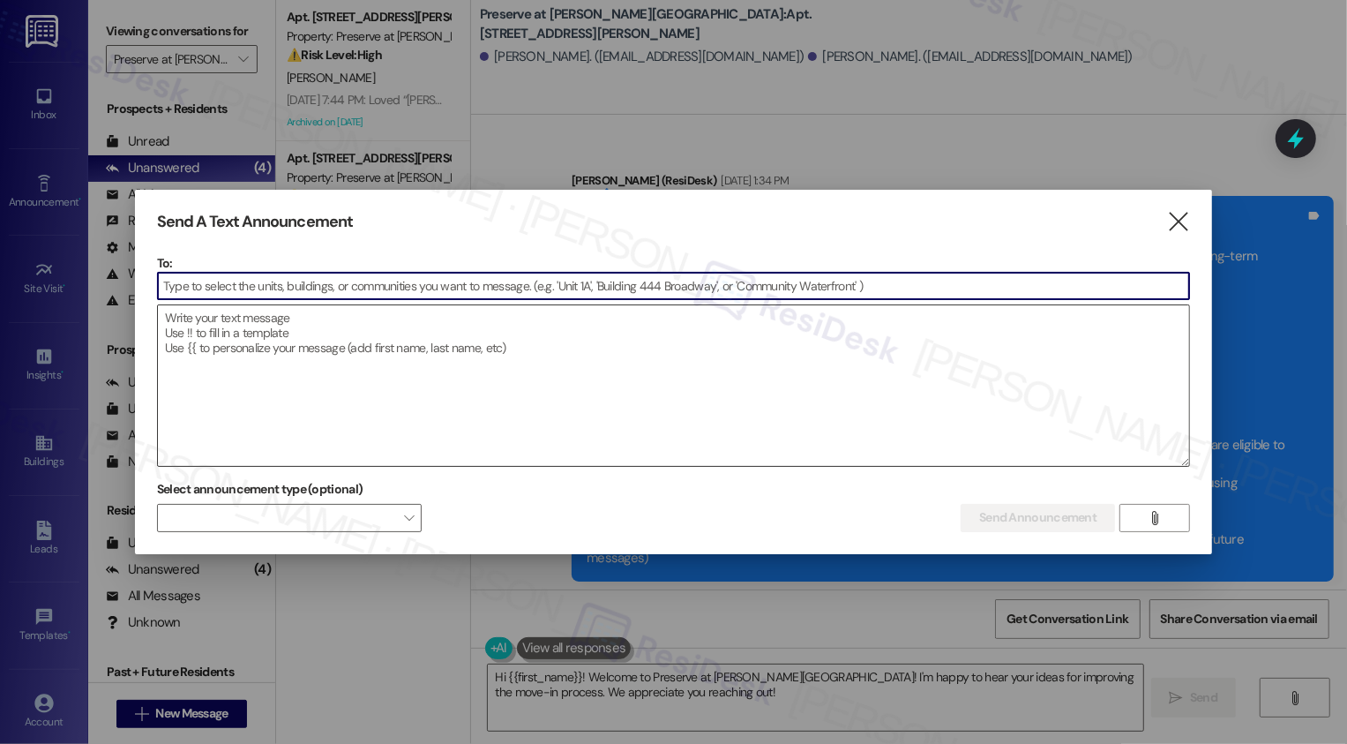
click at [321, 343] on textarea at bounding box center [674, 385] width 1032 height 161
paste textarea "Hi {{first_name}}, Start your morning with us! Join us at the front of the Leas…"
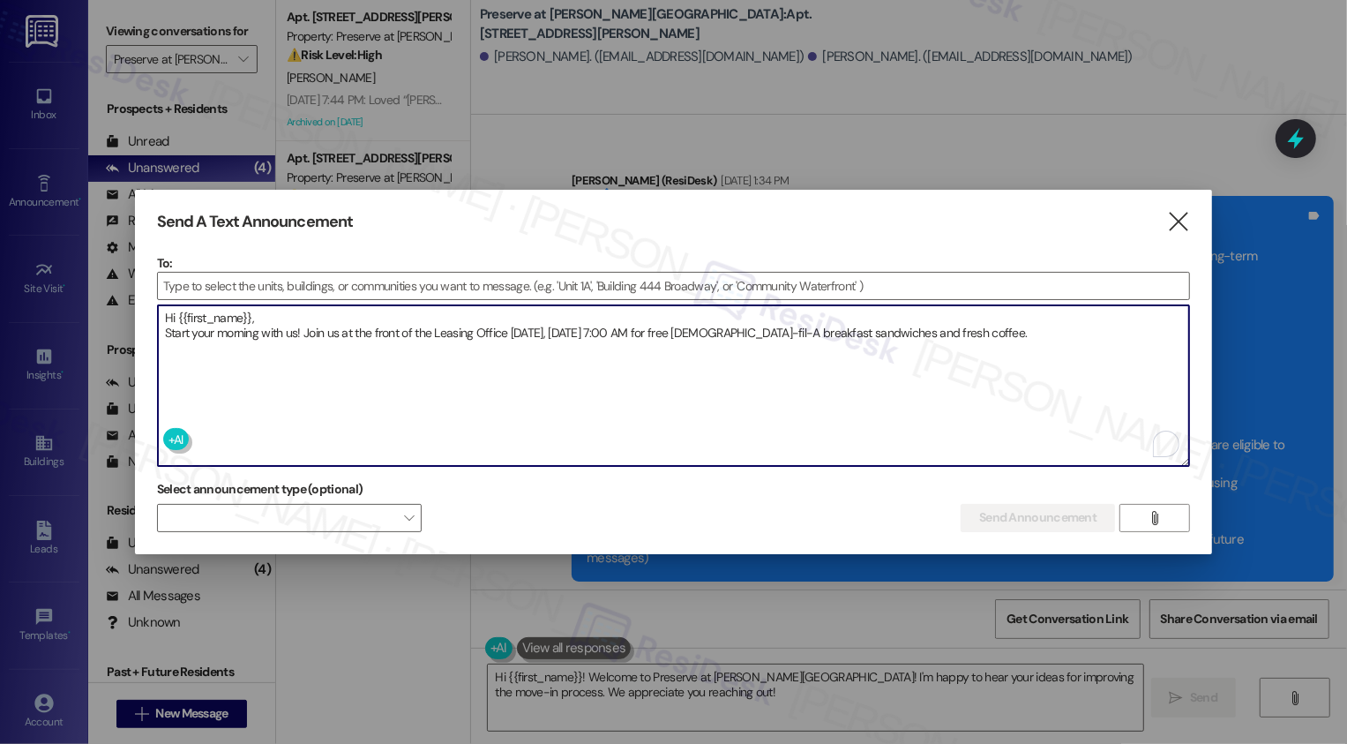
click at [164, 331] on textarea "Hi {{first_name}}, Start your morning with us! Join us at the front of the Leas…" at bounding box center [674, 385] width 1032 height 161
click at [1059, 333] on textarea "Hi {{first_name}}, Start your morning with us! Join us at the front of the Leas…" at bounding box center [674, 385] width 1032 height 161
paste textarea "🥐"
paste textarea "While supplies last—come early!"
click at [284, 342] on textarea "Hi {{first_name}}, Start your morning with us! Join us at the front of the Leas…" at bounding box center [674, 385] width 1032 height 161
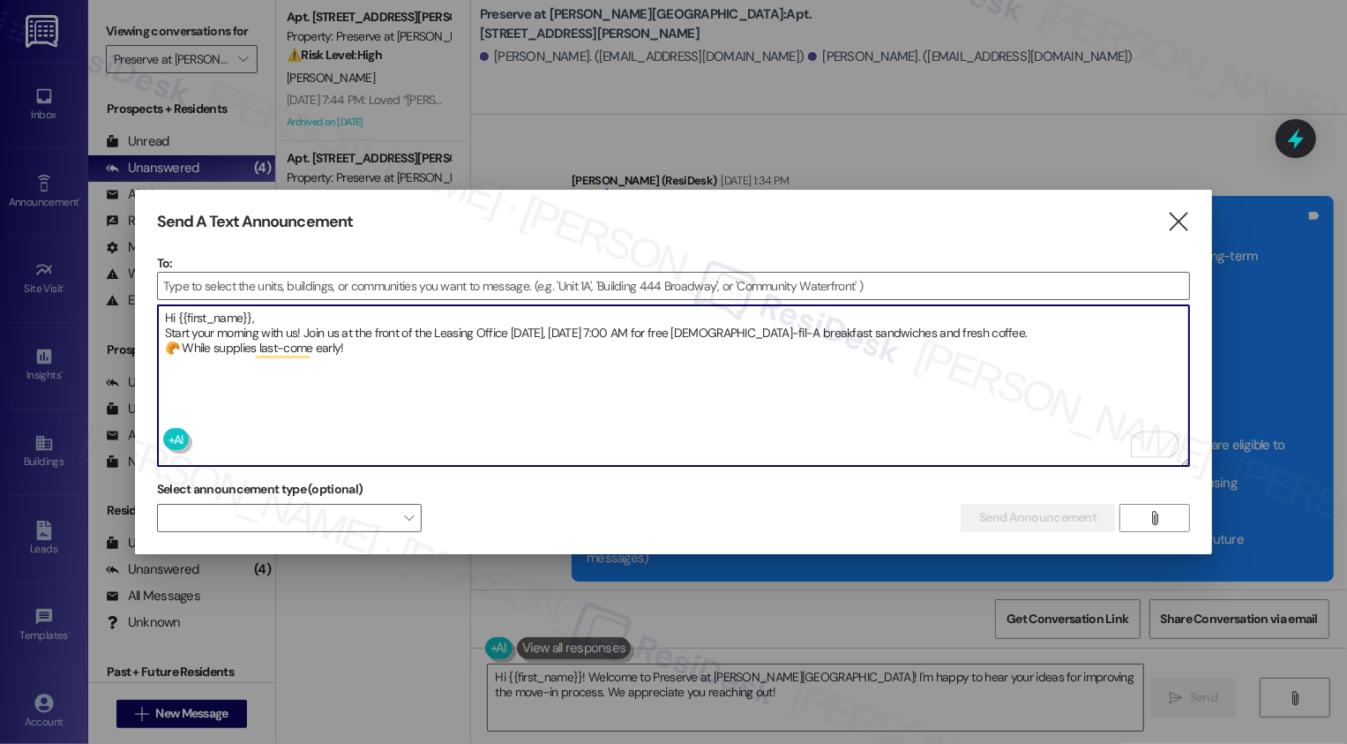
click at [372, 347] on textarea "Hi {{first_name}}, Start your morning with us! Join us at the front of the Leas…" at bounding box center [674, 385] width 1032 height 161
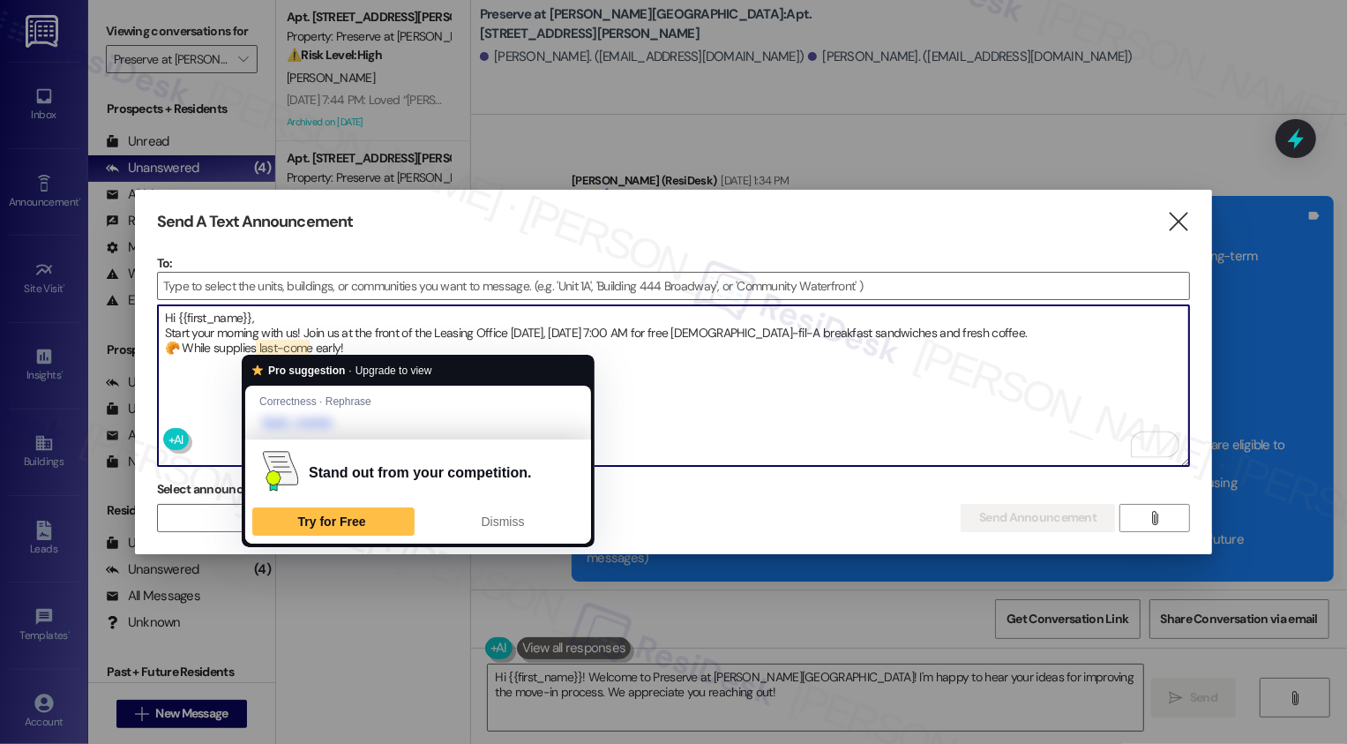
click at [273, 344] on textarea "Hi {{first_name}}, Start your morning with us! Join us at the front of the Leas…" at bounding box center [674, 385] width 1032 height 161
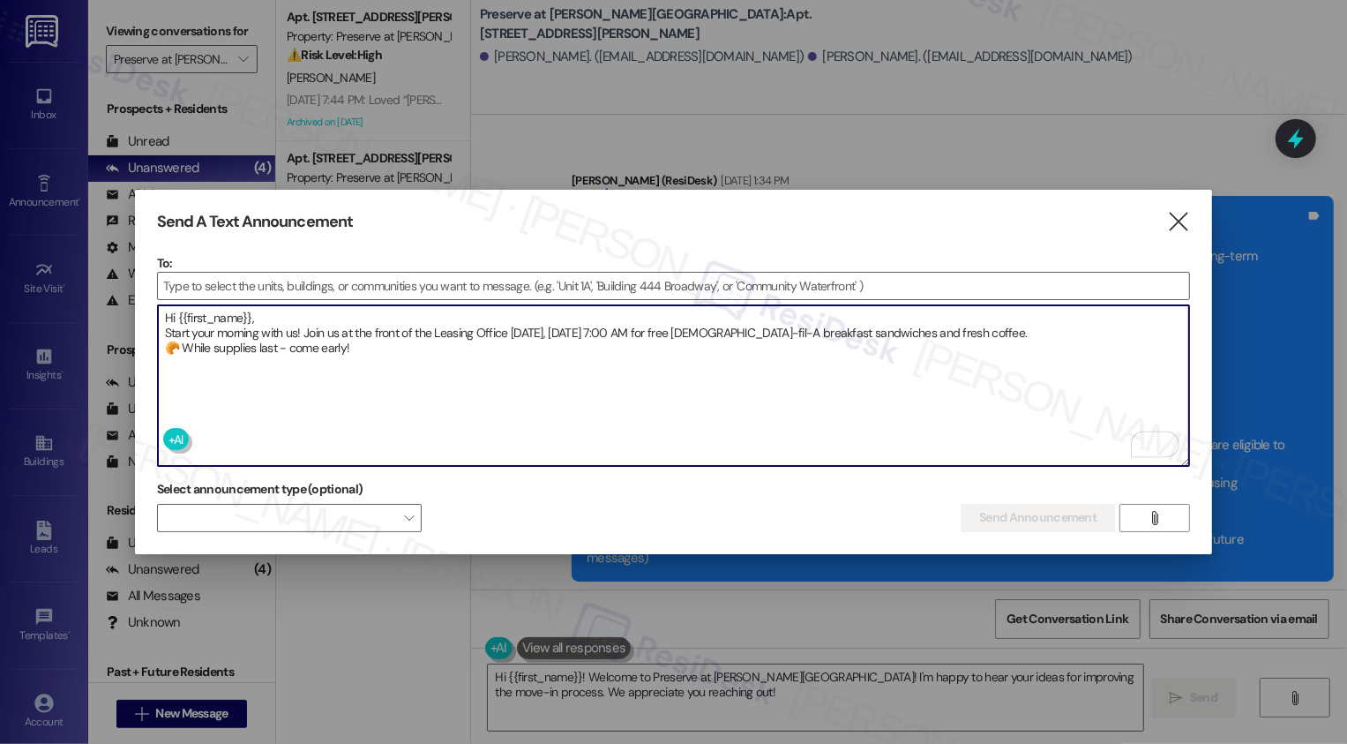
type textarea "Hi {{first_name}}, Start your morning with us! Join us at the front of the Leas…"
click at [666, 280] on input at bounding box center [674, 286] width 1032 height 26
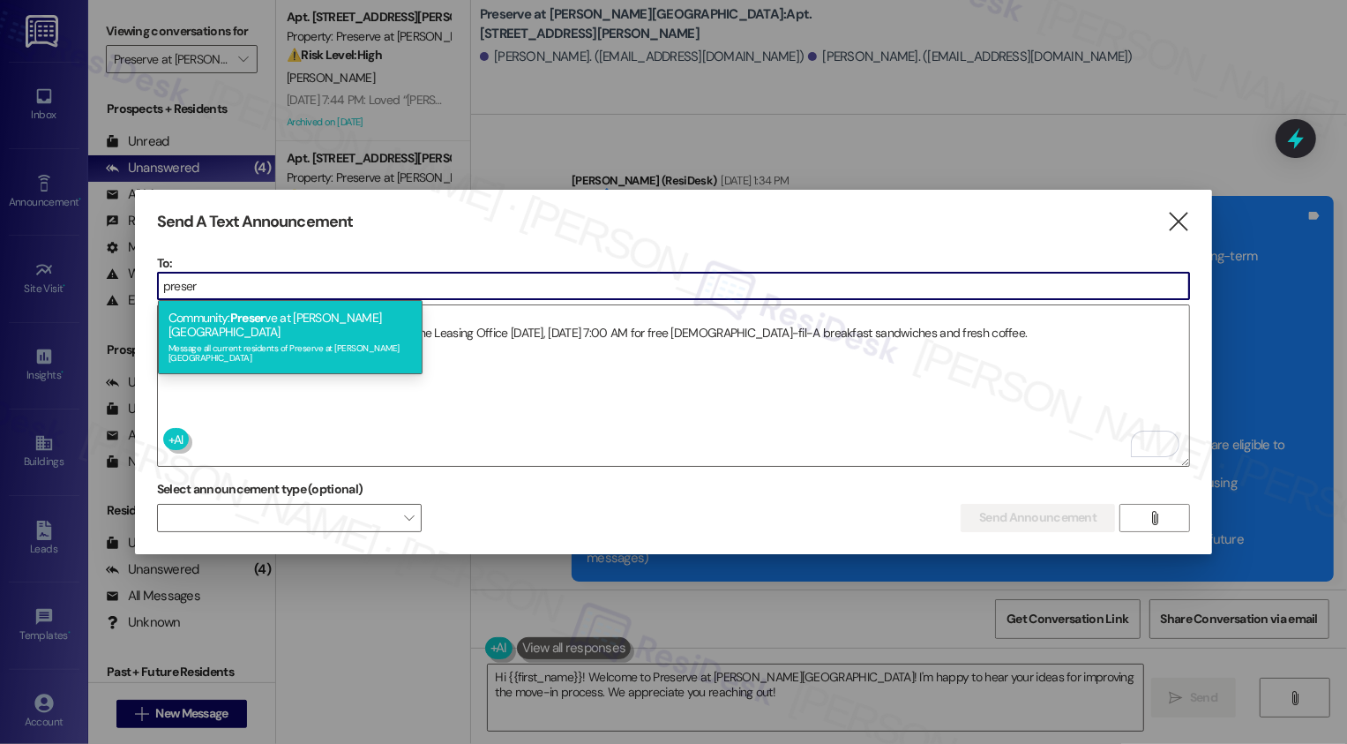
type input "preser"
click at [359, 318] on div "Community: Preser ve at [PERSON_NAME][GEOGRAPHIC_DATA] Message all current resi…" at bounding box center [290, 337] width 265 height 74
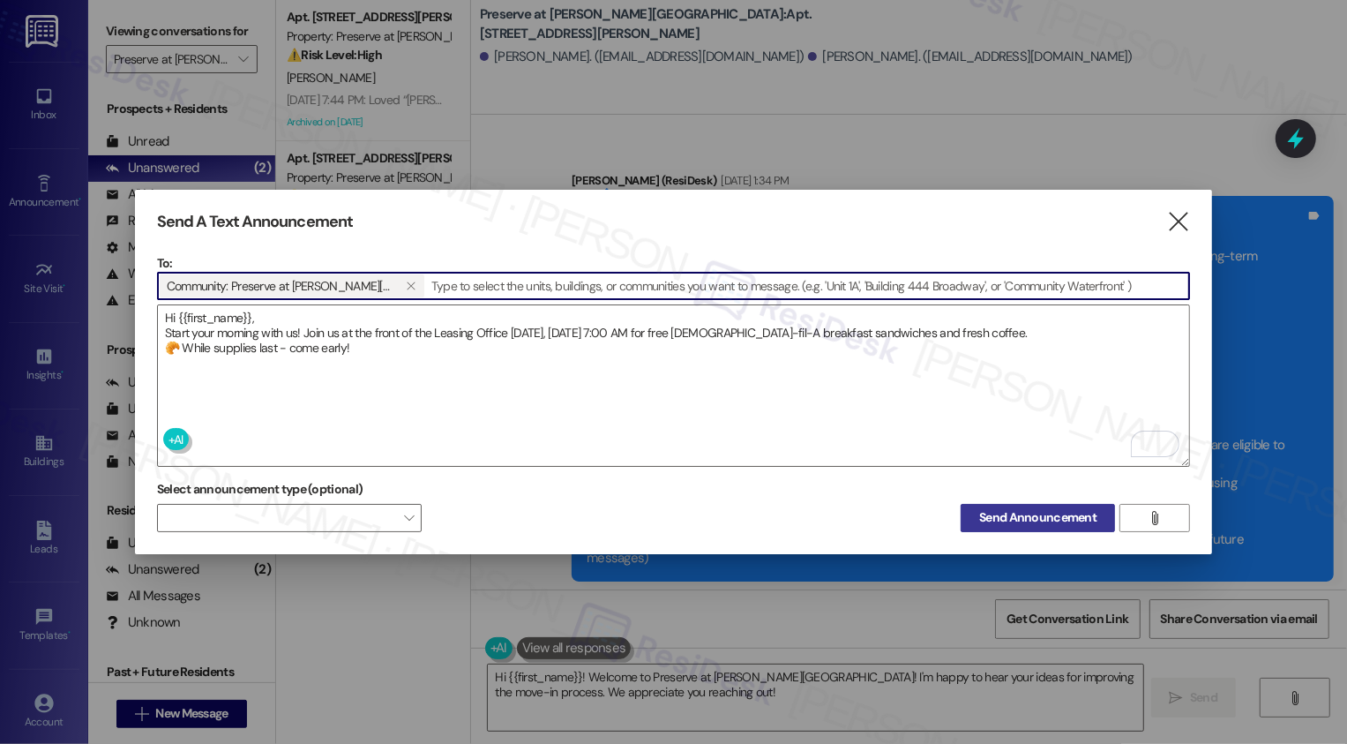
click at [1013, 513] on span "Send Announcement" at bounding box center [1037, 517] width 117 height 19
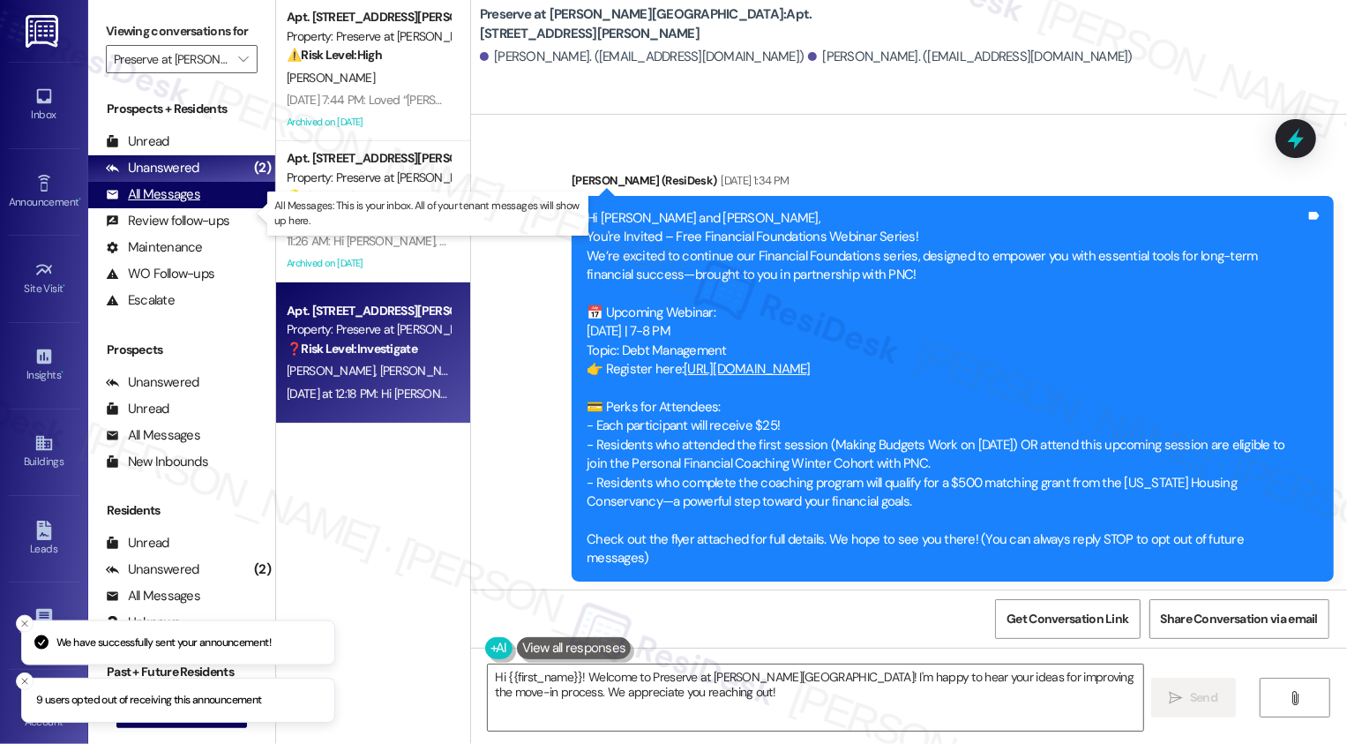
click at [213, 208] on div "All Messages (undefined)" at bounding box center [181, 195] width 187 height 26
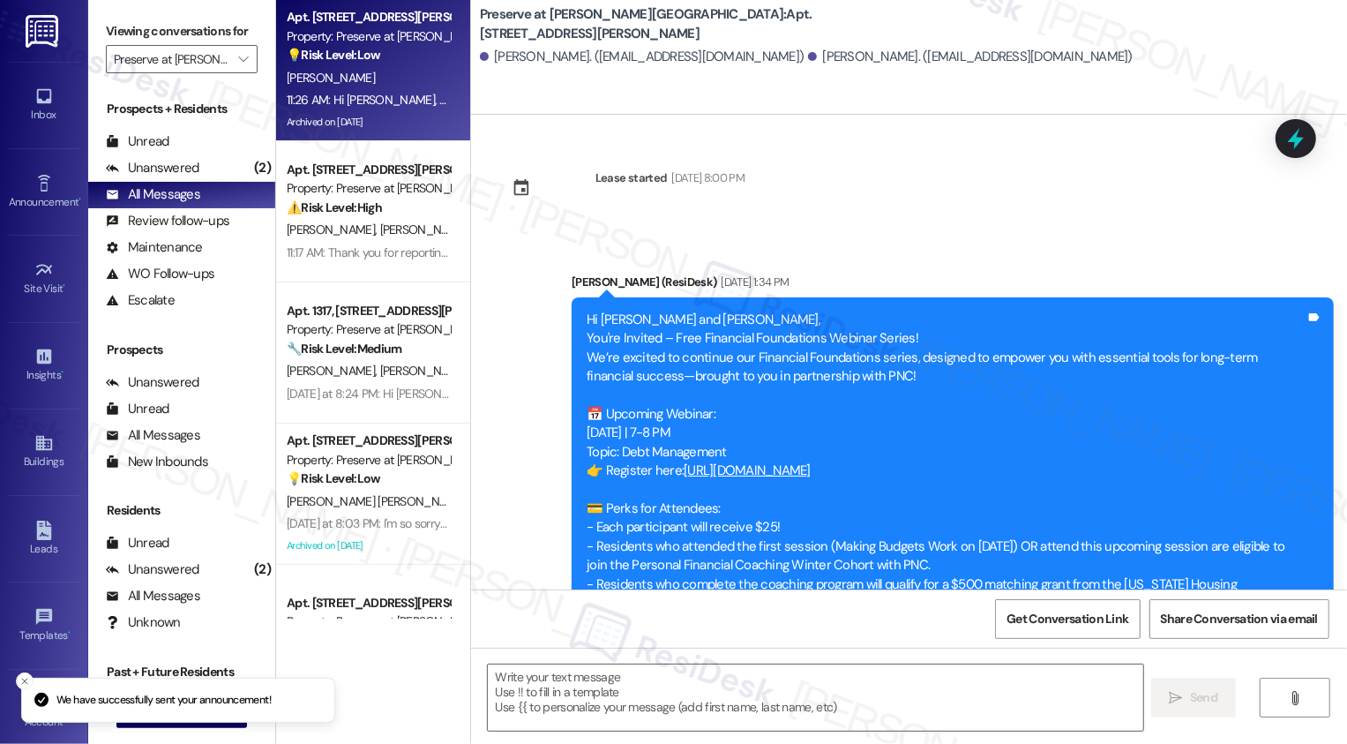
scroll to position [1630, 0]
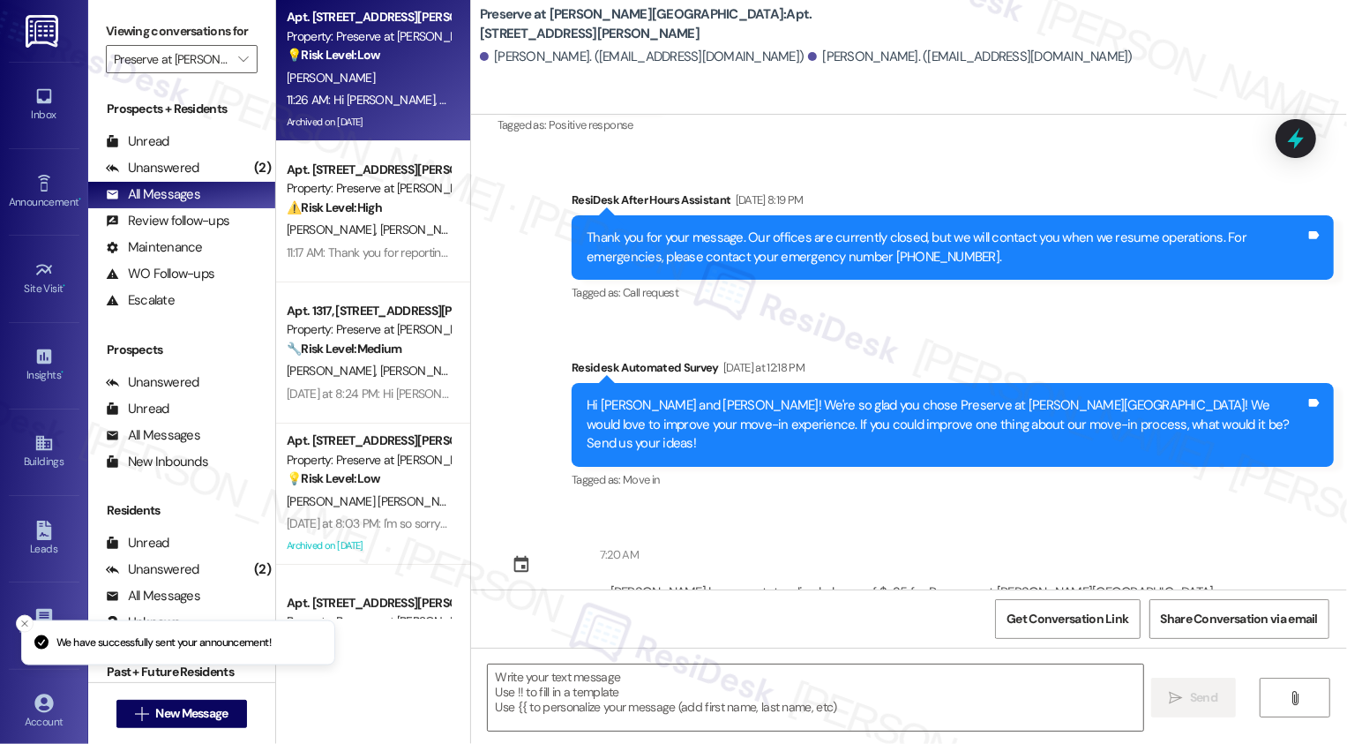
type textarea "Fetching suggested responses. Please feel free to read through the conversation…"
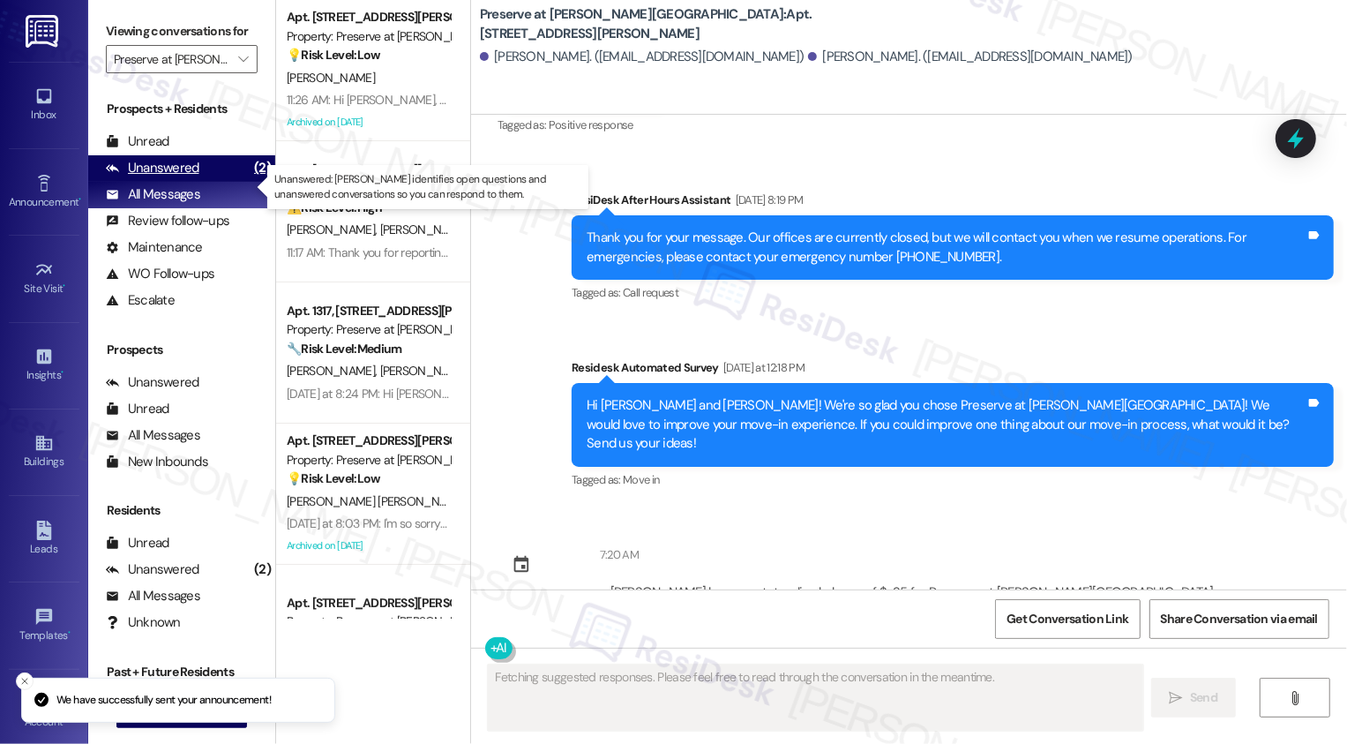
click at [198, 182] on div "Unanswered (2)" at bounding box center [181, 168] width 187 height 26
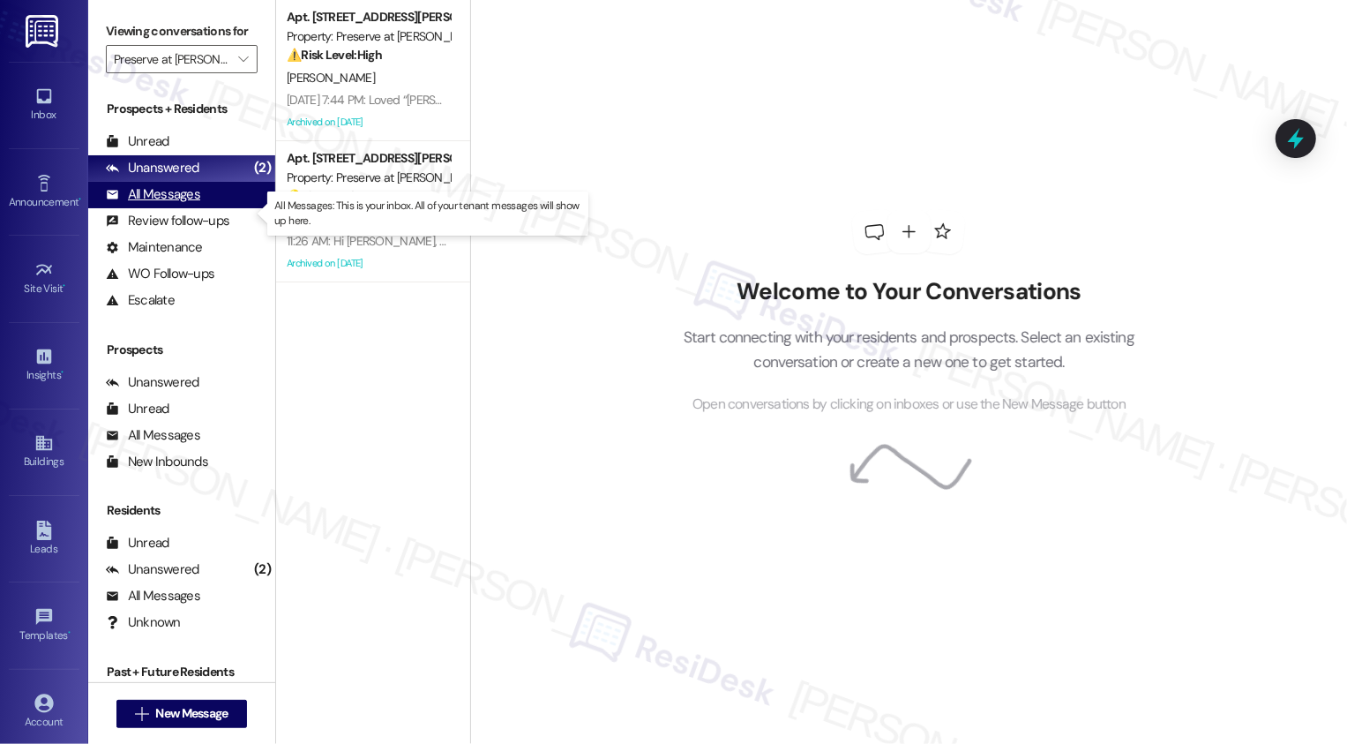
click at [198, 204] on div "All Messages" at bounding box center [153, 194] width 94 height 19
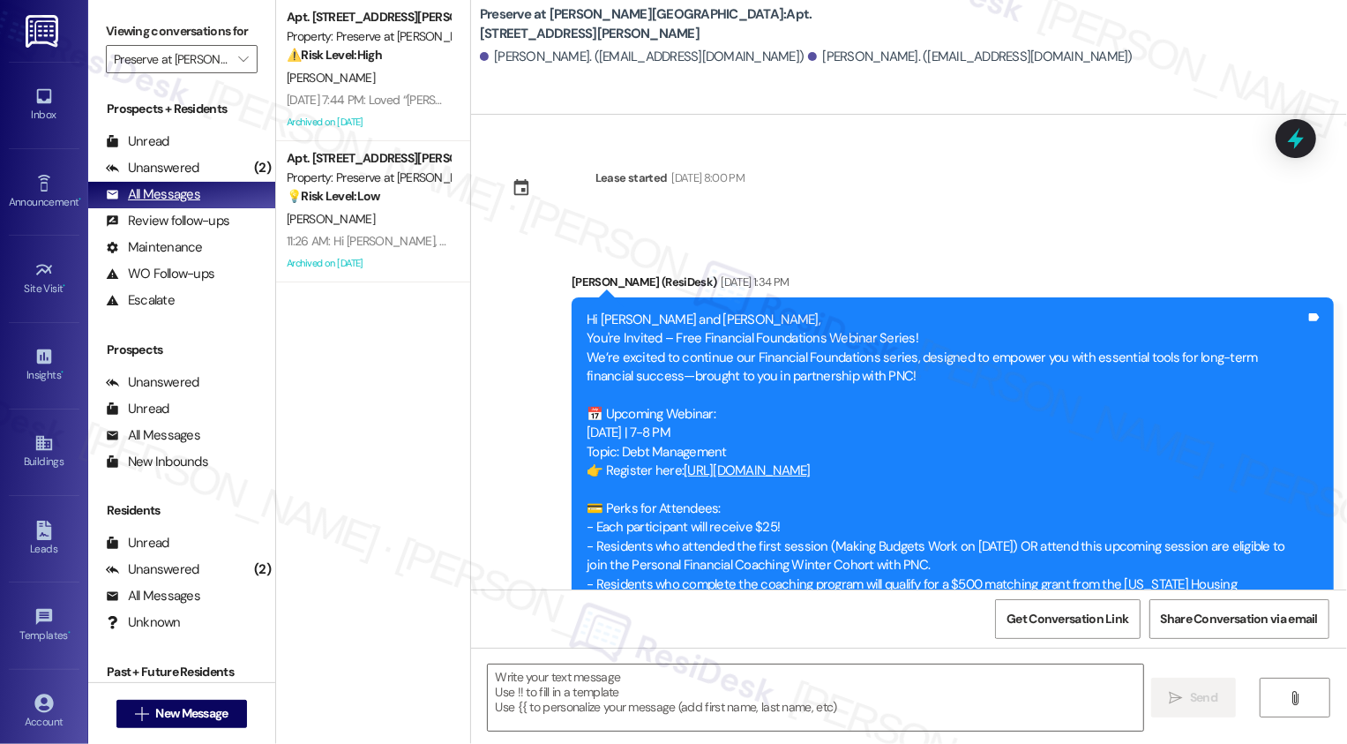
scroll to position [0, 0]
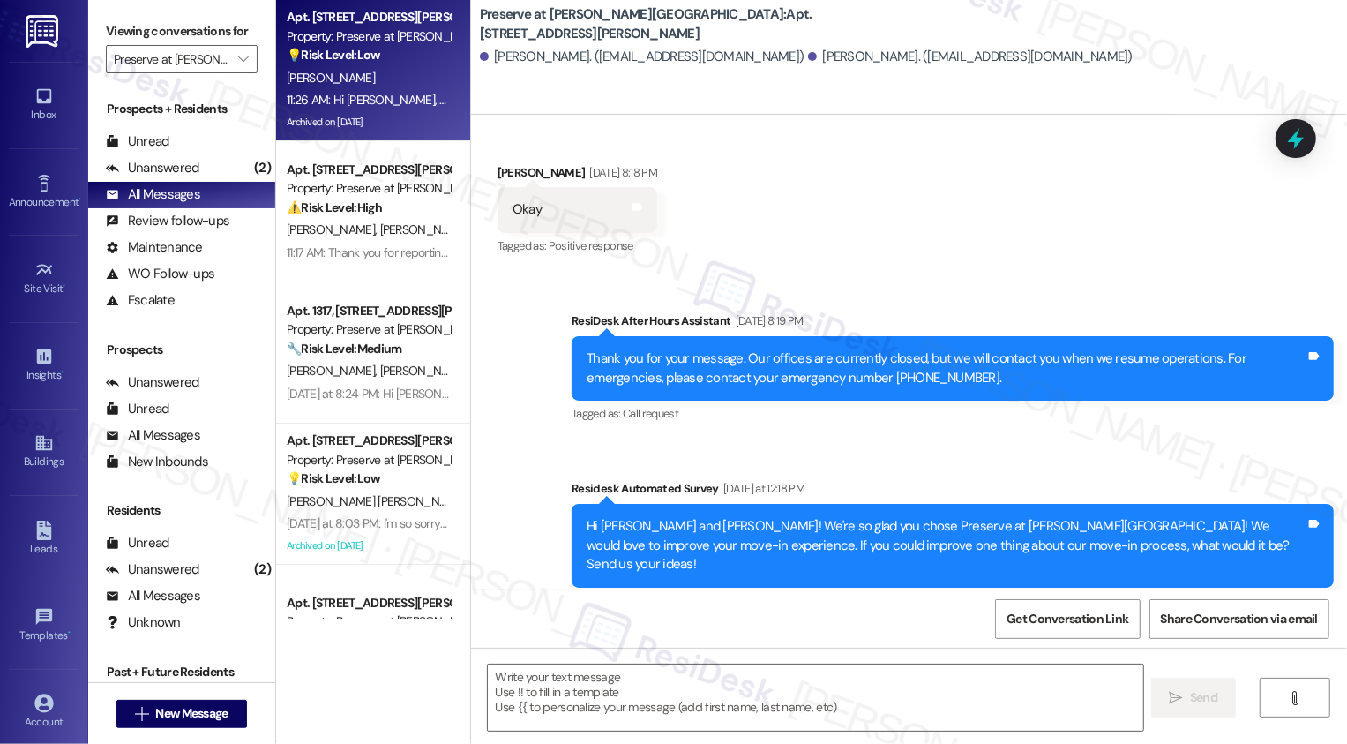
type textarea "Fetching suggested responses. Please feel free to read through the conversation…"
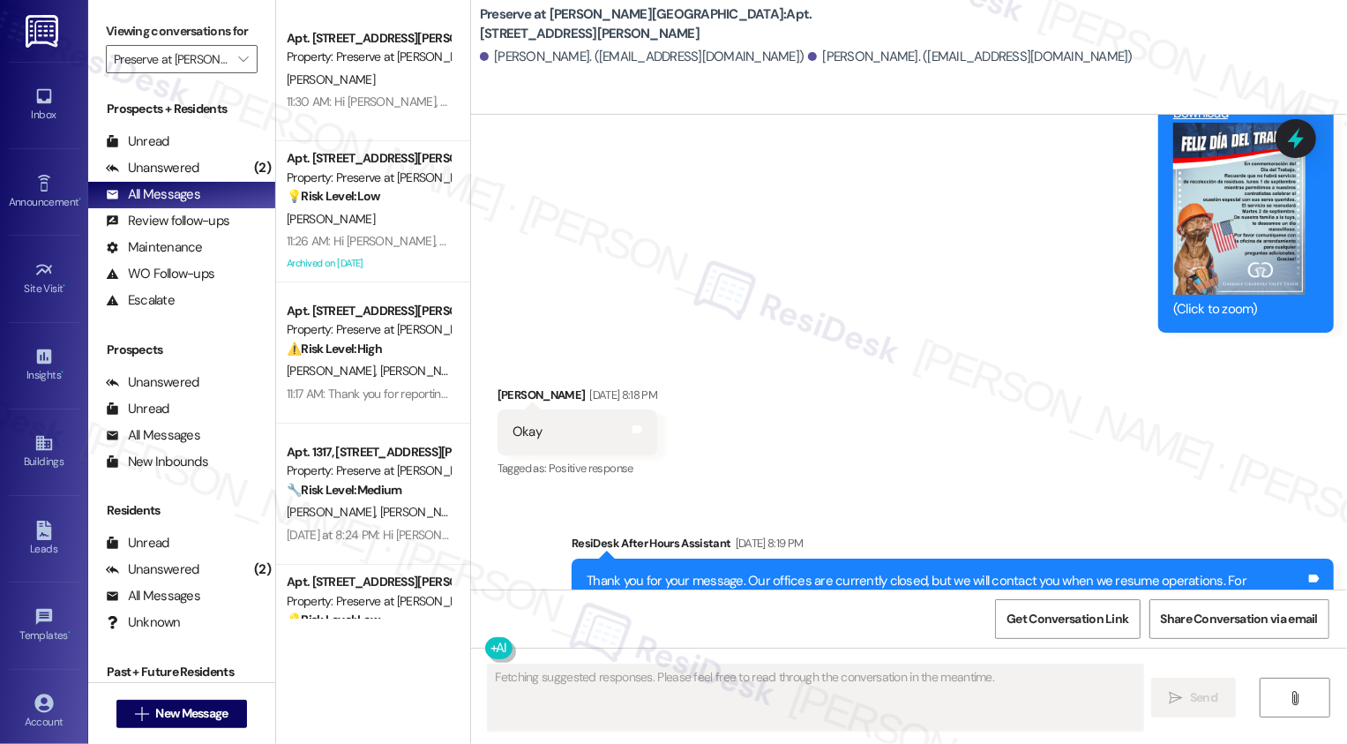
scroll to position [1171, 0]
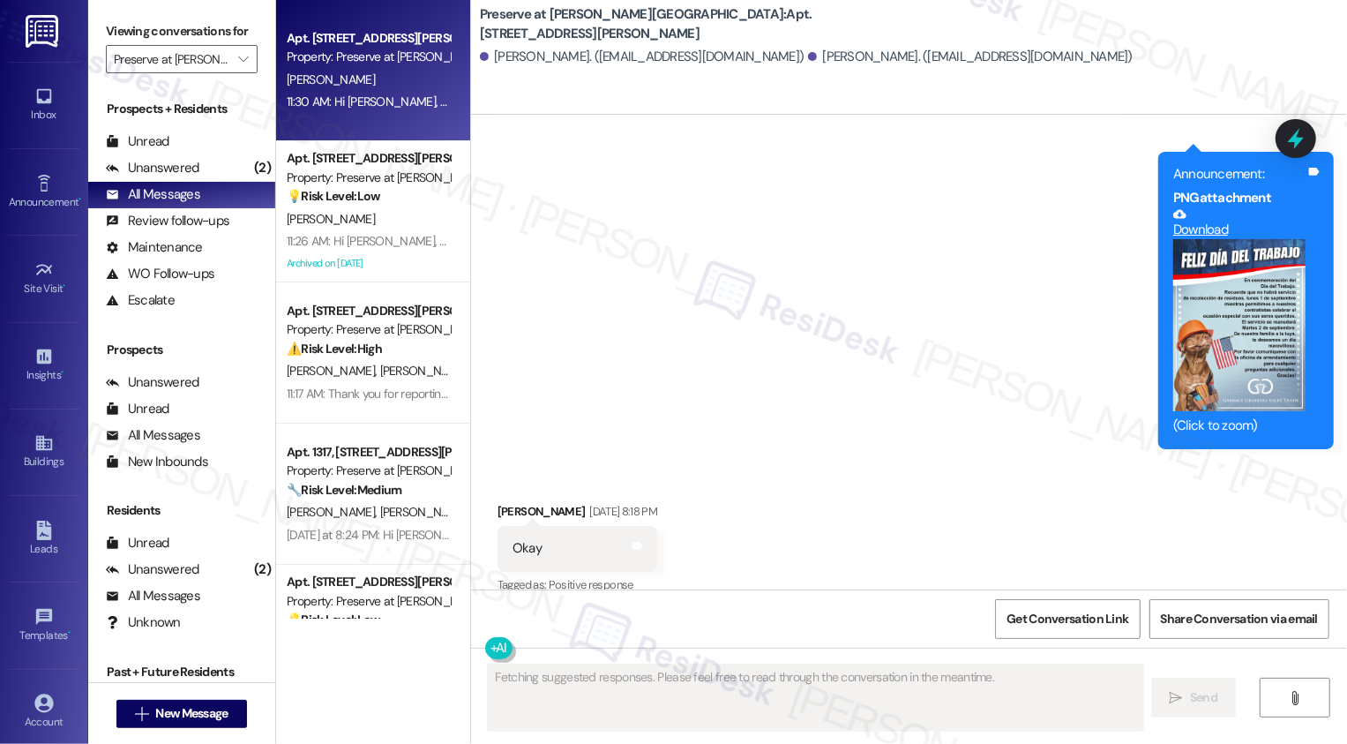
click at [385, 100] on div "11:30 AM: Hi [PERSON_NAME], Start your morning with us! Join us at the front of…" at bounding box center [889, 102] width 1204 height 16
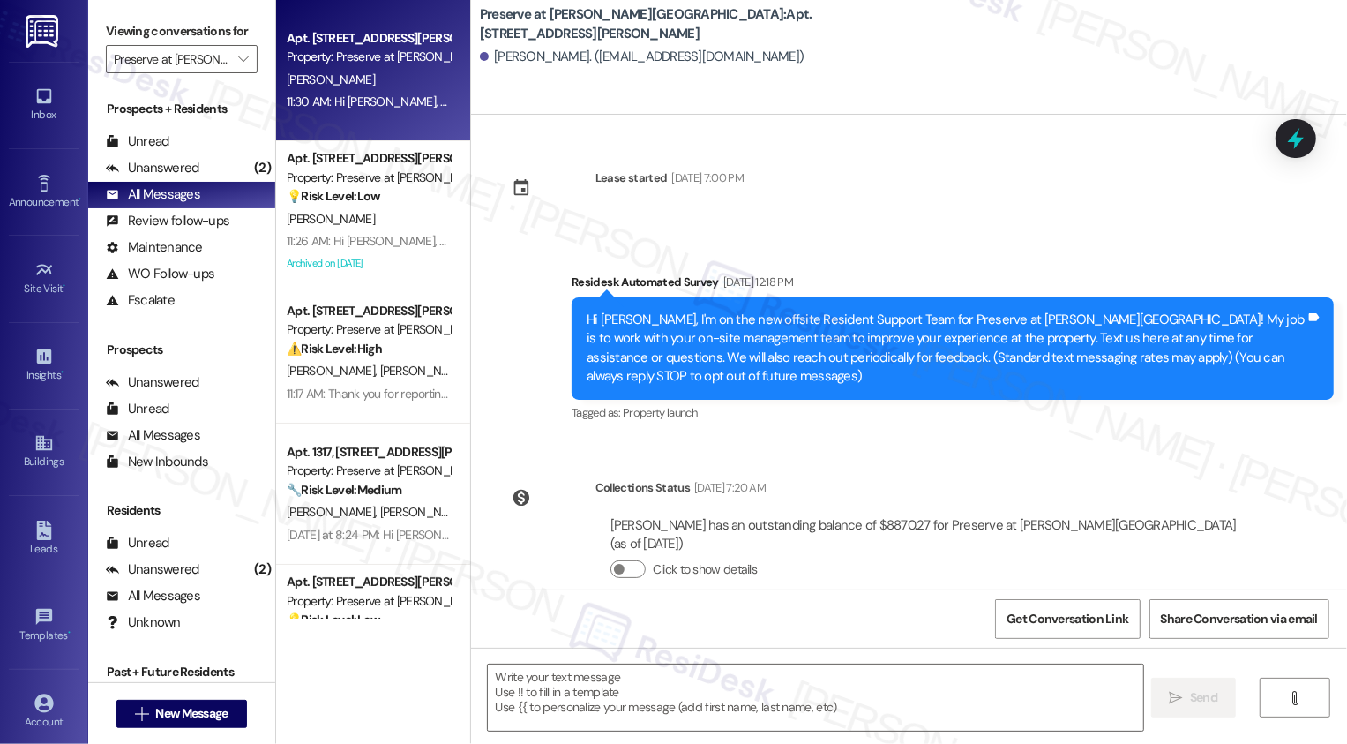
scroll to position [11103, 0]
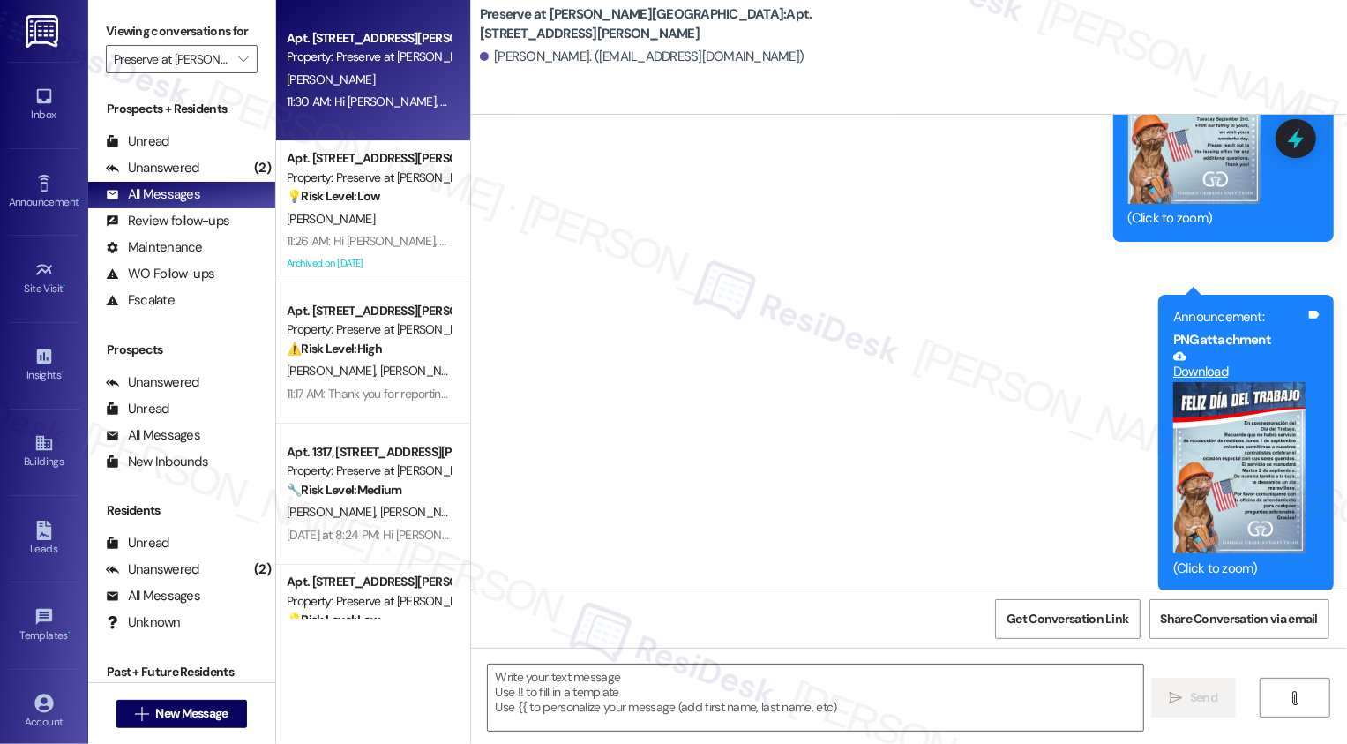
type textarea "Fetching suggested responses. Please feel free to read through the conversation…"
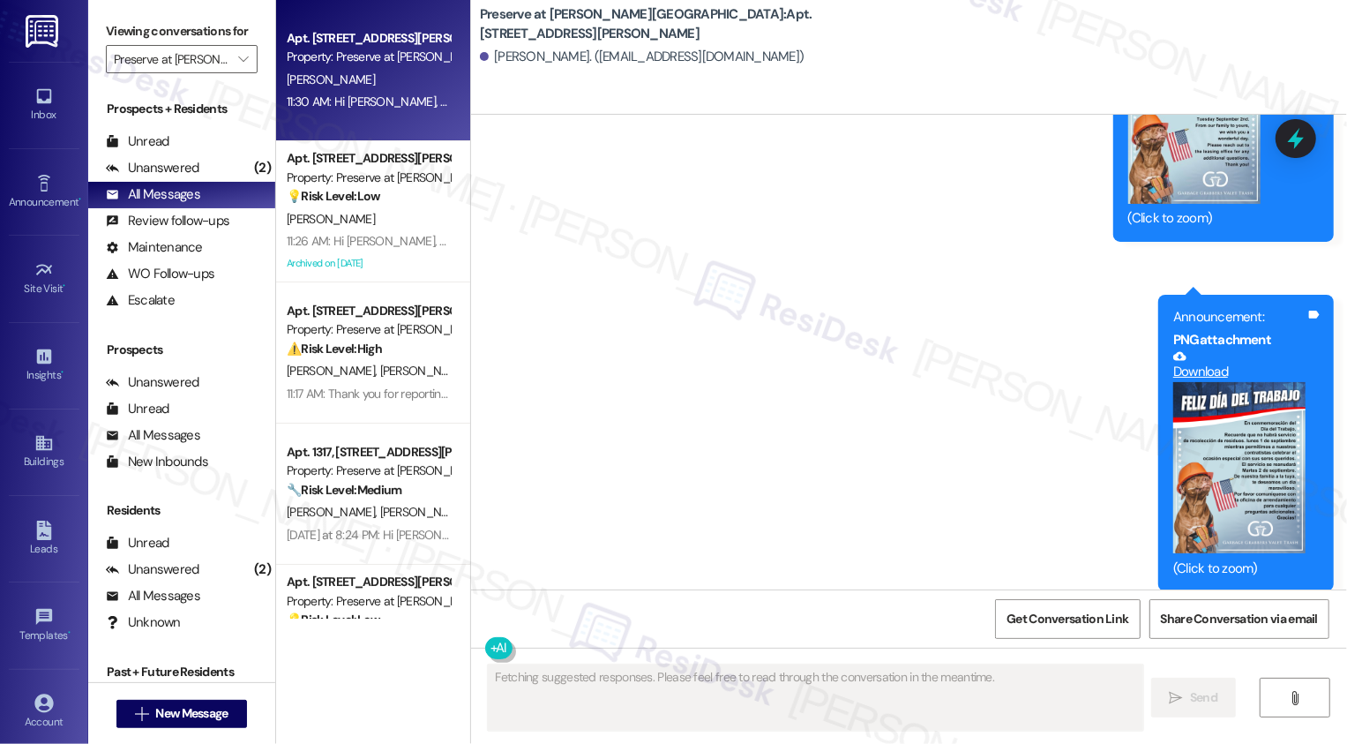
scroll to position [11260, 0]
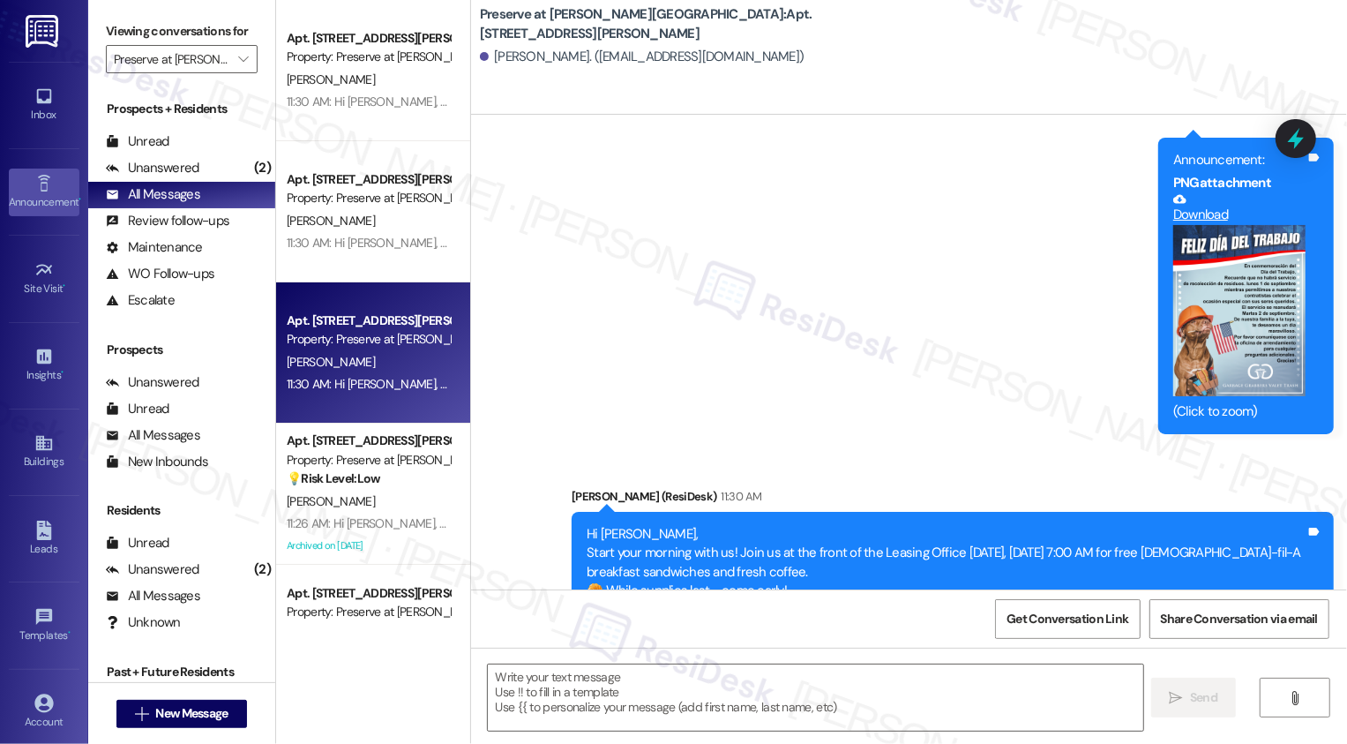
click at [49, 180] on icon at bounding box center [43, 183] width 19 height 19
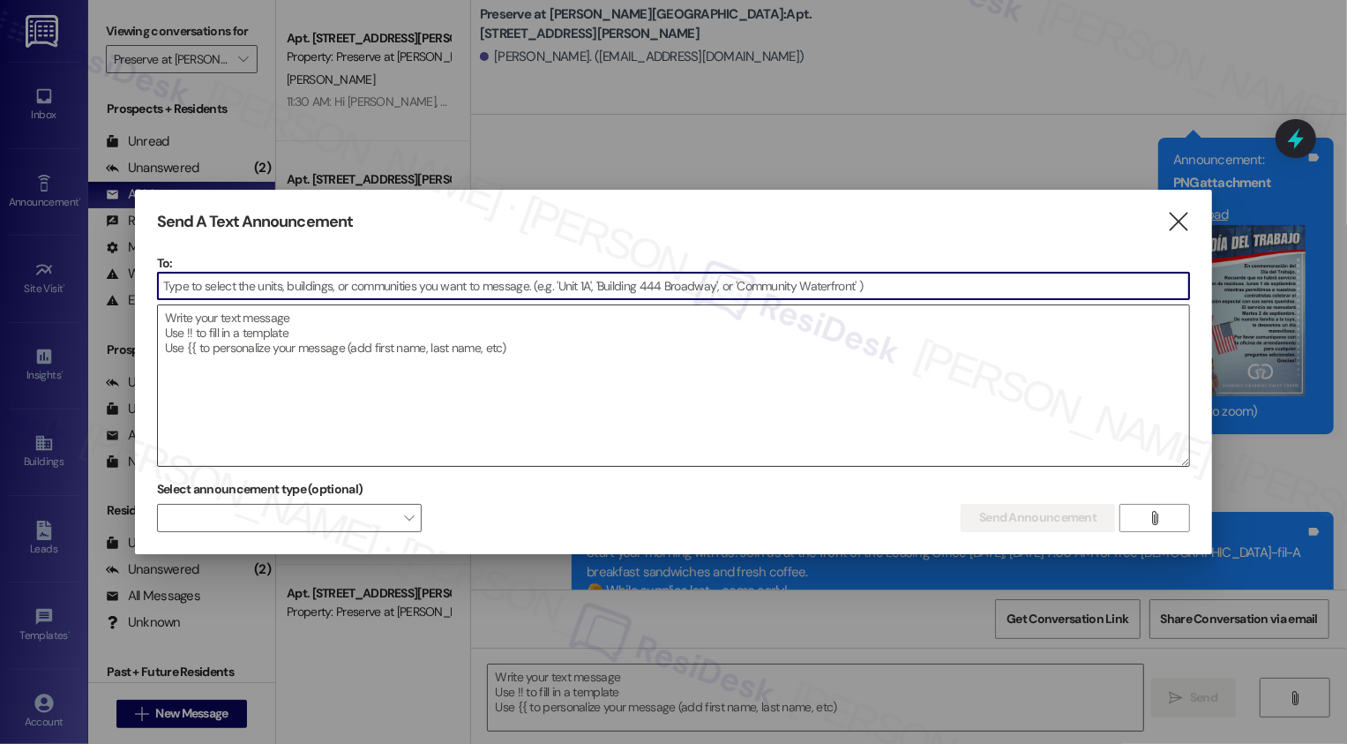
click at [320, 341] on textarea at bounding box center [674, 385] width 1032 height 161
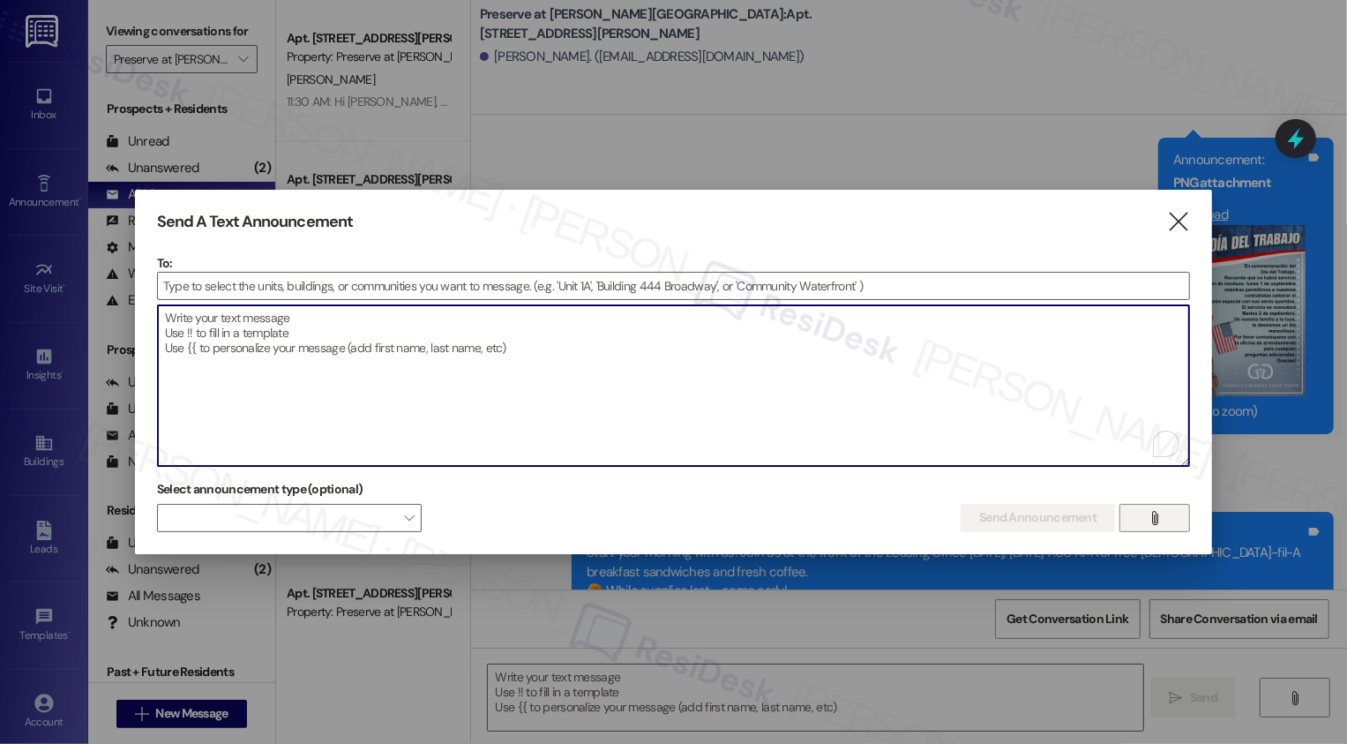
click at [1151, 517] on icon "" at bounding box center [1155, 518] width 13 height 14
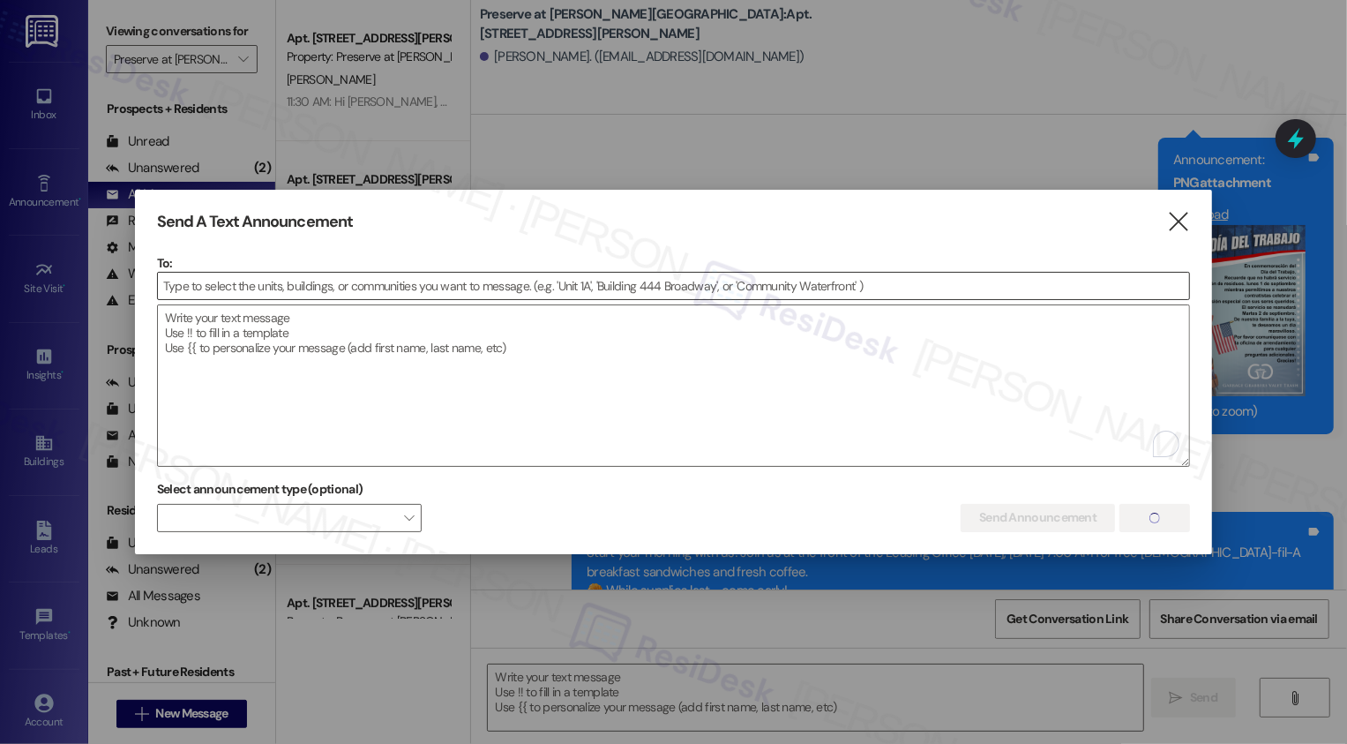
click at [458, 290] on input at bounding box center [674, 286] width 1032 height 26
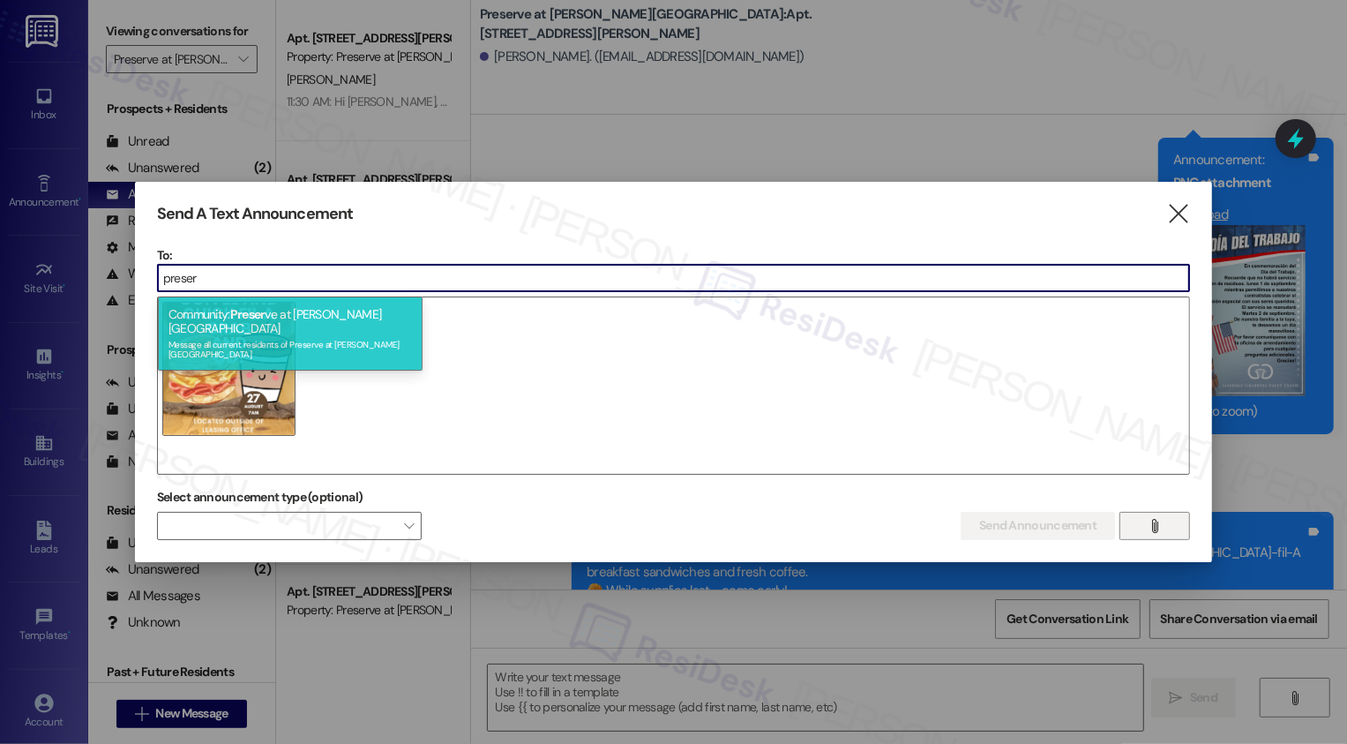
type input "preser"
click at [375, 309] on div "Community: Preser ve at [PERSON_NAME][GEOGRAPHIC_DATA] Message all current resi…" at bounding box center [290, 333] width 265 height 74
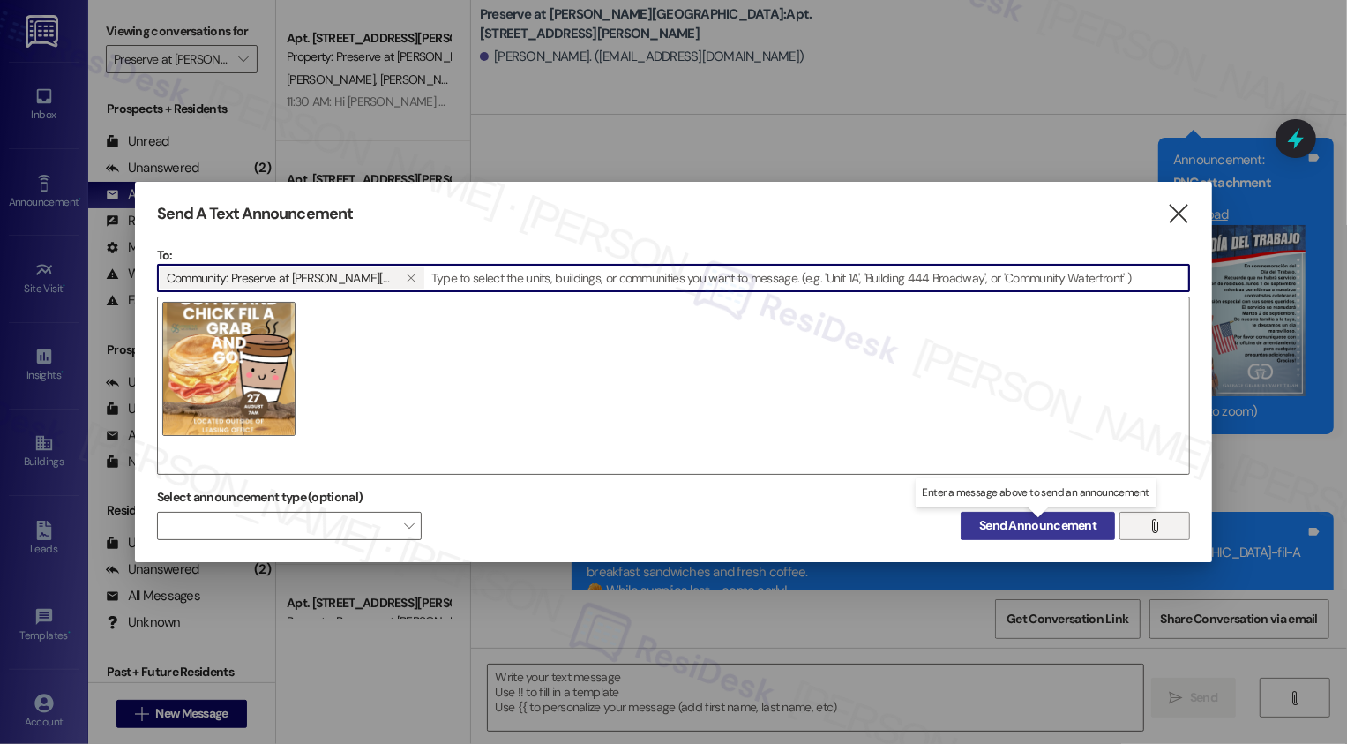
click at [1001, 527] on span "Send Announcement" at bounding box center [1037, 525] width 117 height 19
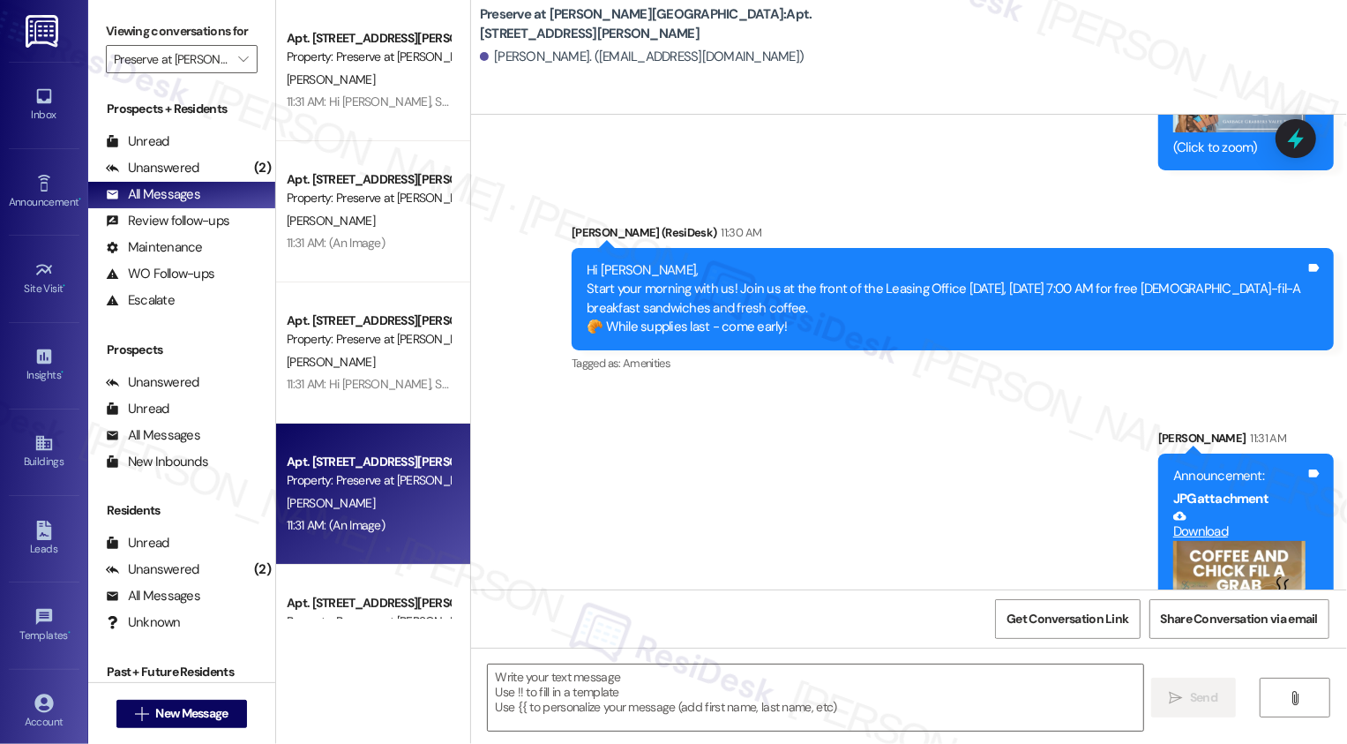
scroll to position [11633, 0]
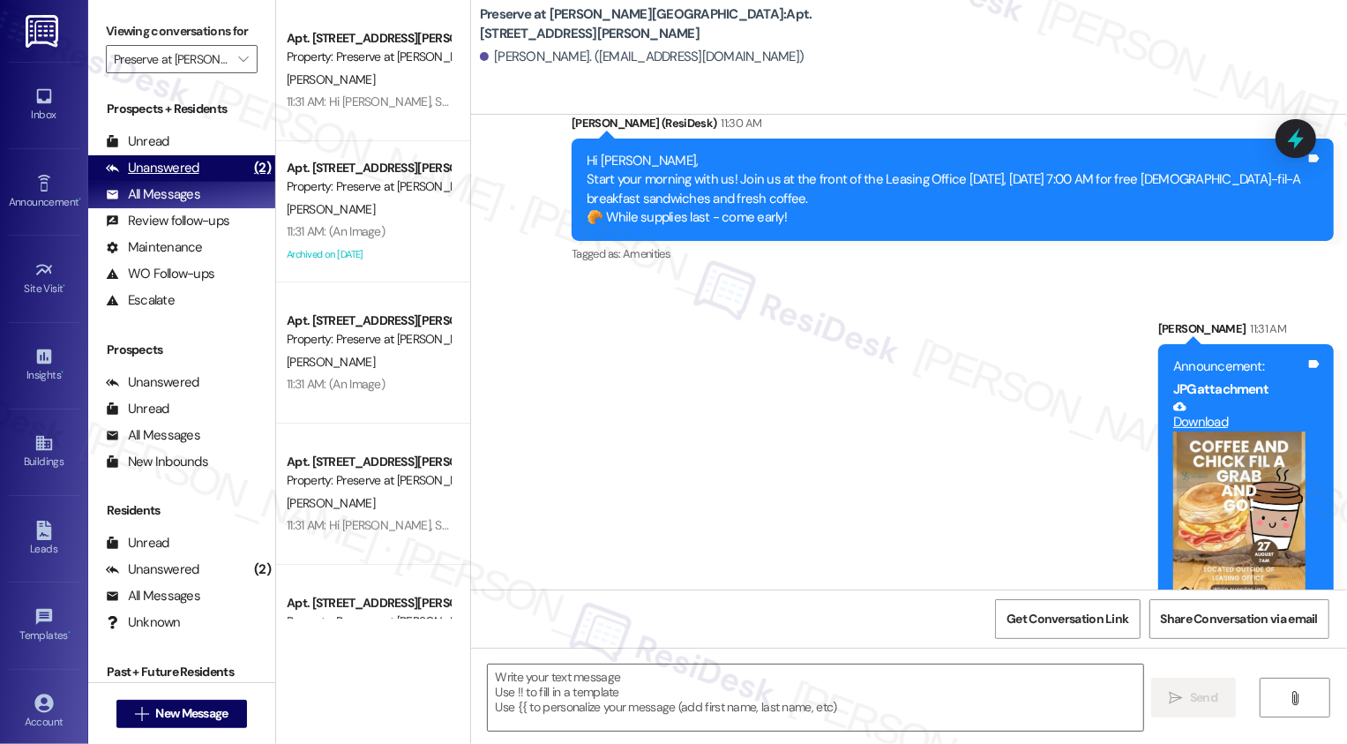
click at [187, 177] on div "Unanswered" at bounding box center [153, 168] width 94 height 19
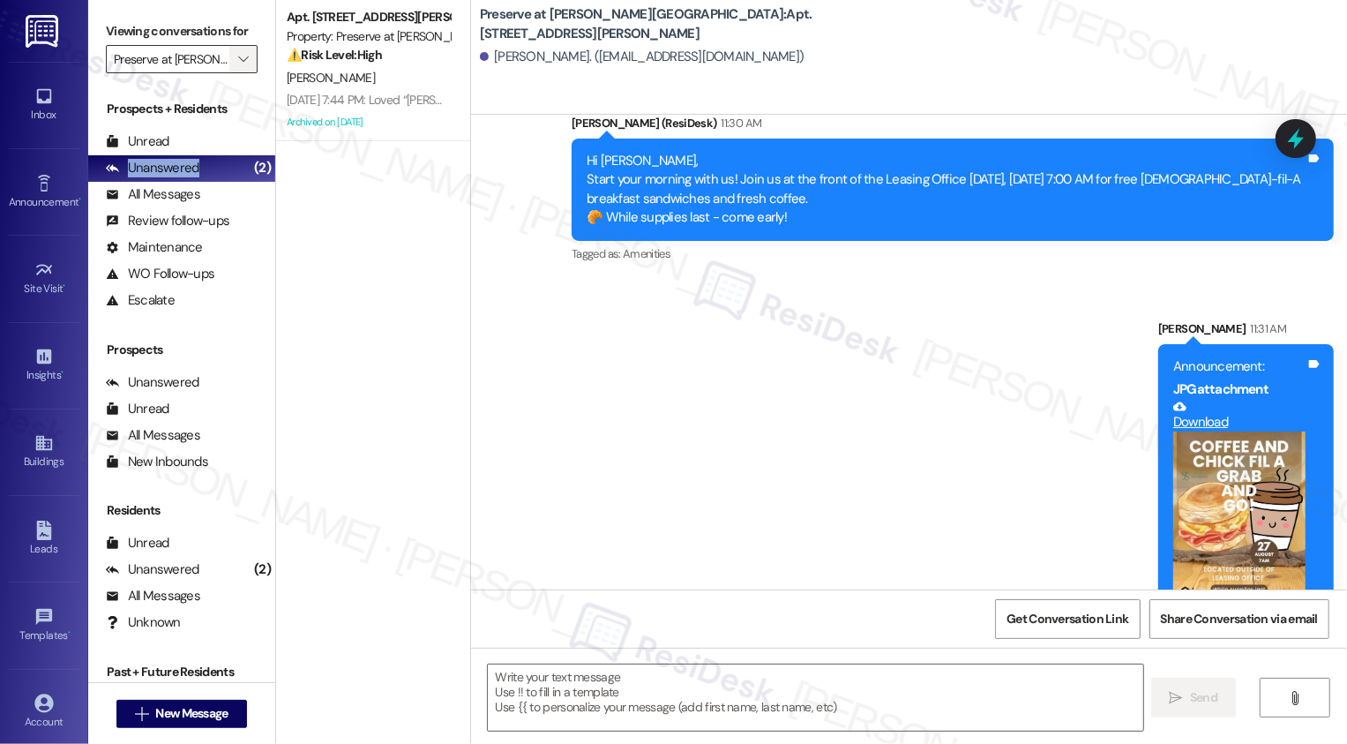
click at [238, 73] on span "" at bounding box center [243, 59] width 17 height 28
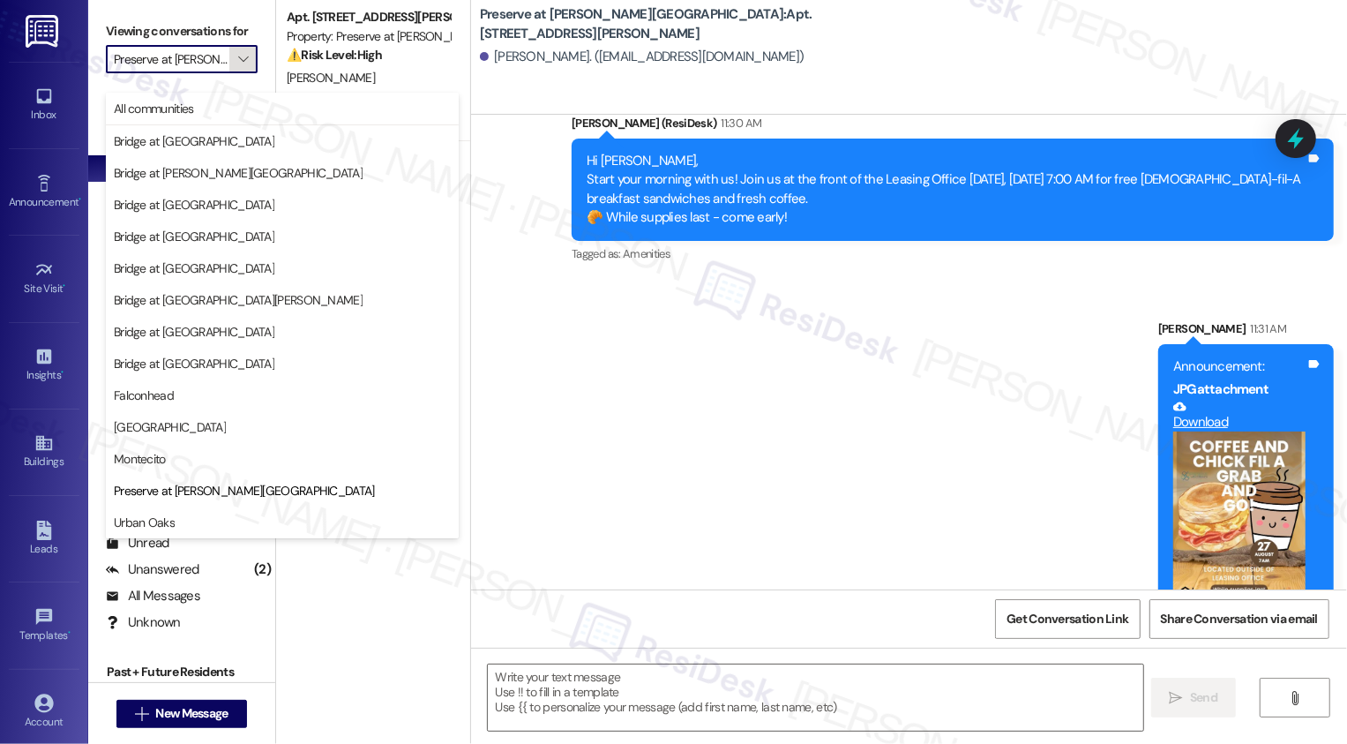
scroll to position [0, 21]
click at [250, 97] on button "All communities" at bounding box center [282, 109] width 353 height 32
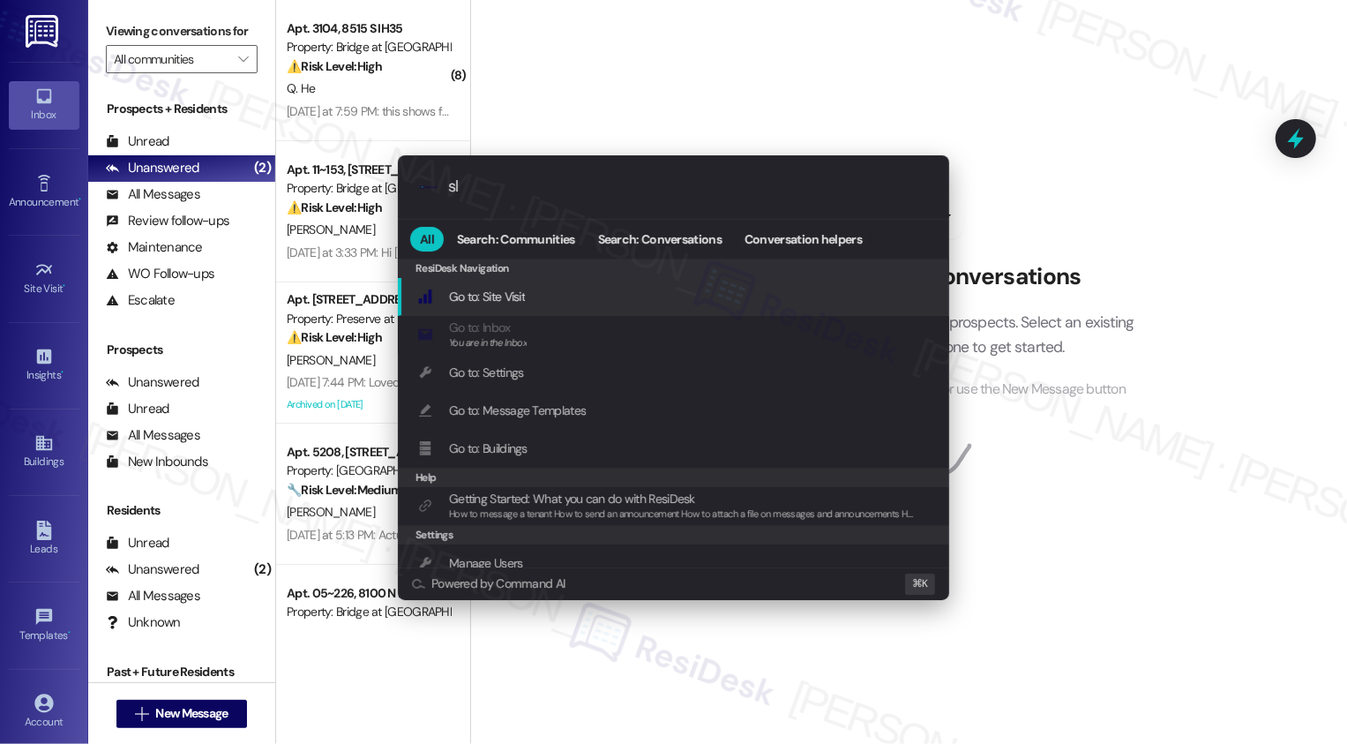
type input "sla"
